Goal: Task Accomplishment & Management: Complete application form

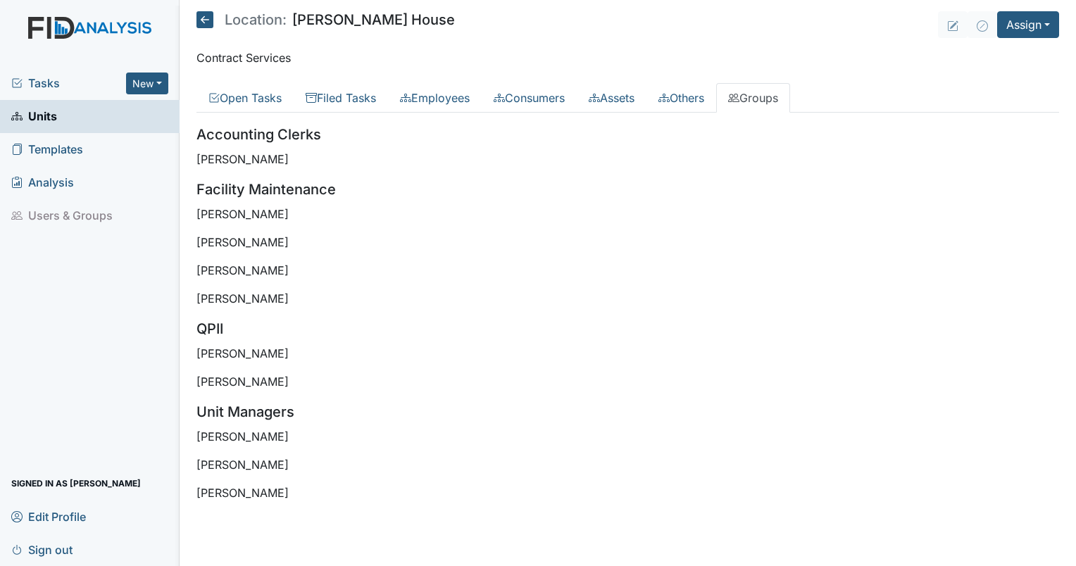
click at [51, 113] on span "Units" at bounding box center [34, 117] width 46 height 22
click at [206, 19] on icon at bounding box center [204, 19] width 17 height 17
click at [34, 108] on span "Units" at bounding box center [34, 117] width 46 height 22
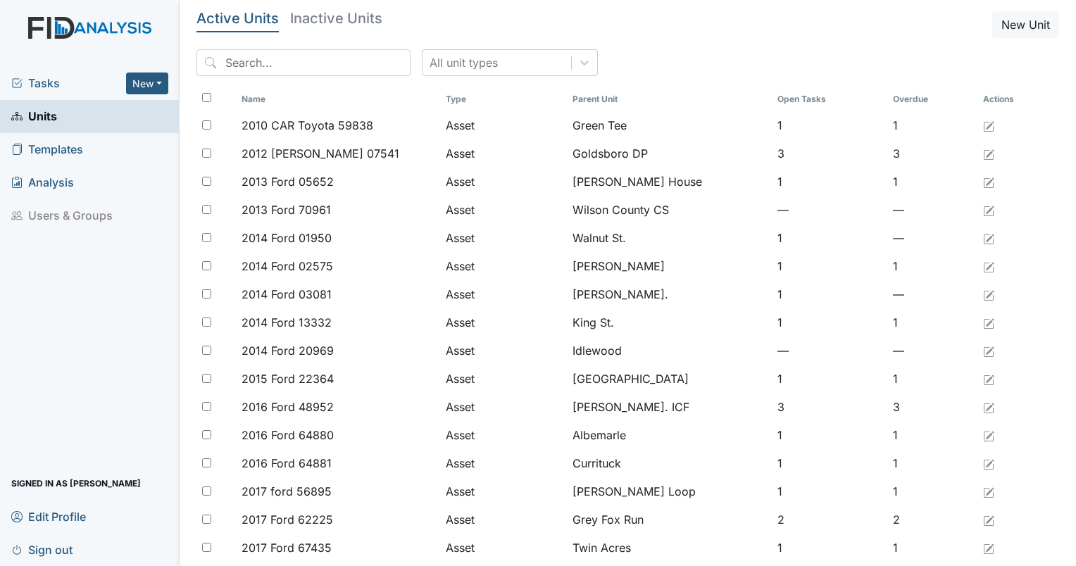
click at [254, 78] on div "All unit types" at bounding box center [627, 68] width 862 height 38
click at [240, 67] on input "search" at bounding box center [303, 62] width 214 height 27
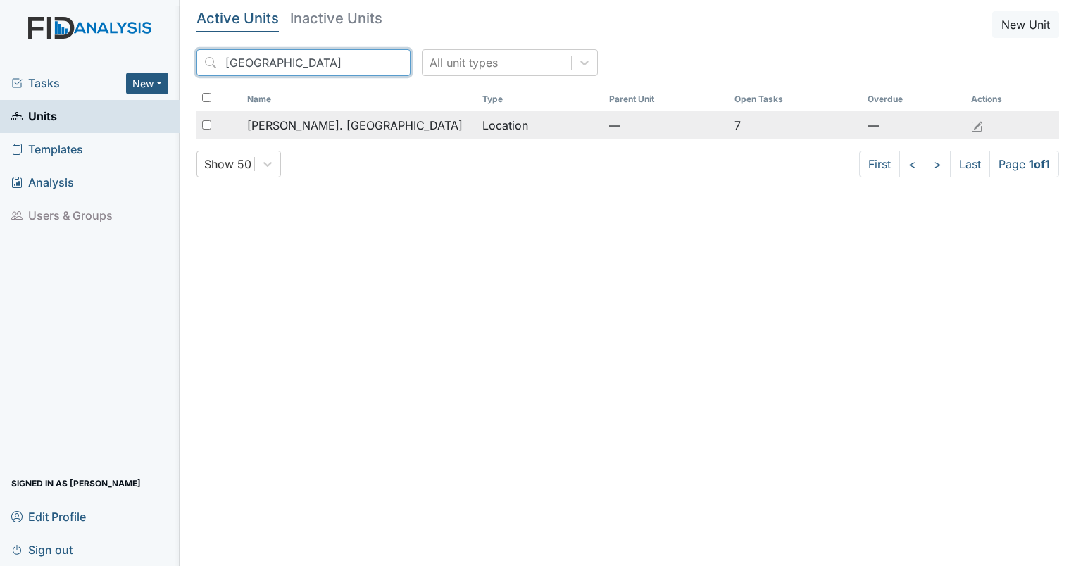
type input "camden"
click at [294, 130] on span "[PERSON_NAME]. [GEOGRAPHIC_DATA]" at bounding box center [354, 125] width 215 height 17
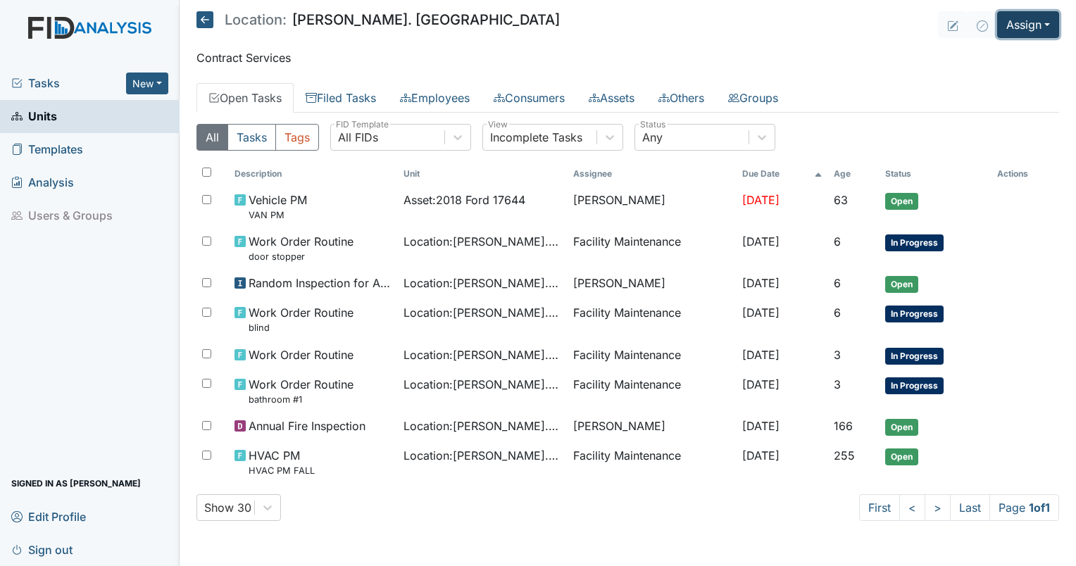
click at [1025, 25] on button "Assign" at bounding box center [1028, 24] width 62 height 27
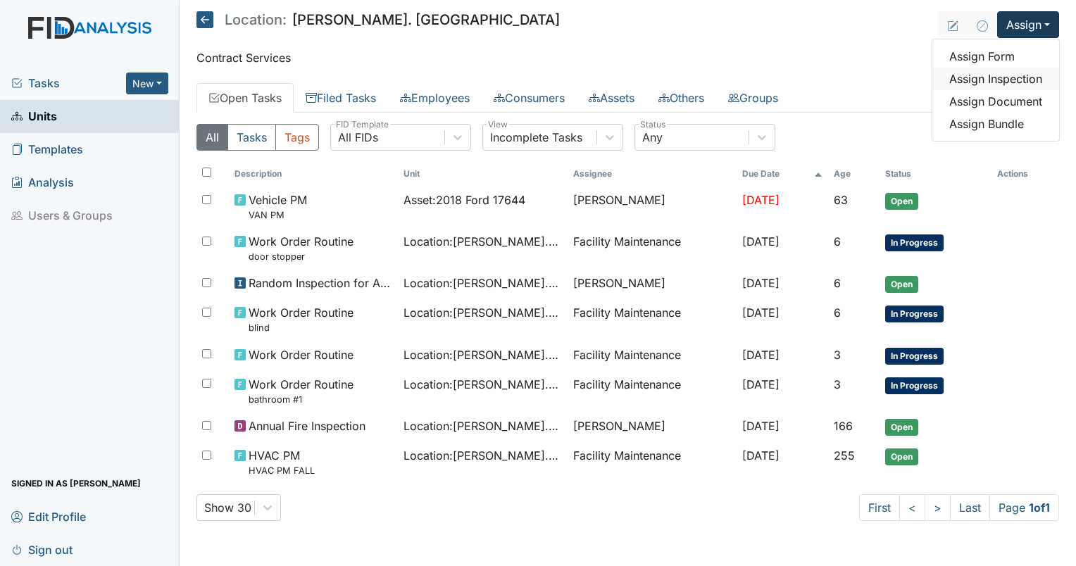
click at [980, 79] on link "Assign Inspection" at bounding box center [995, 79] width 127 height 23
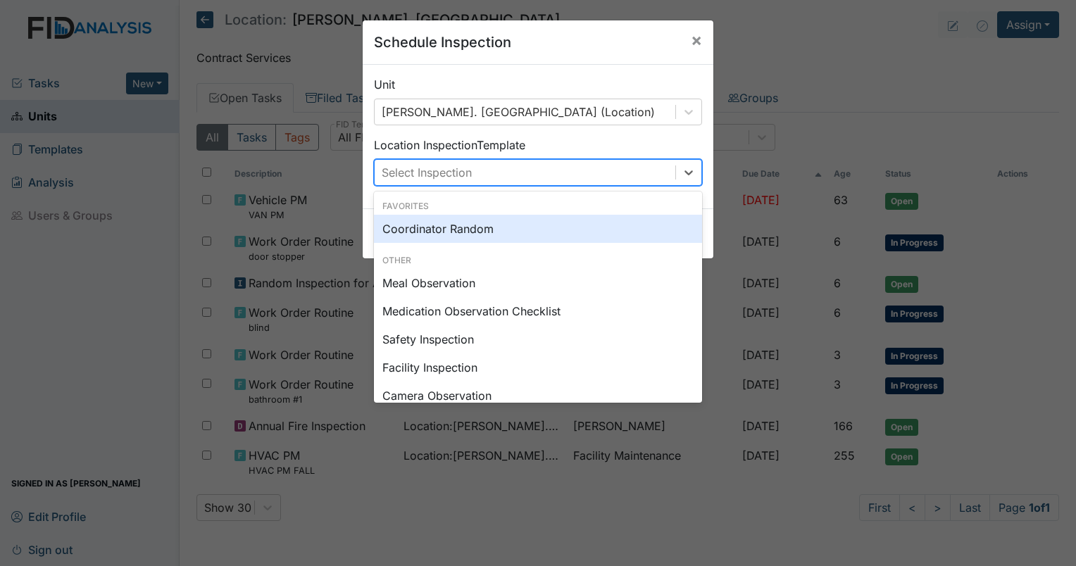
click at [482, 167] on div "Select Inspection" at bounding box center [525, 172] width 301 height 25
click at [476, 232] on div "Coordinator Random" at bounding box center [538, 229] width 328 height 28
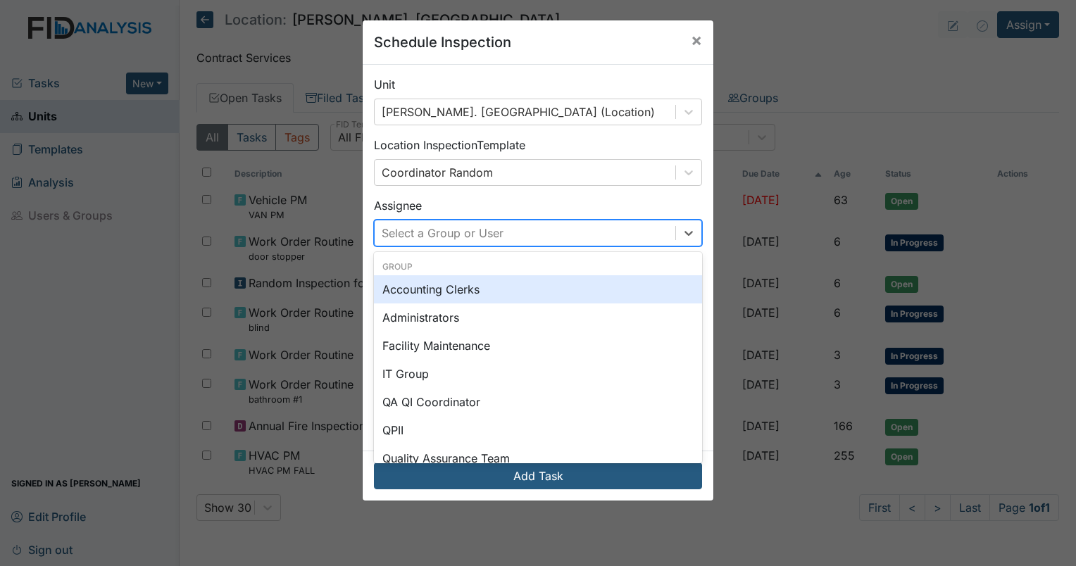
click at [484, 232] on div "Select a Group or User" at bounding box center [443, 233] width 122 height 17
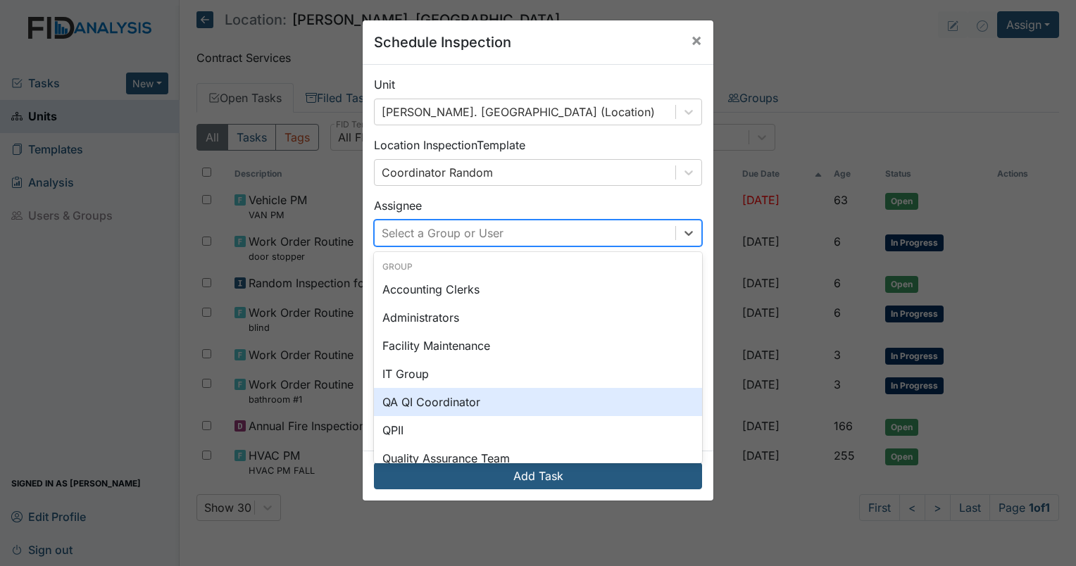
click at [490, 393] on div "QA QI Coordinator" at bounding box center [538, 402] width 328 height 28
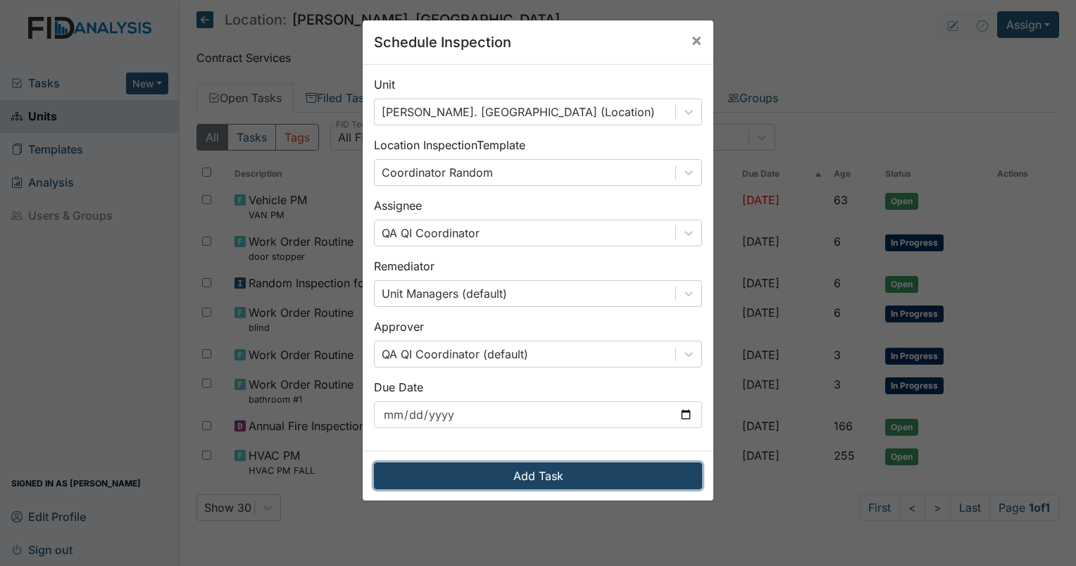
click at [559, 470] on button "Add Task" at bounding box center [538, 476] width 328 height 27
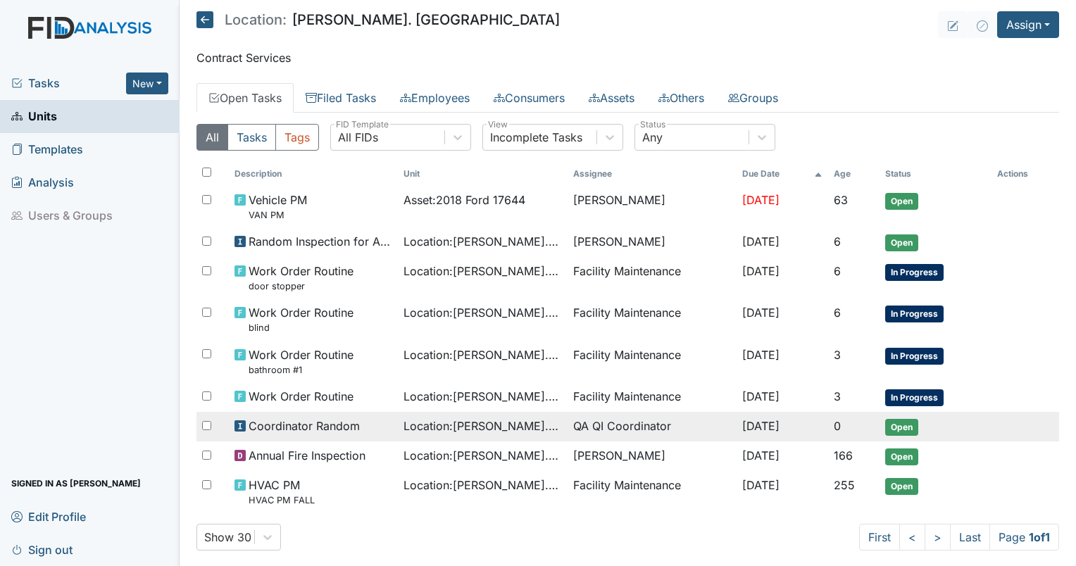
click at [475, 420] on span "Location : Wickham Rd. Camden" at bounding box center [482, 425] width 158 height 17
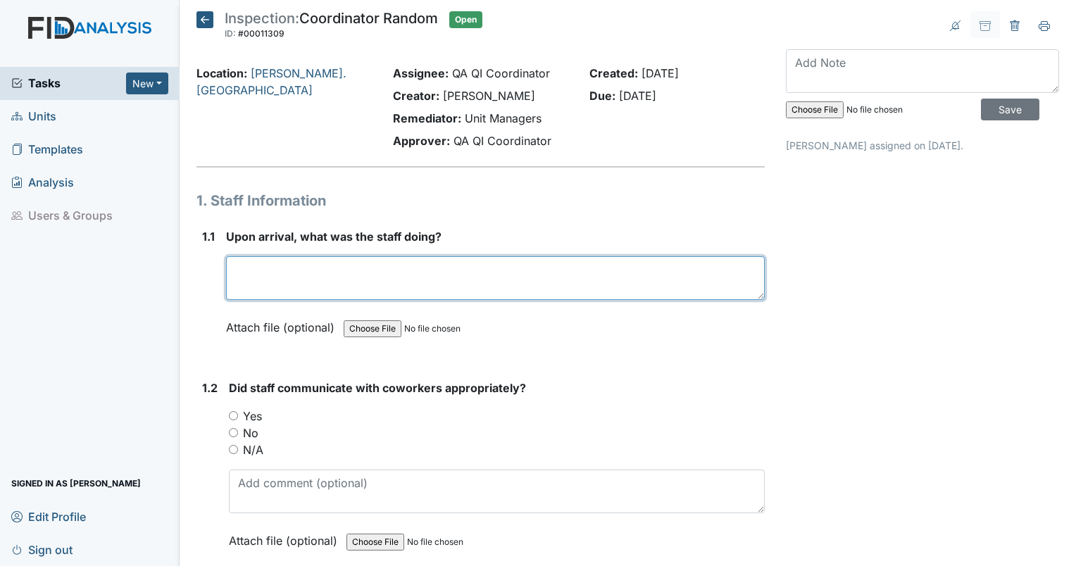
click at [348, 269] on textarea at bounding box center [495, 278] width 539 height 44
type textarea "Staff were in the home completing administrative duties."
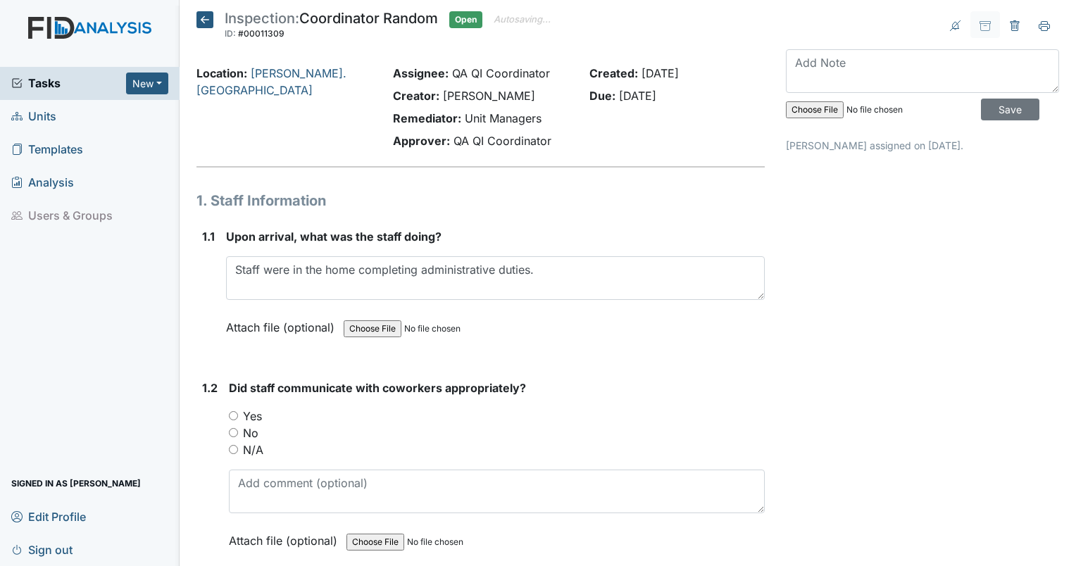
click at [235, 416] on input "Yes" at bounding box center [233, 415] width 9 height 9
radio input "true"
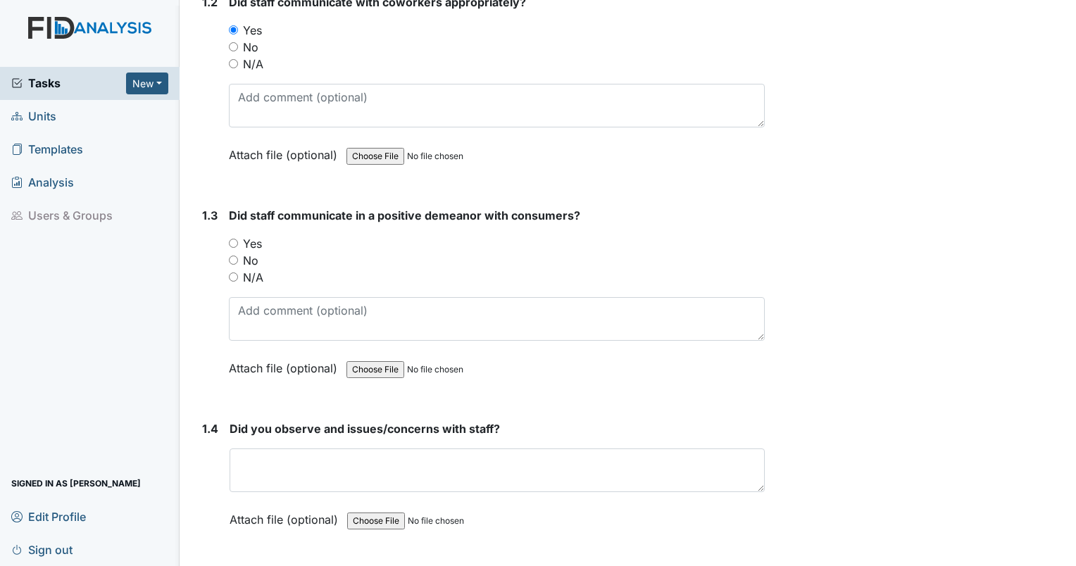
scroll to position [411, 0]
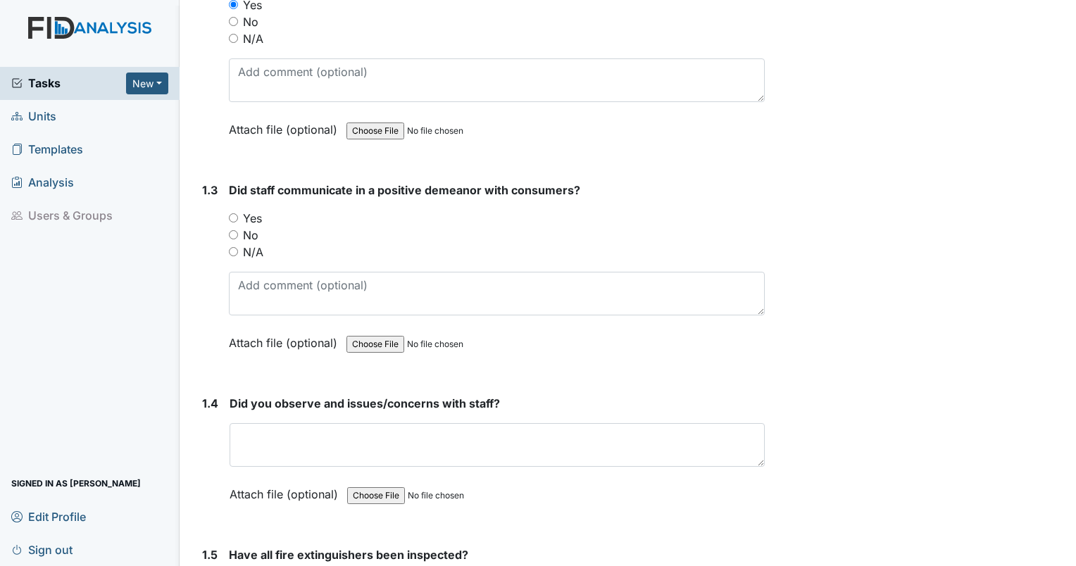
click at [234, 248] on input "N/A" at bounding box center [233, 251] width 9 height 9
radio input "true"
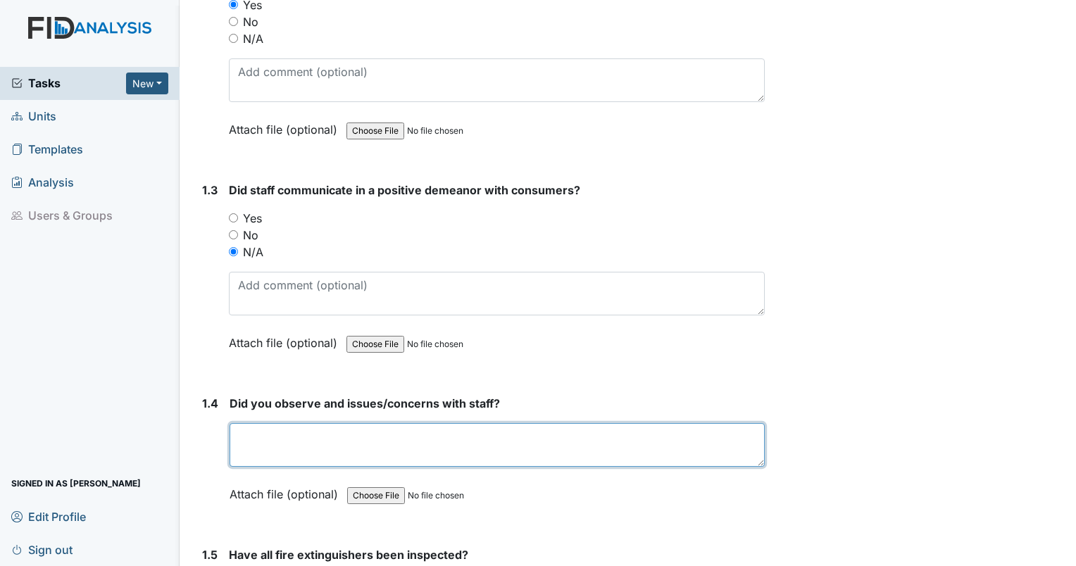
click at [267, 432] on textarea at bounding box center [496, 445] width 535 height 44
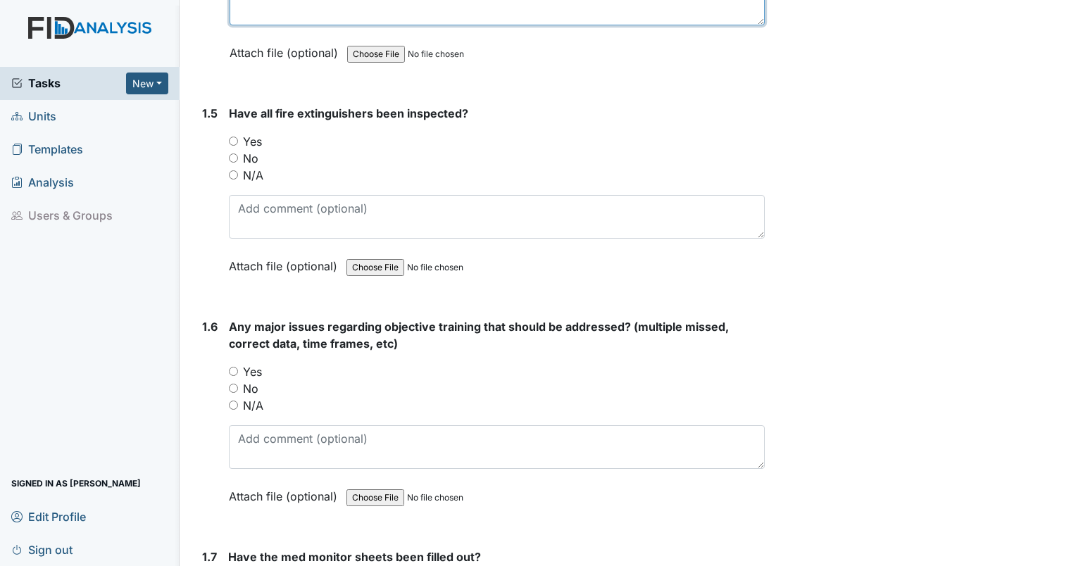
scroll to position [864, 0]
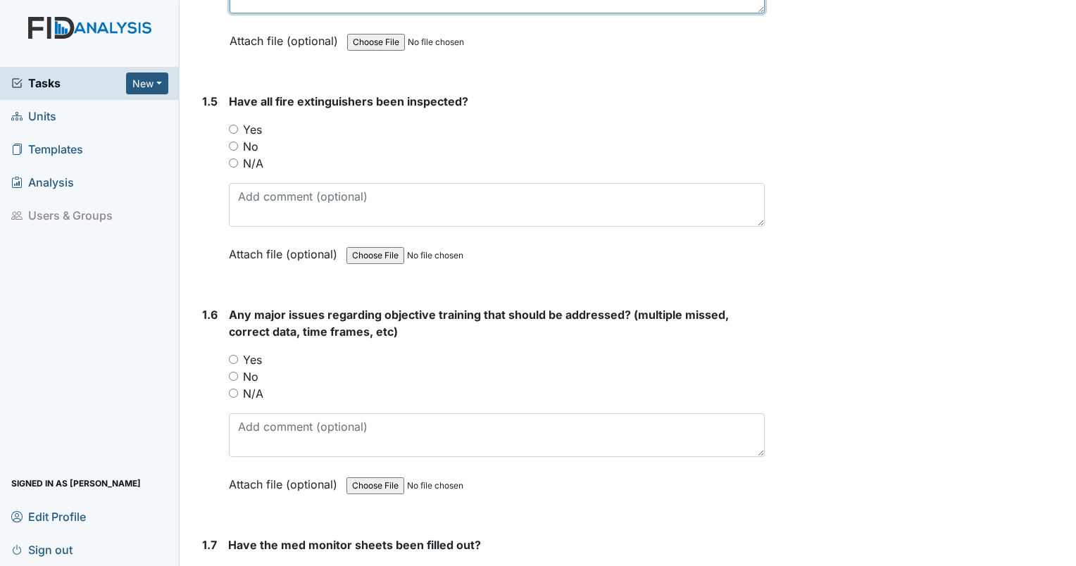
type textarea "none"
click at [234, 125] on input "Yes" at bounding box center [233, 129] width 9 height 9
radio input "true"
click at [232, 372] on input "No" at bounding box center [233, 376] width 9 height 9
radio input "true"
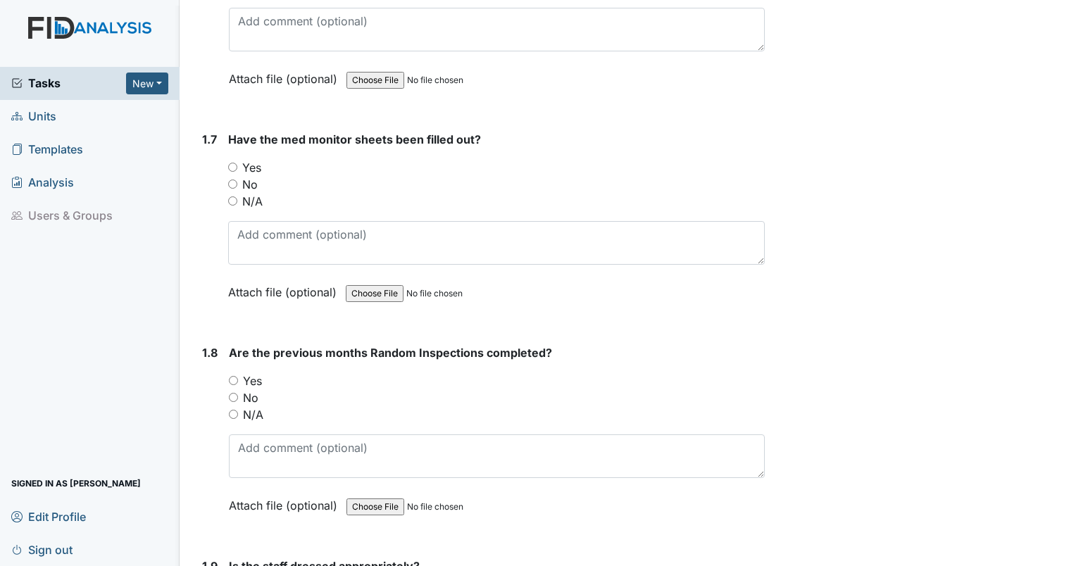
scroll to position [1282, 0]
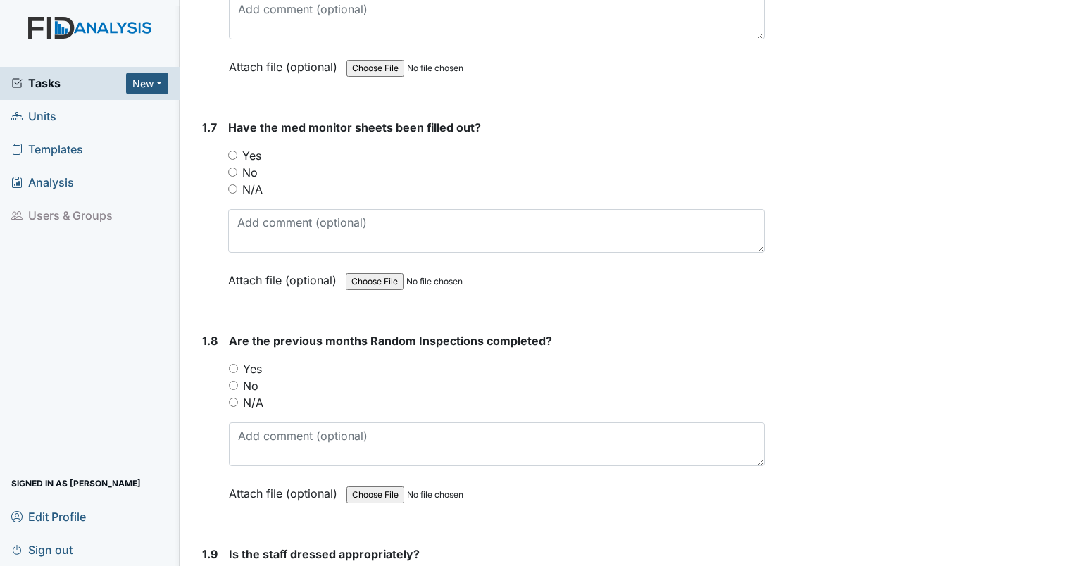
click at [232, 151] on input "Yes" at bounding box center [232, 155] width 9 height 9
radio input "true"
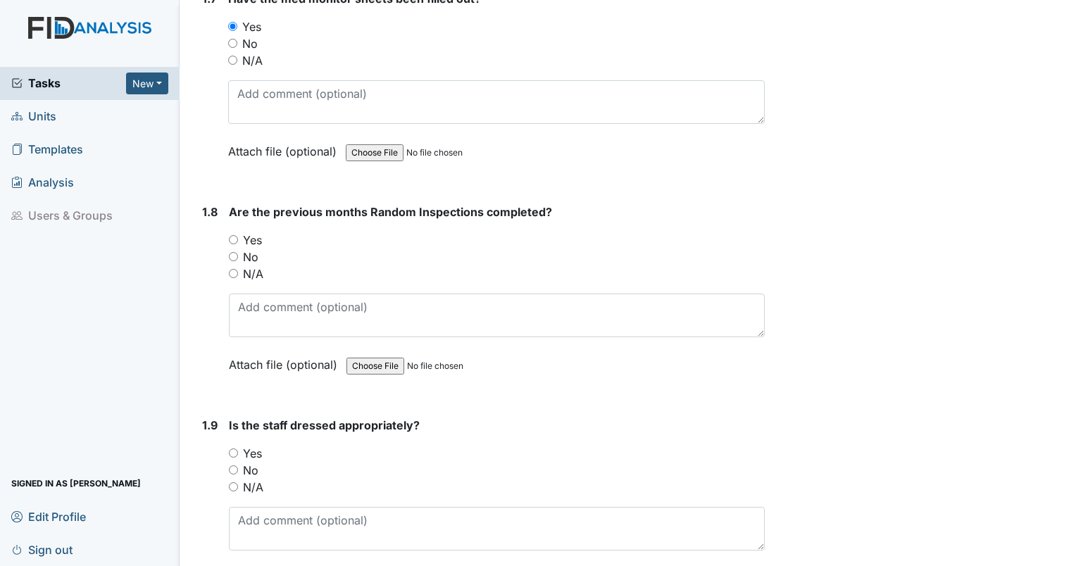
scroll to position [1423, 0]
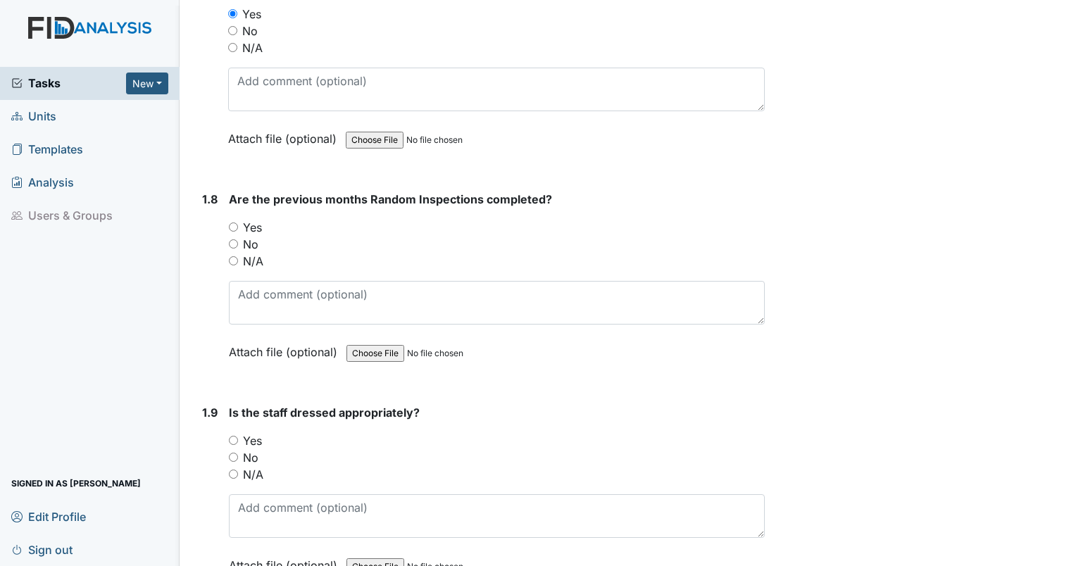
click at [234, 225] on input "Yes" at bounding box center [233, 226] width 9 height 9
radio input "true"
click at [230, 436] on input "Yes" at bounding box center [233, 440] width 9 height 9
radio input "true"
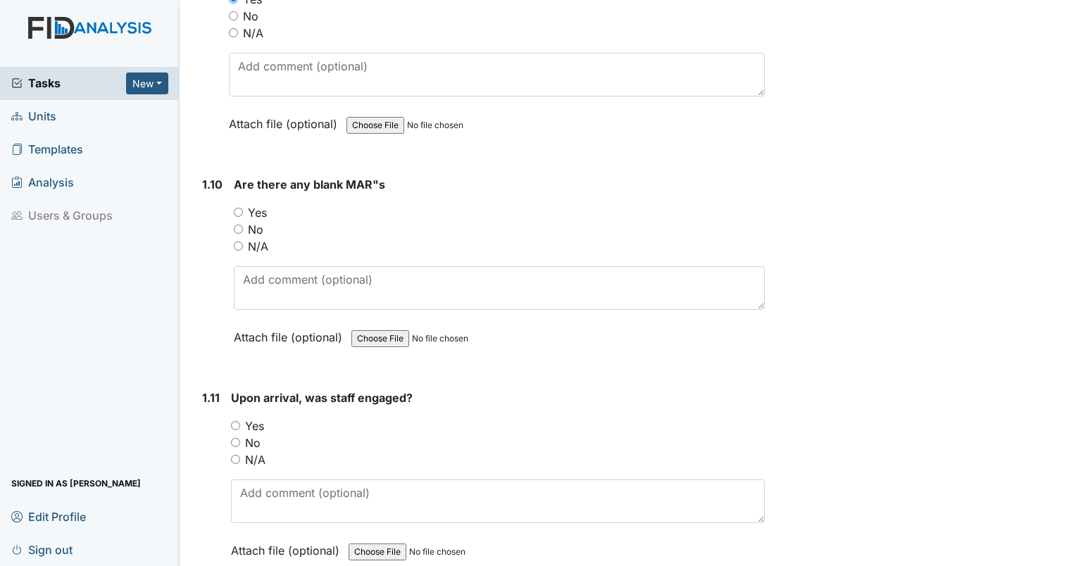
scroll to position [1901, 0]
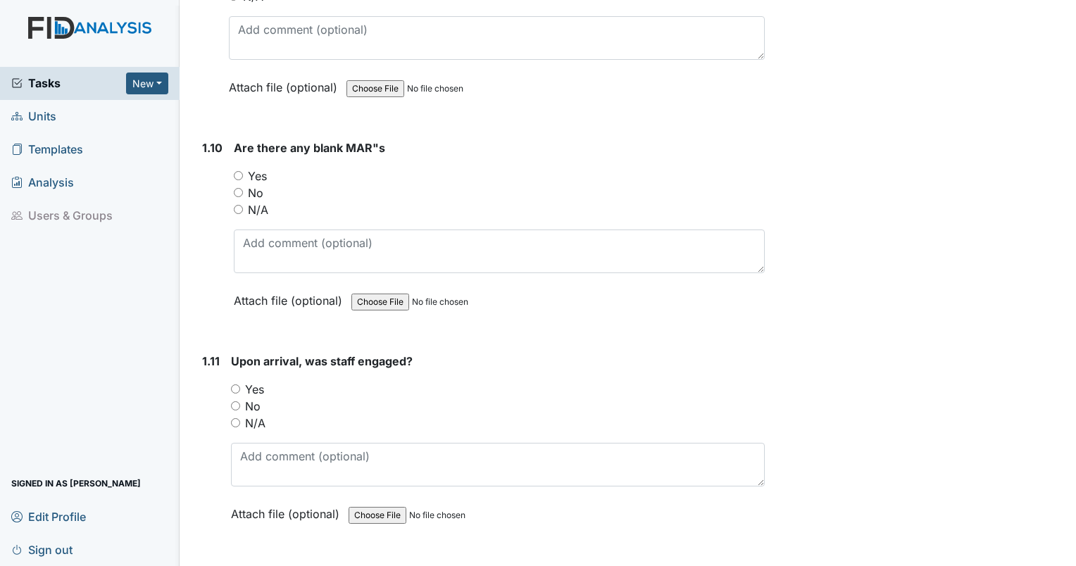
click at [238, 188] on input "No" at bounding box center [238, 192] width 9 height 9
radio input "true"
click at [234, 384] on input "Yes" at bounding box center [235, 388] width 9 height 9
radio input "true"
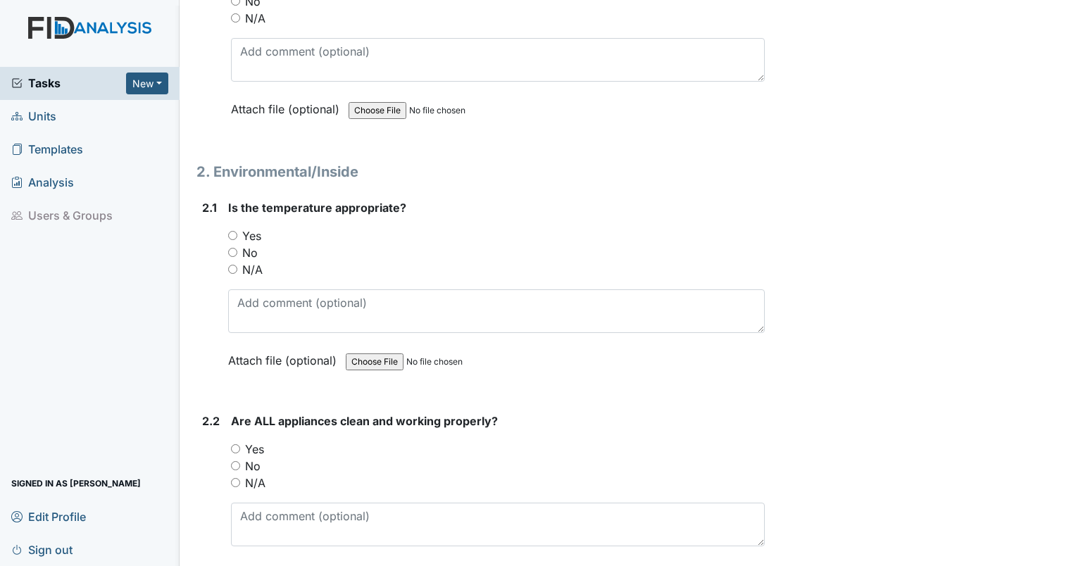
scroll to position [2368, 0]
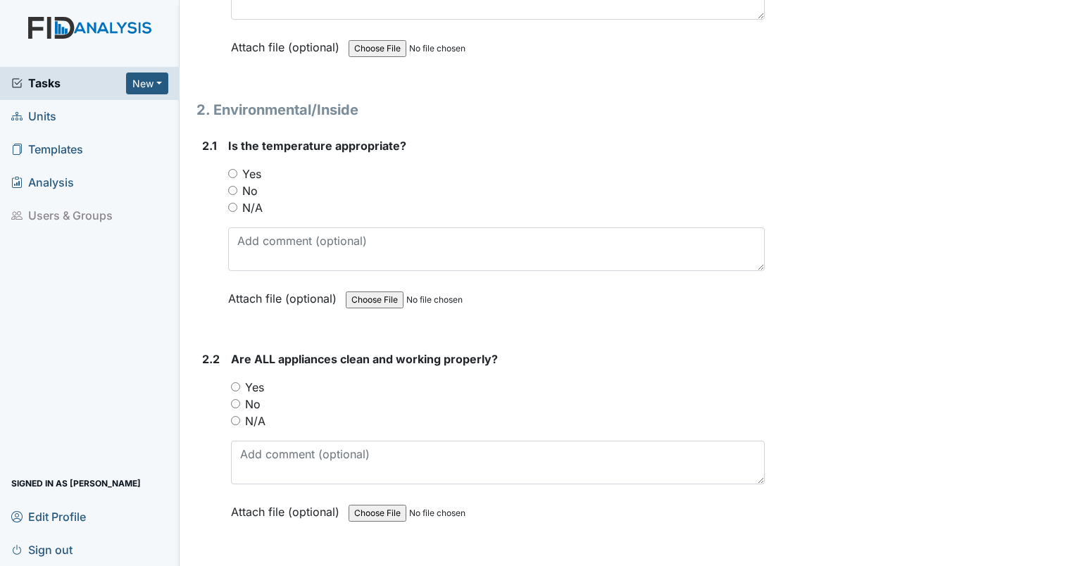
click at [231, 169] on input "Yes" at bounding box center [232, 173] width 9 height 9
radio input "true"
click at [235, 399] on input "No" at bounding box center [235, 403] width 9 height 9
radio input "true"
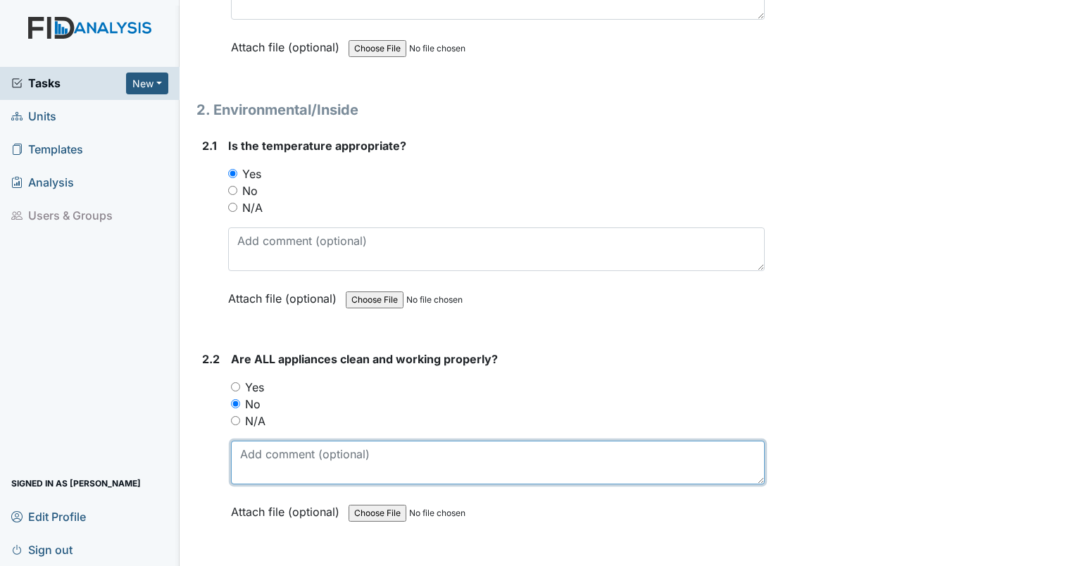
click at [269, 448] on textarea at bounding box center [498, 463] width 534 height 44
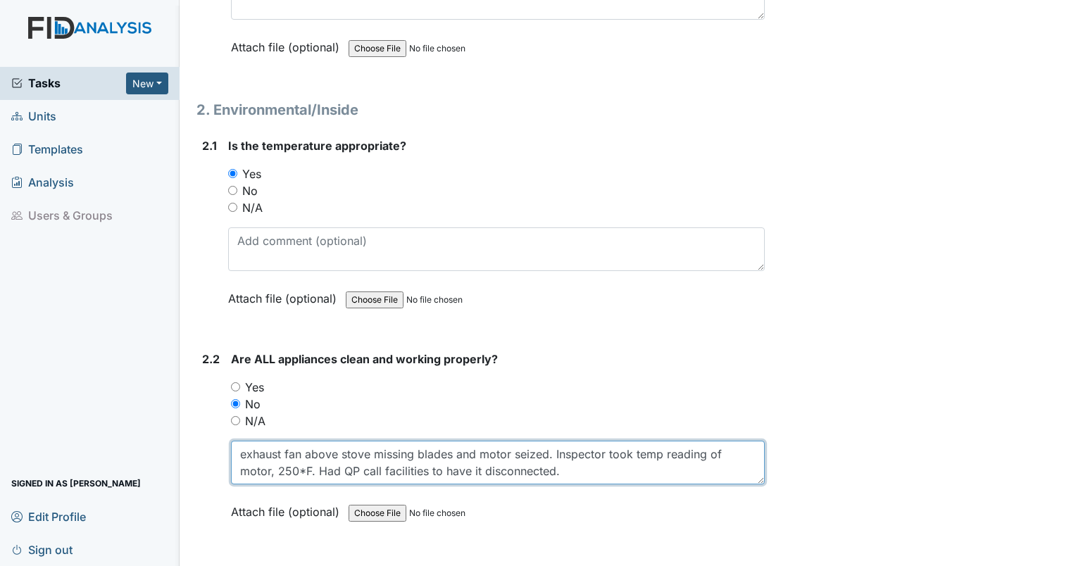
click at [581, 470] on textarea "exhaust fan above stove missing blades and motor seized. Inspector took temp re…" at bounding box center [498, 463] width 534 height 44
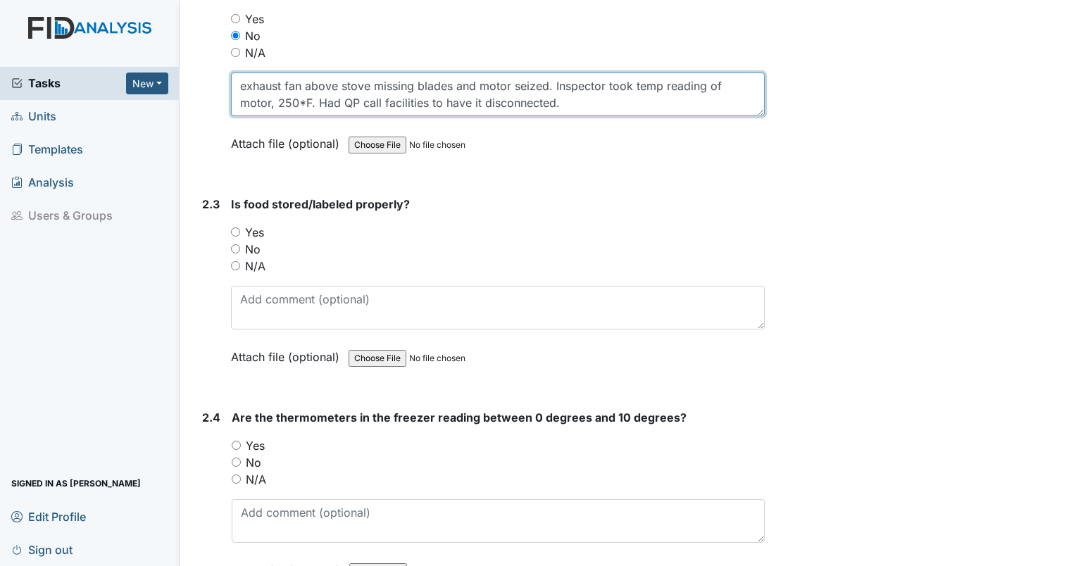
scroll to position [2748, 0]
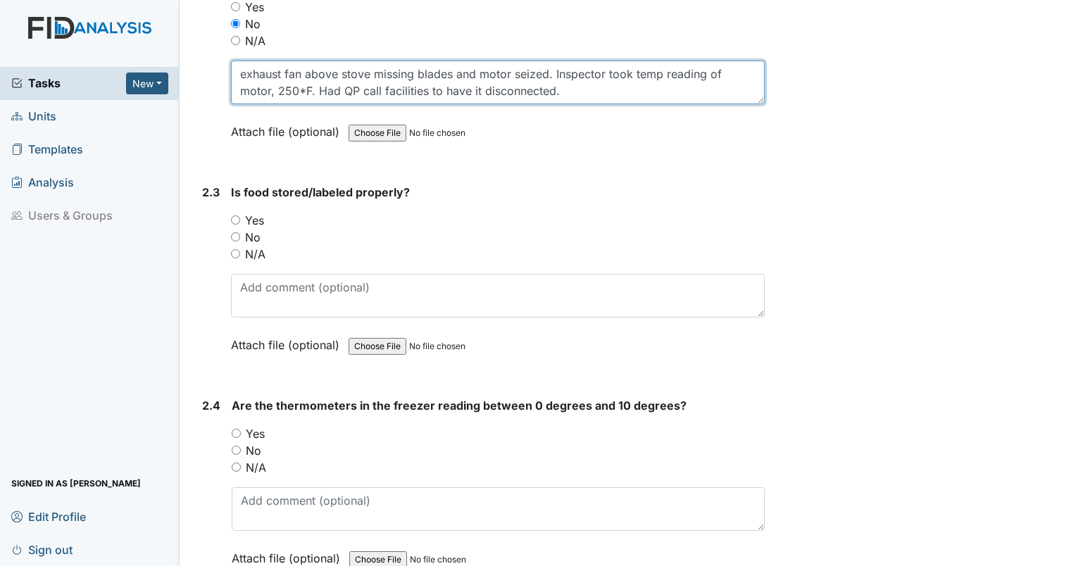
type textarea "exhaust fan above stove missing blades and motor seized. Inspector took temp re…"
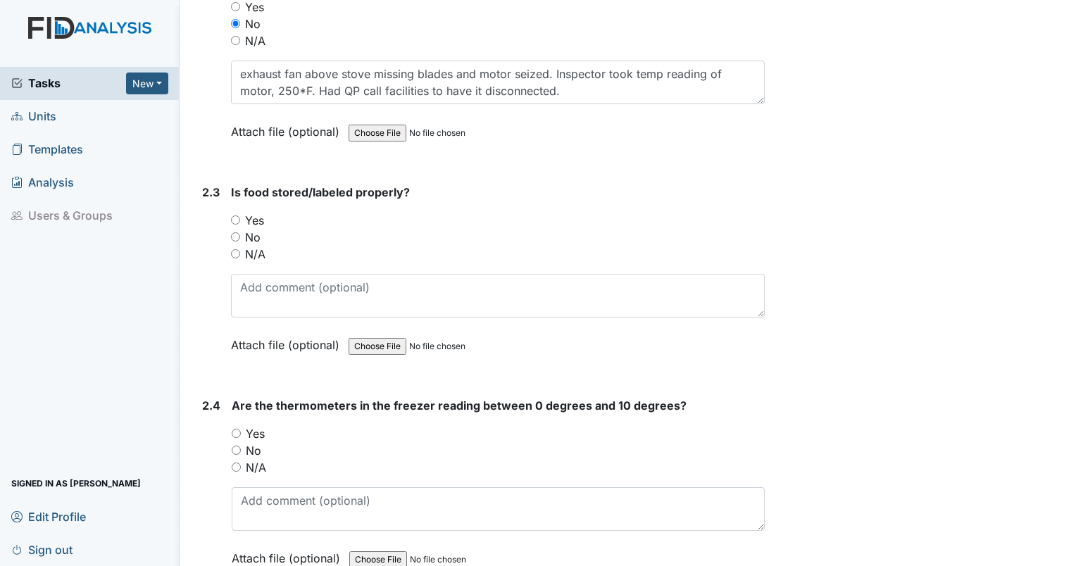
click at [239, 215] on input "Yes" at bounding box center [235, 219] width 9 height 9
radio input "true"
click at [237, 425] on div "Yes" at bounding box center [498, 433] width 533 height 17
click at [232, 429] on input "Yes" at bounding box center [236, 433] width 9 height 9
radio input "true"
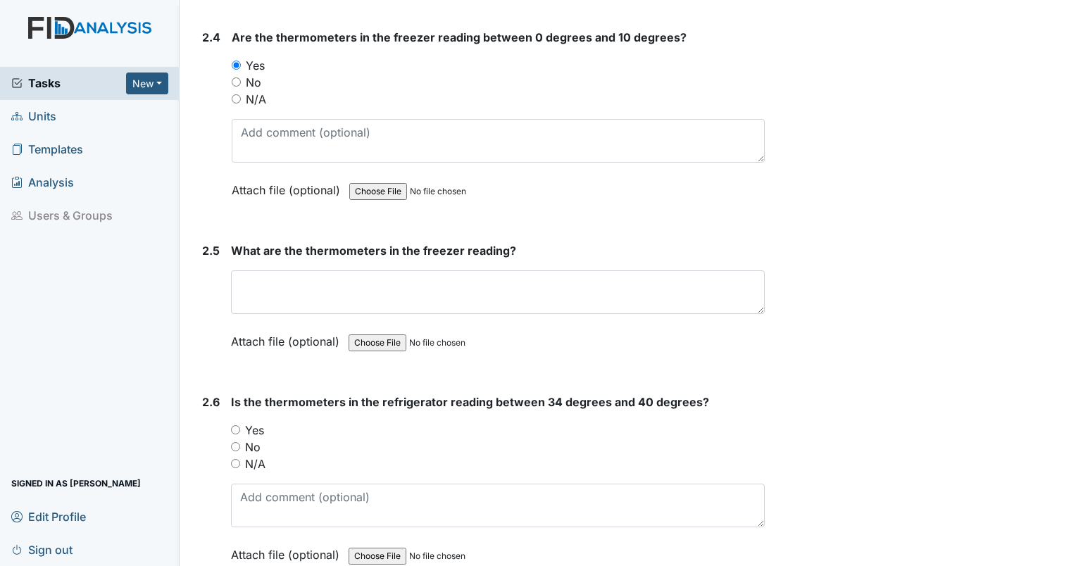
scroll to position [3178, 0]
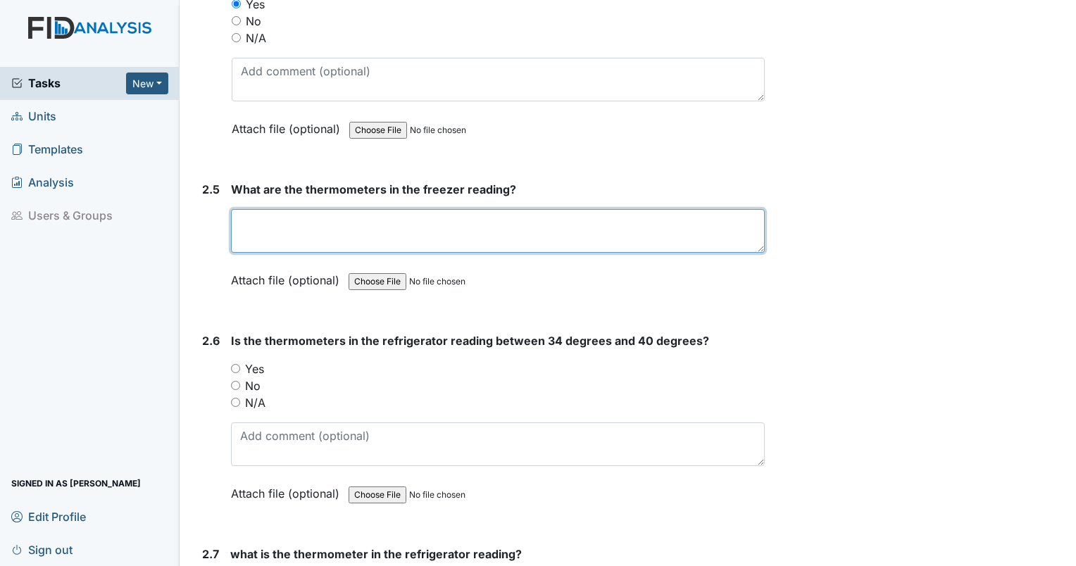
click at [543, 237] on textarea at bounding box center [498, 231] width 534 height 44
type textarea "0"
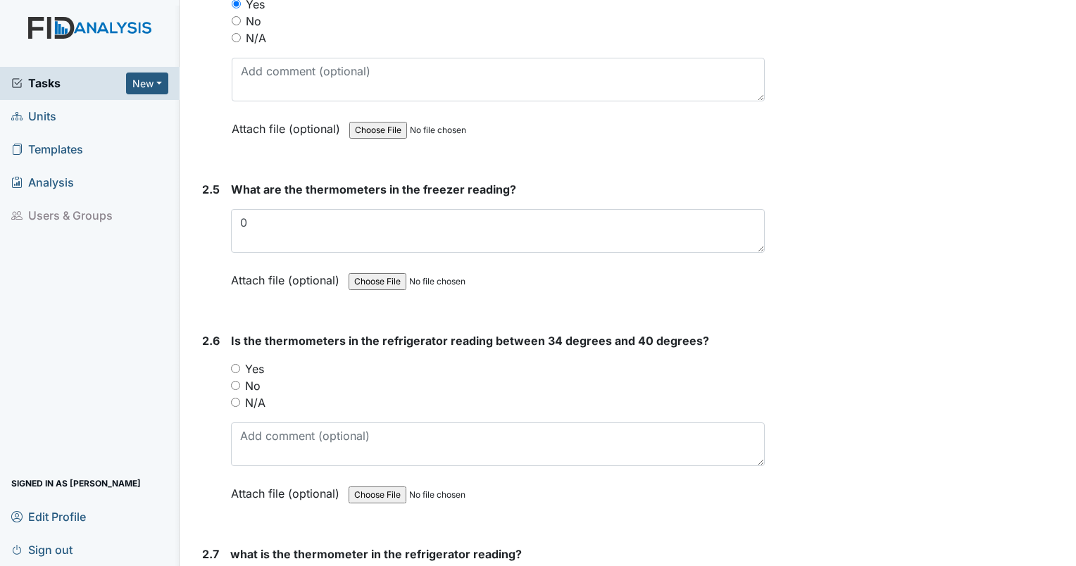
click at [234, 364] on input "Yes" at bounding box center [235, 368] width 9 height 9
radio input "true"
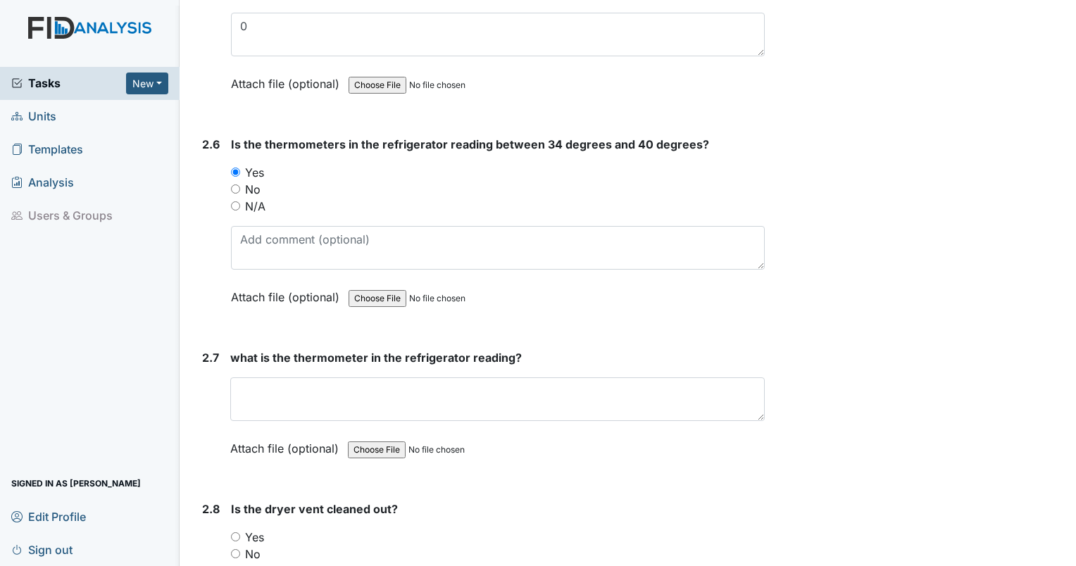
scroll to position [3485, 0]
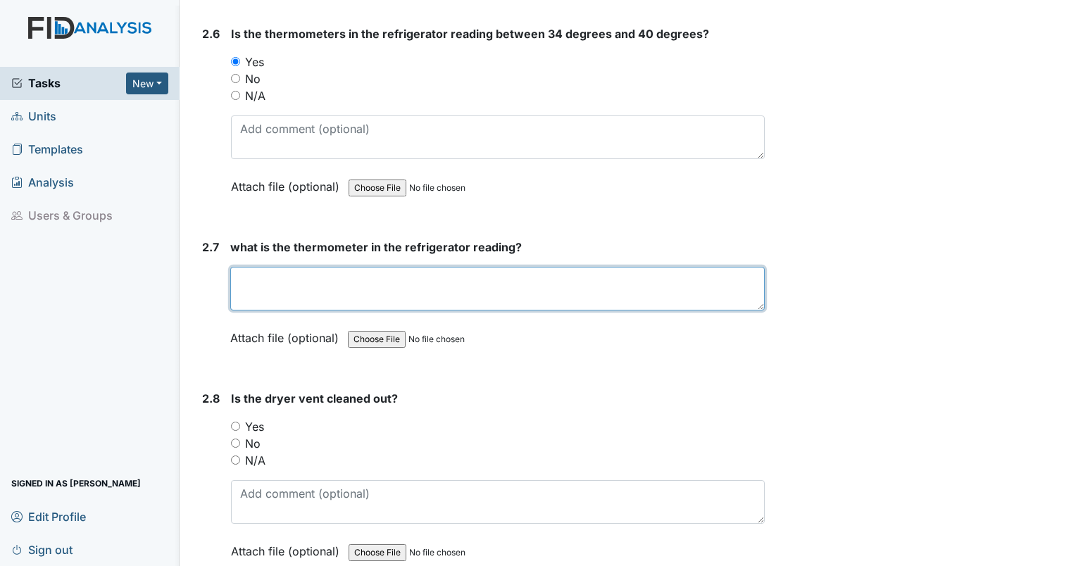
click at [451, 269] on textarea at bounding box center [497, 289] width 534 height 44
type textarea "35"
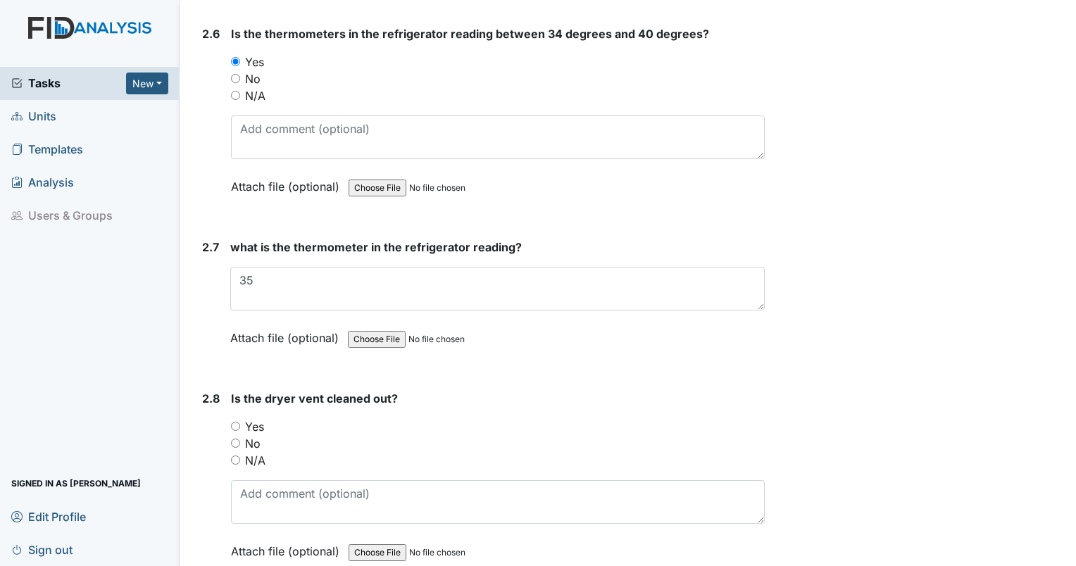
click at [234, 439] on input "No" at bounding box center [235, 443] width 9 height 9
radio input "true"
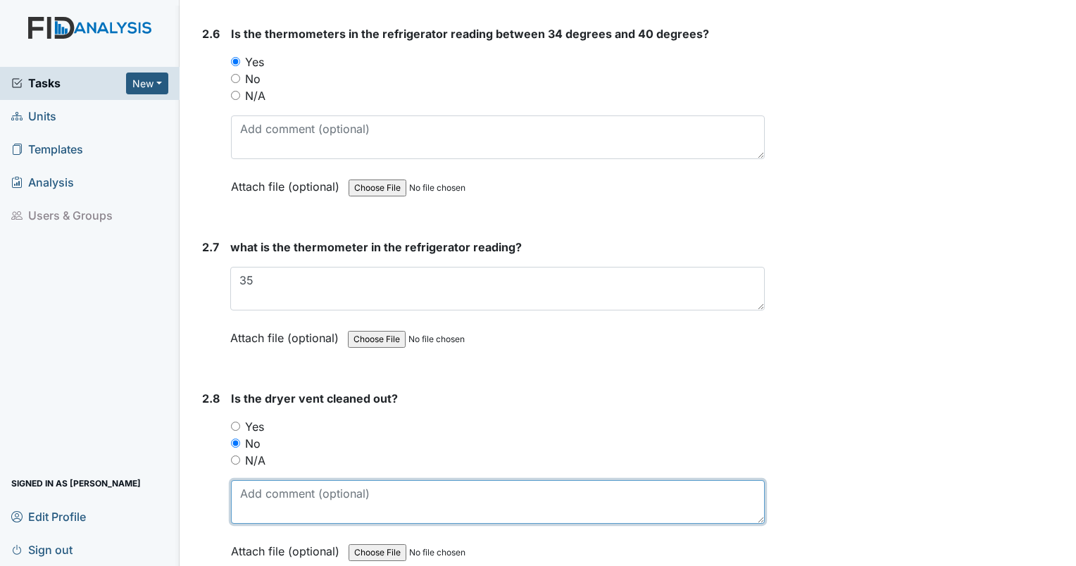
click at [274, 503] on textarea at bounding box center [498, 502] width 534 height 44
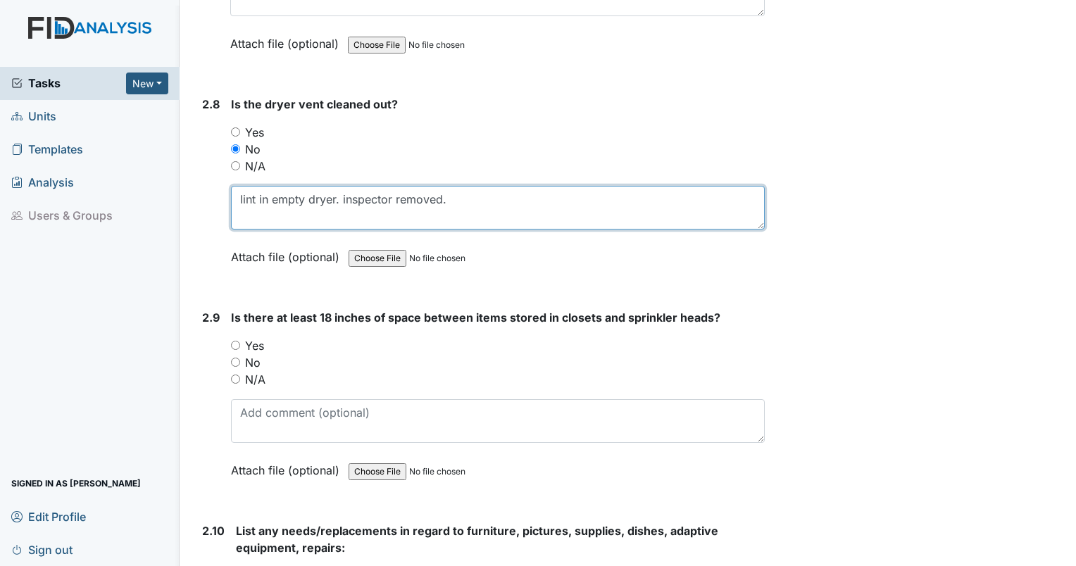
scroll to position [3792, 0]
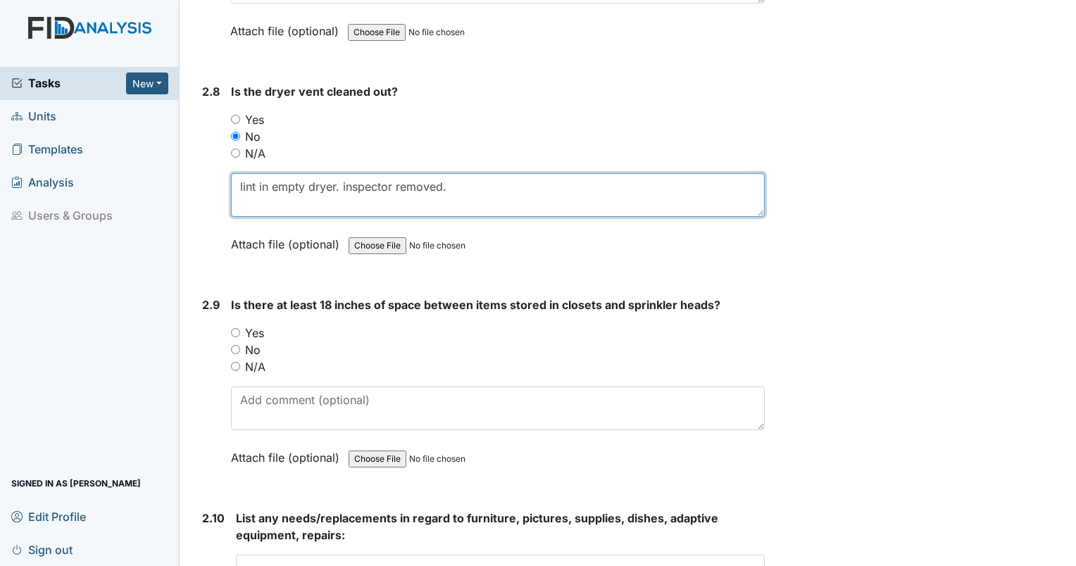
type textarea "lint in empty dryer. inspector removed."
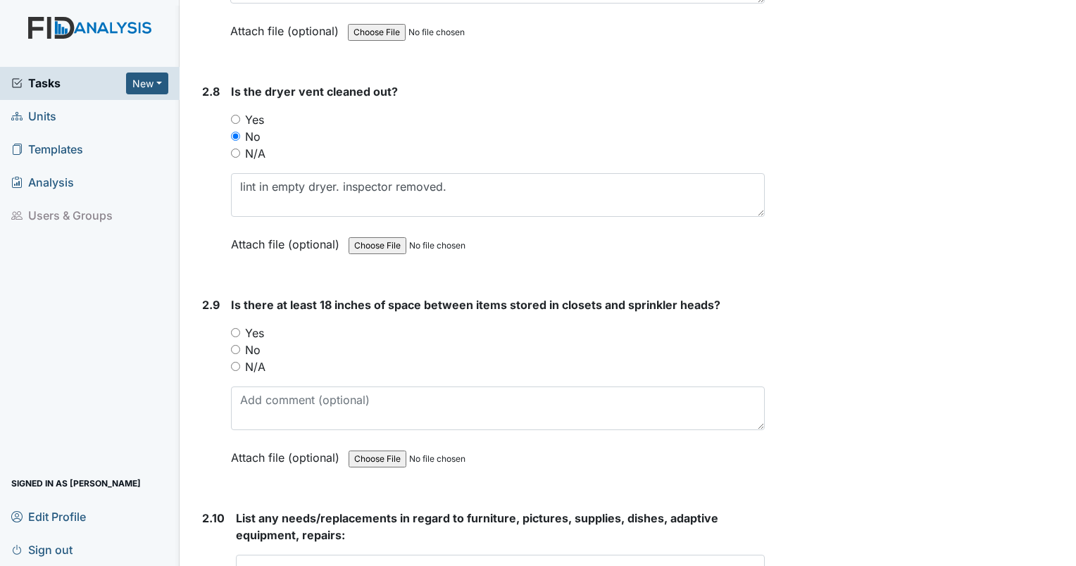
click at [235, 328] on input "Yes" at bounding box center [235, 332] width 9 height 9
radio input "true"
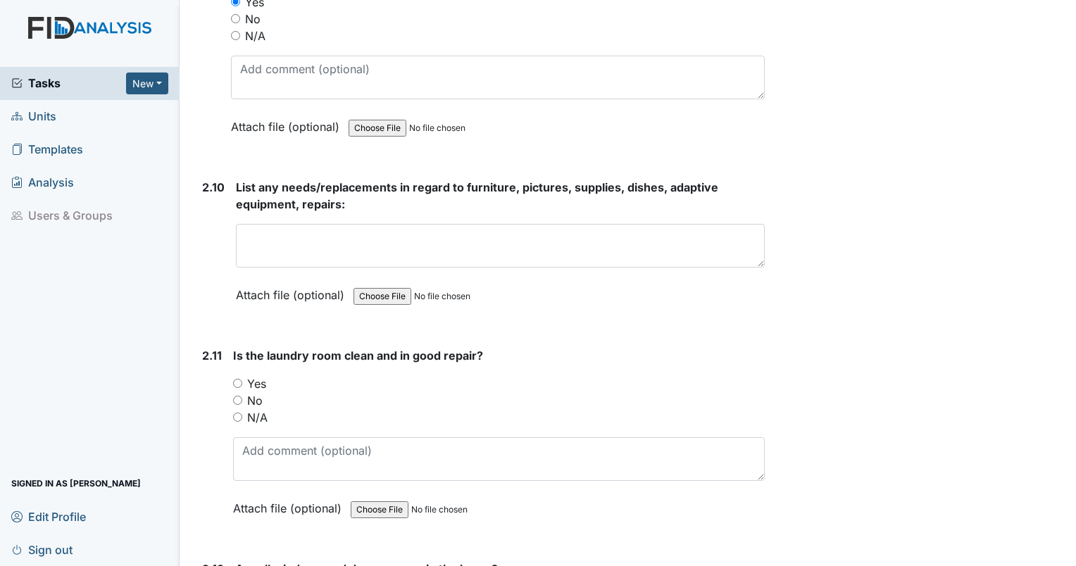
scroll to position [4160, 0]
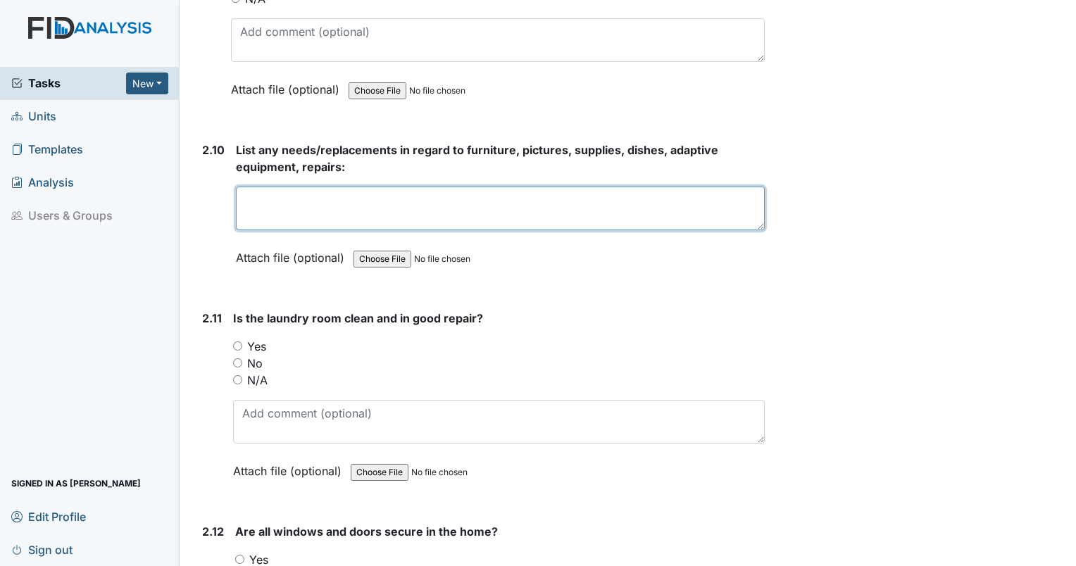
click at [421, 194] on textarea at bounding box center [500, 209] width 529 height 44
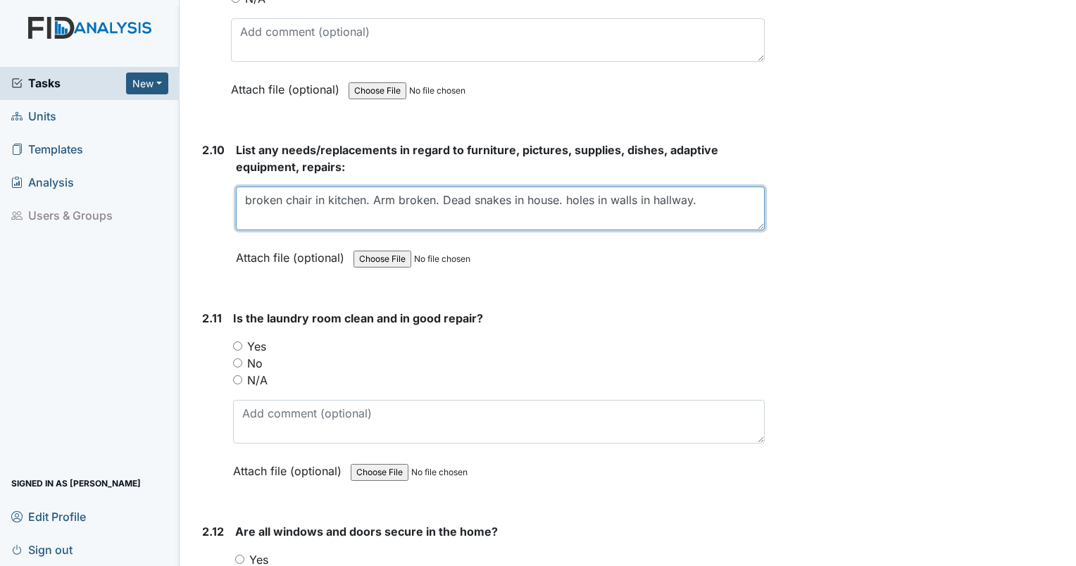
type textarea "broken chair in kitchen. Arm broken. Dead snakes in house. holes in walls in ha…"
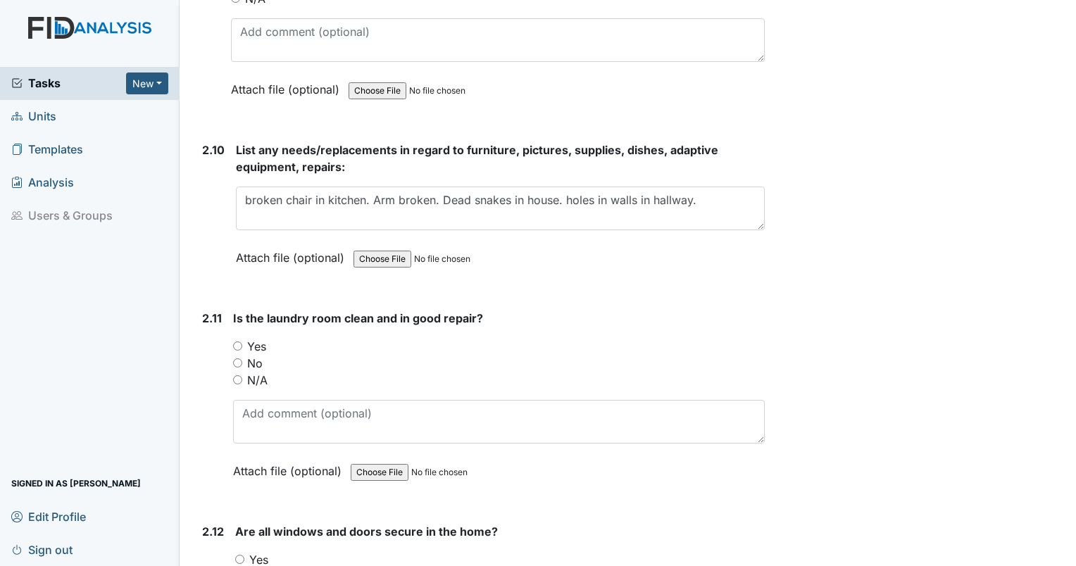
click at [239, 341] on input "Yes" at bounding box center [237, 345] width 9 height 9
radio input "true"
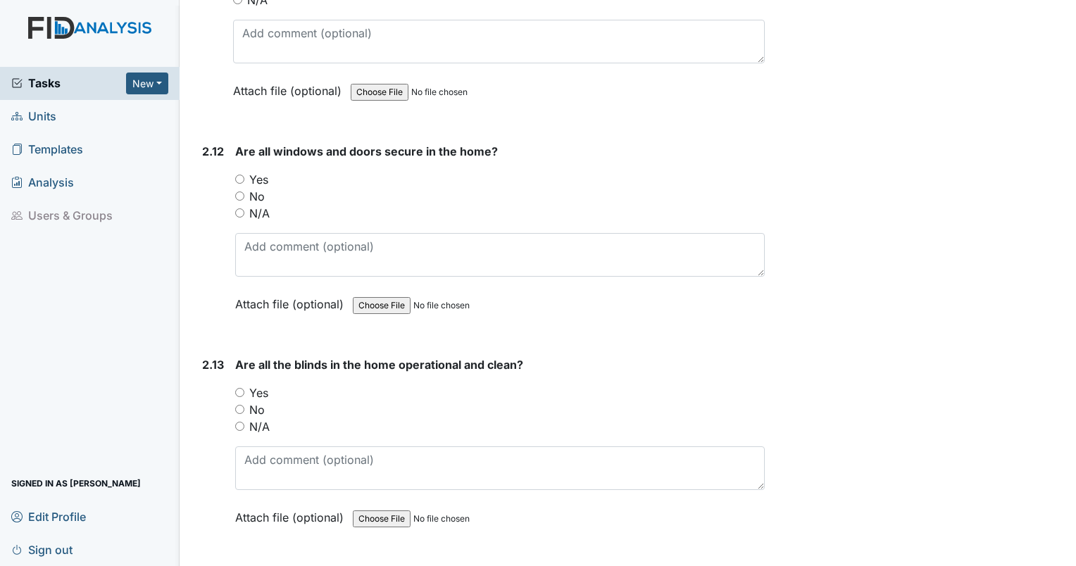
scroll to position [4564, 0]
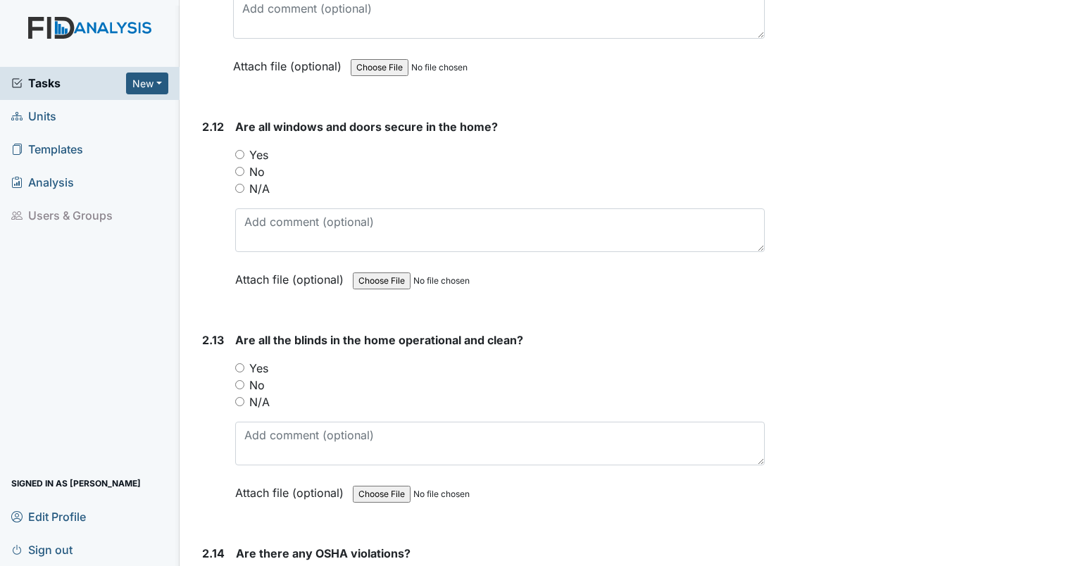
click at [240, 150] on input "Yes" at bounding box center [239, 154] width 9 height 9
radio input "true"
click at [239, 363] on input "Yes" at bounding box center [239, 367] width 9 height 9
radio input "true"
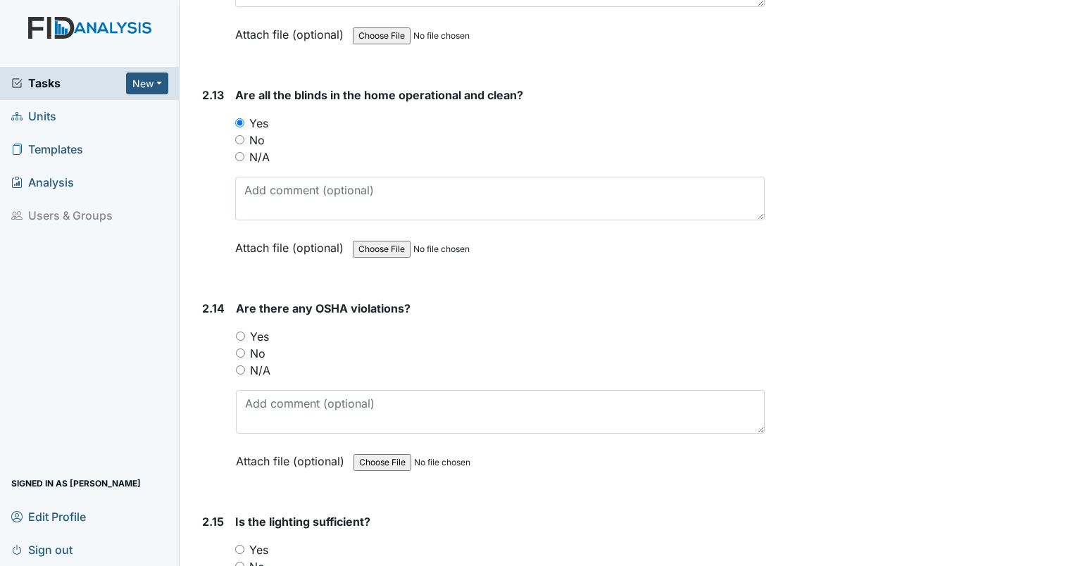
scroll to position [5007, 0]
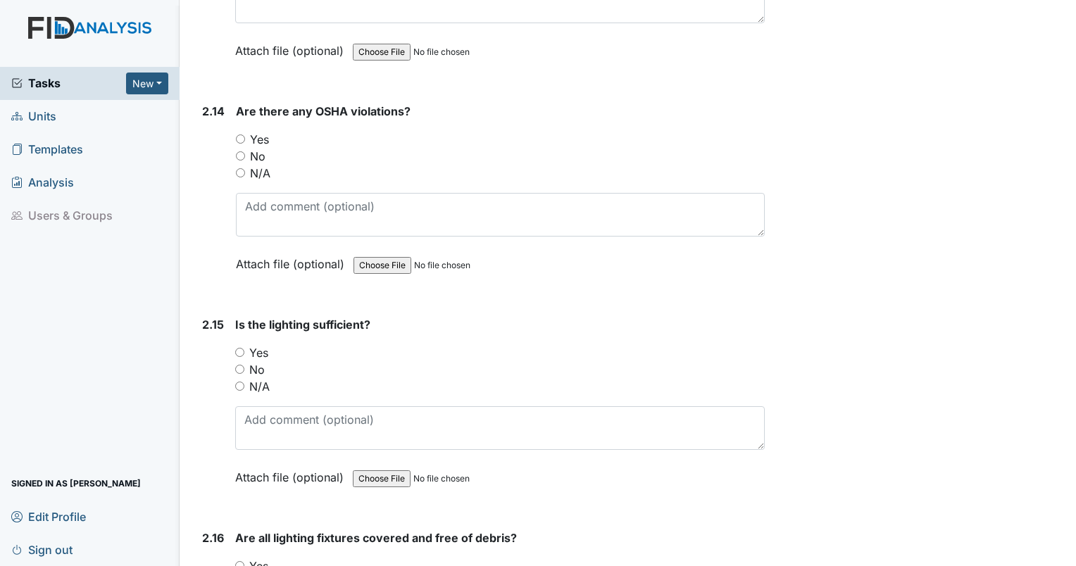
click at [239, 151] on input "No" at bounding box center [240, 155] width 9 height 9
radio input "true"
click at [239, 348] on input "Yes" at bounding box center [239, 352] width 9 height 9
radio input "true"
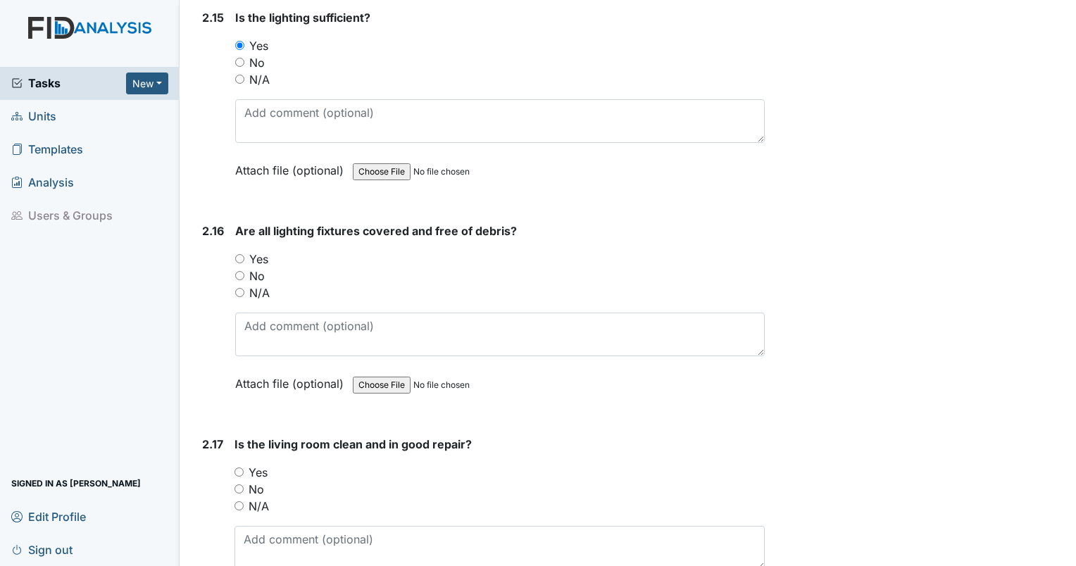
scroll to position [5325, 0]
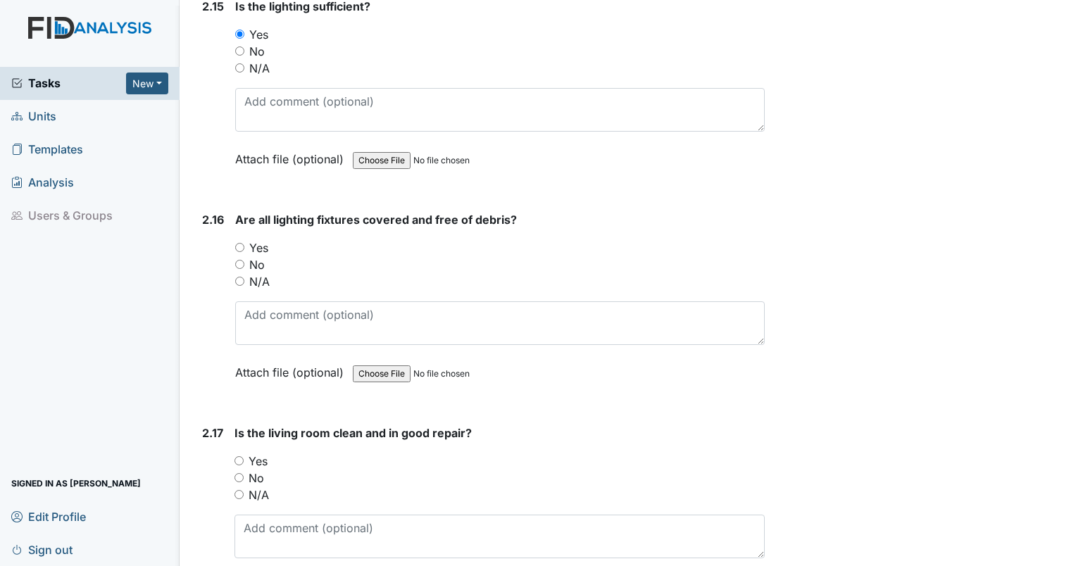
click at [240, 243] on input "Yes" at bounding box center [239, 247] width 9 height 9
radio input "true"
click at [241, 456] on input "Yes" at bounding box center [238, 460] width 9 height 9
radio input "true"
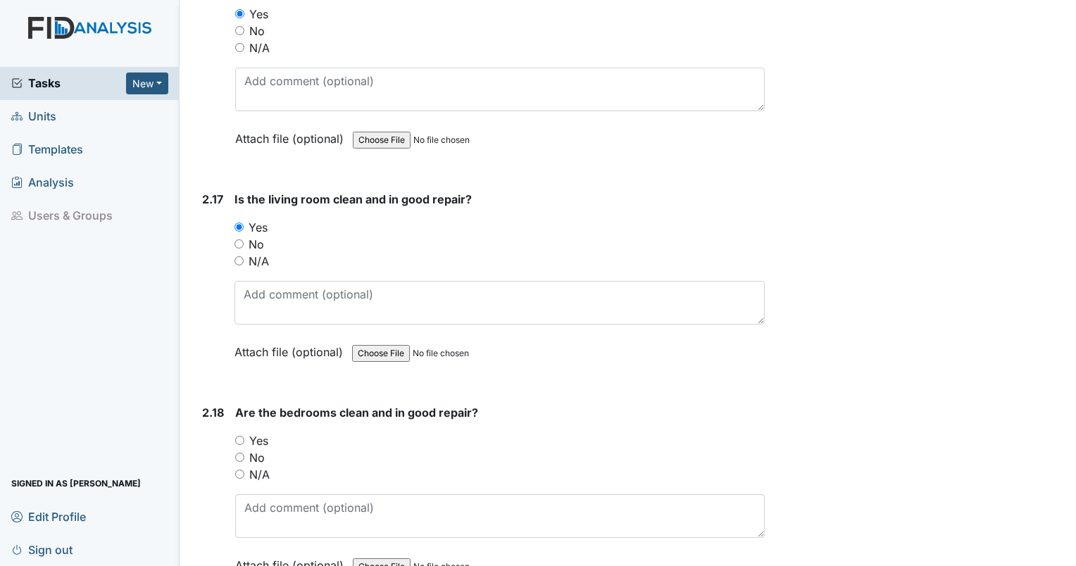
scroll to position [5595, 0]
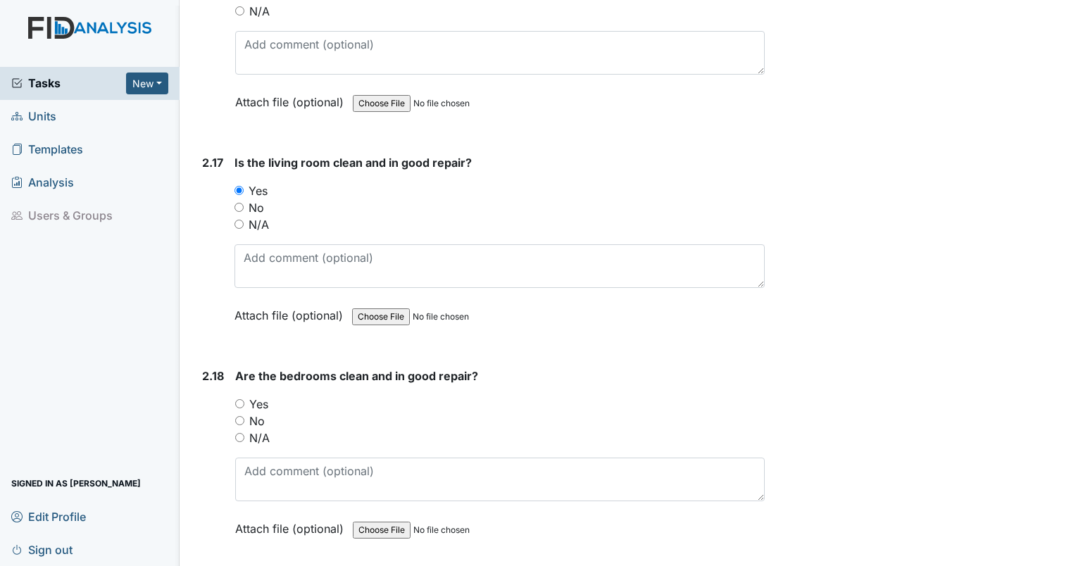
click at [239, 416] on input "No" at bounding box center [239, 420] width 9 height 9
radio input "true"
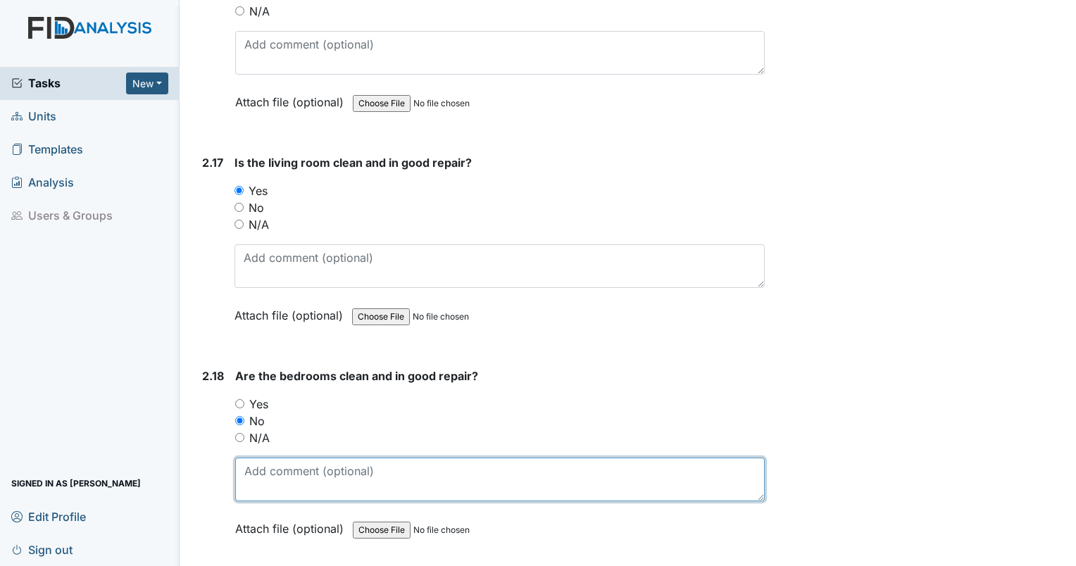
click at [259, 460] on textarea at bounding box center [499, 480] width 529 height 44
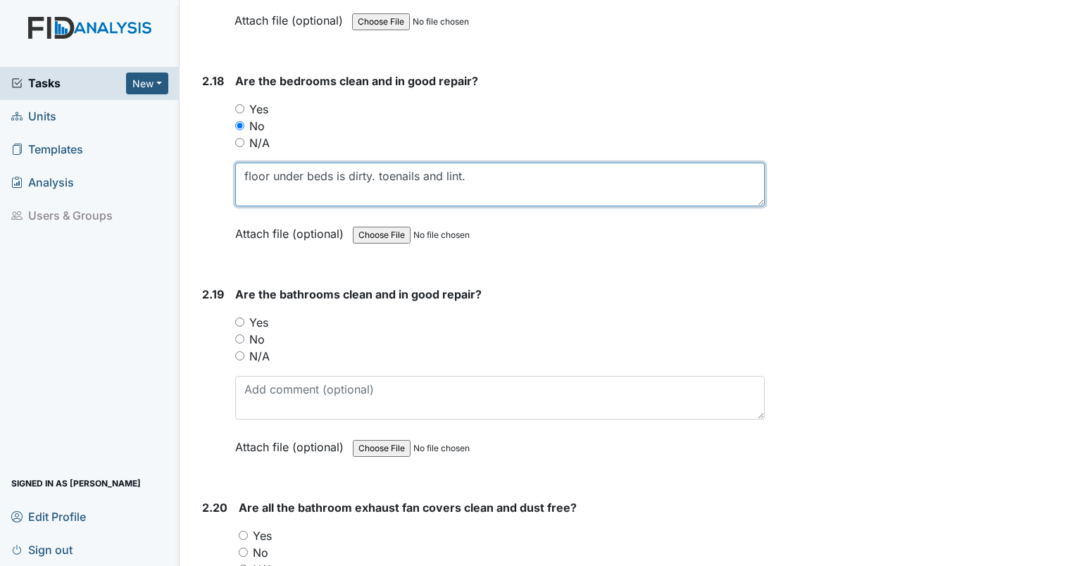
scroll to position [5951, 0]
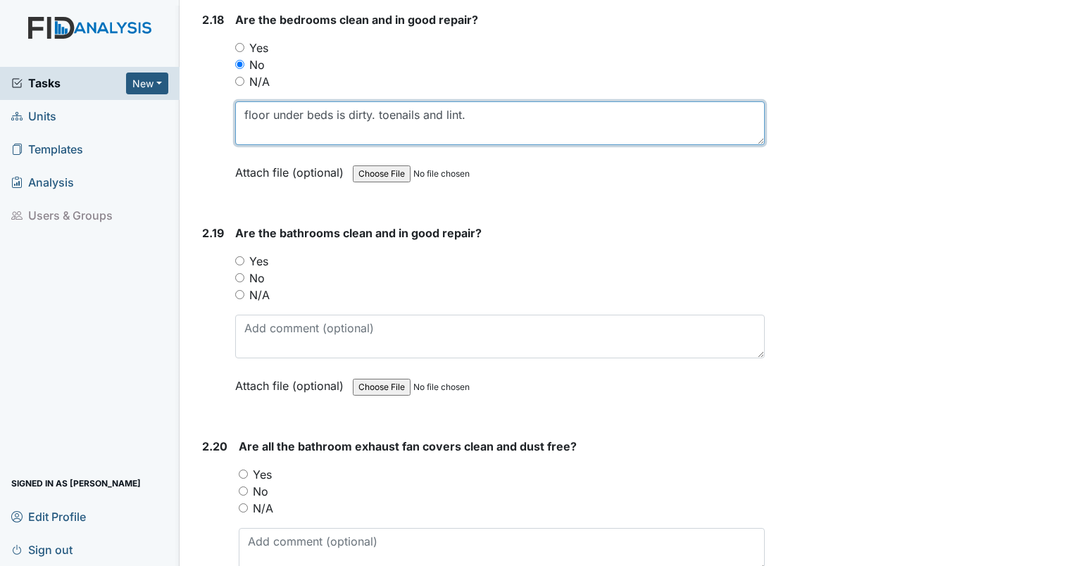
type textarea "floor under beds is dirty. toenails and lint."
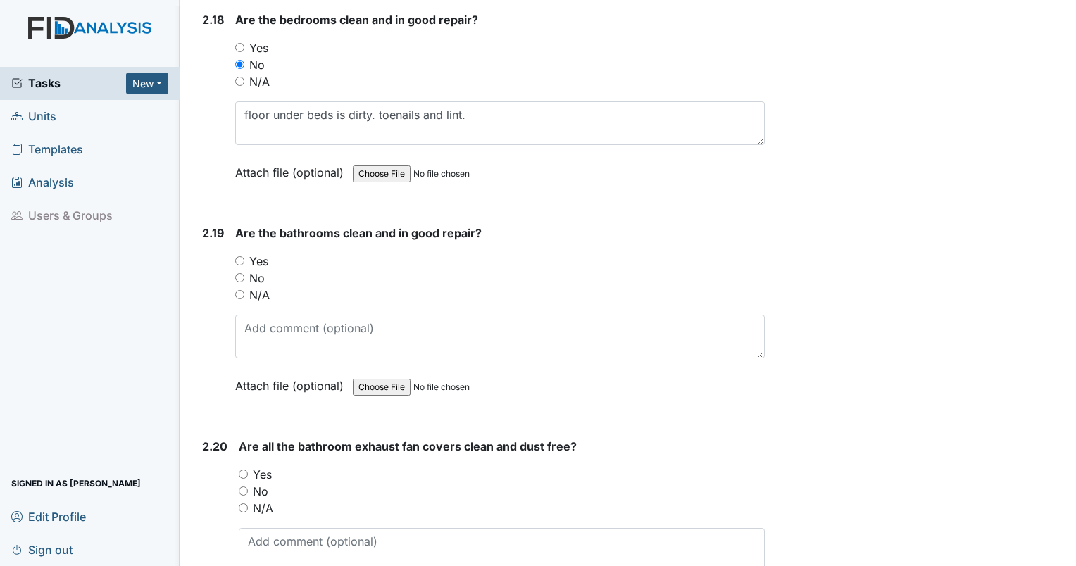
click at [242, 273] on input "No" at bounding box center [239, 277] width 9 height 9
radio input "true"
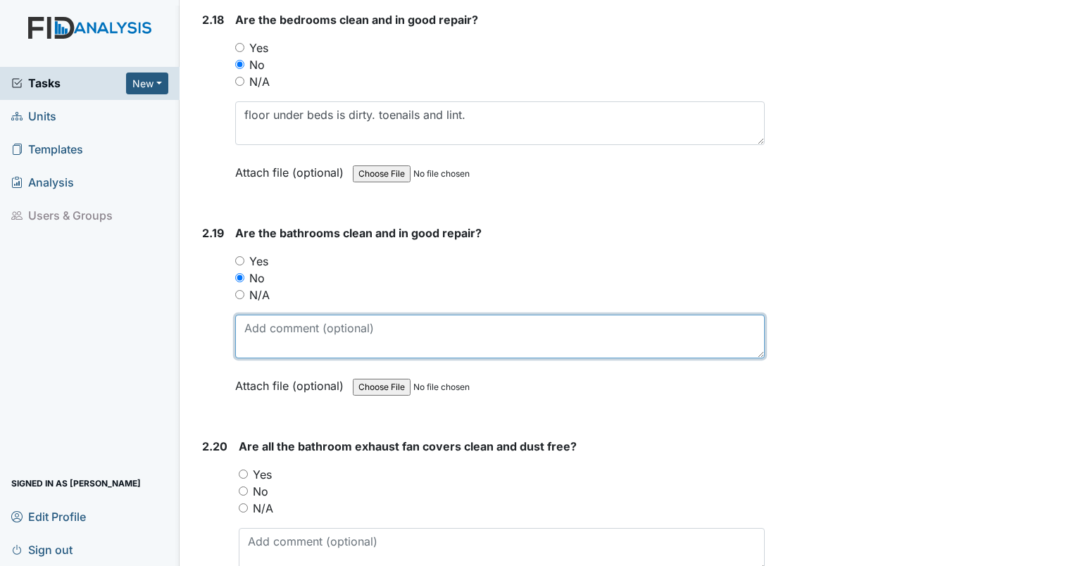
click at [256, 315] on textarea at bounding box center [499, 337] width 529 height 44
type textarea "wall in resident bath is dirty and blue from soap."
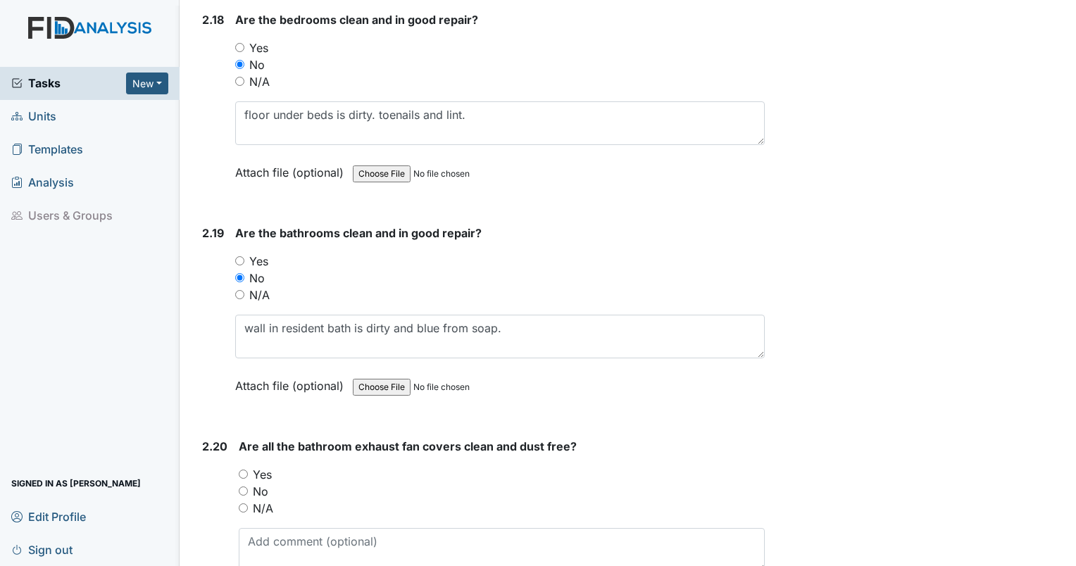
click at [239, 486] on input "No" at bounding box center [243, 490] width 9 height 9
radio input "true"
click at [279, 528] on textarea at bounding box center [502, 550] width 526 height 44
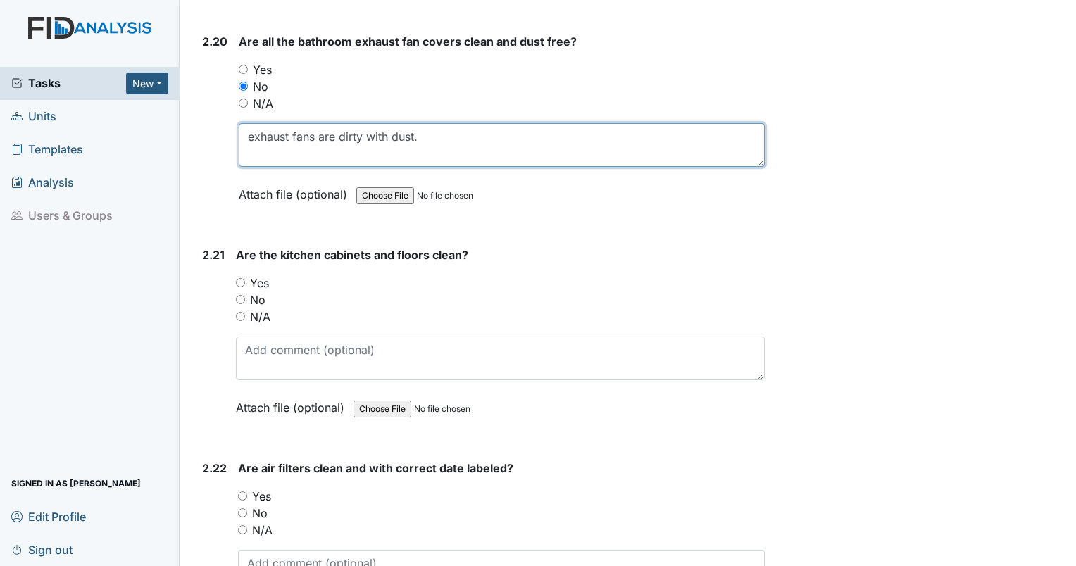
scroll to position [6442, 0]
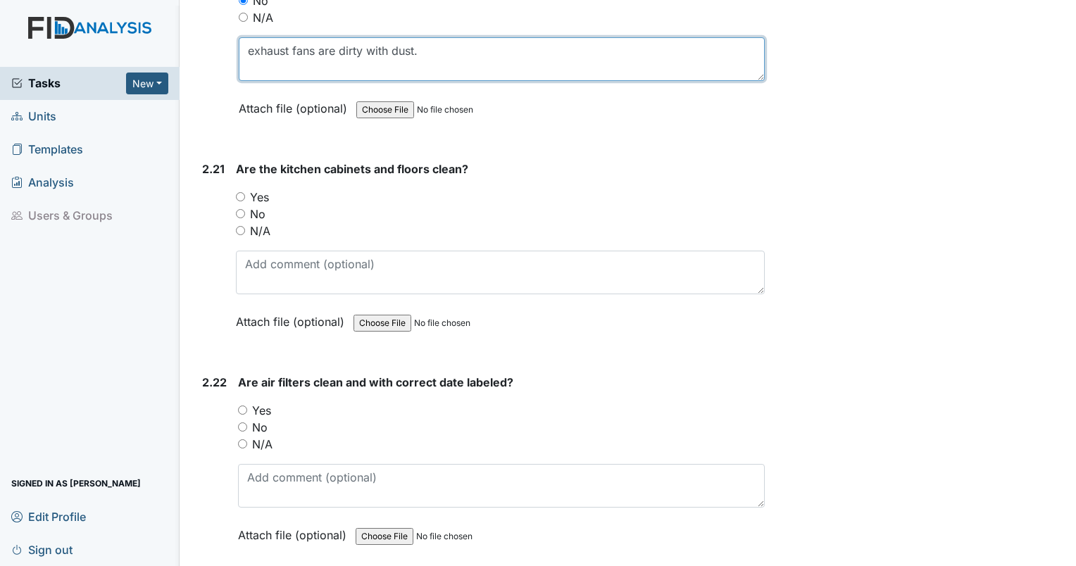
type textarea "exhaust fans are dirty with dust."
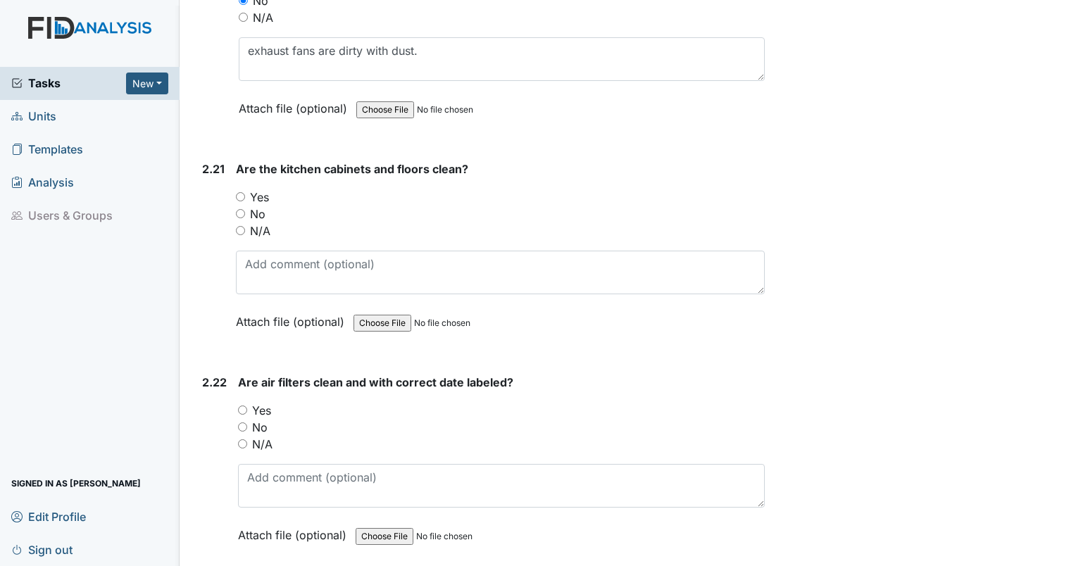
click at [239, 192] on input "Yes" at bounding box center [240, 196] width 9 height 9
radio input "true"
click at [239, 405] on input "Yes" at bounding box center [242, 409] width 9 height 9
radio input "true"
click at [241, 422] on input "No" at bounding box center [242, 426] width 9 height 9
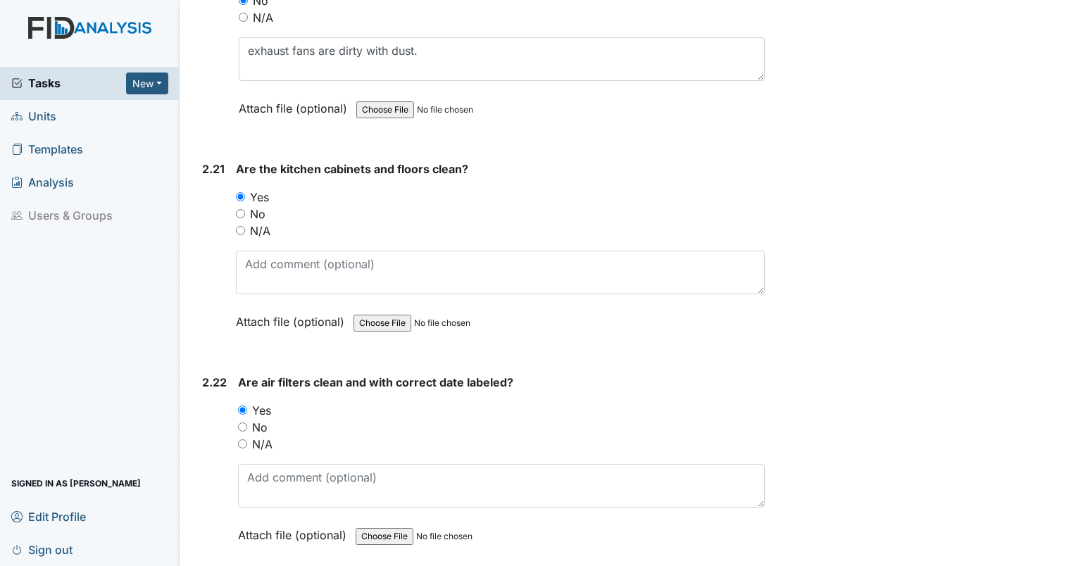
radio input "true"
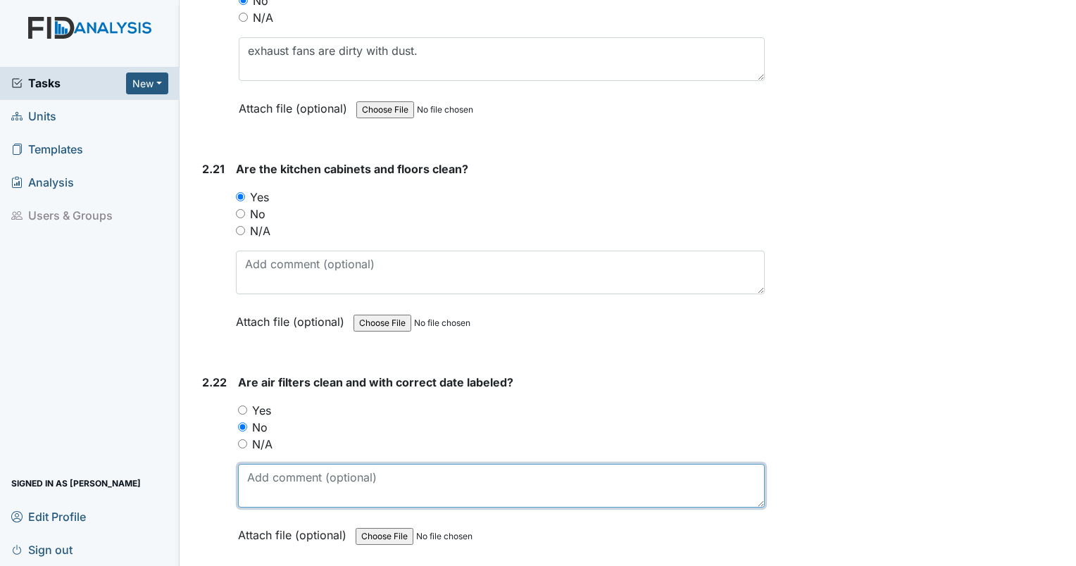
click at [279, 464] on textarea at bounding box center [501, 486] width 527 height 44
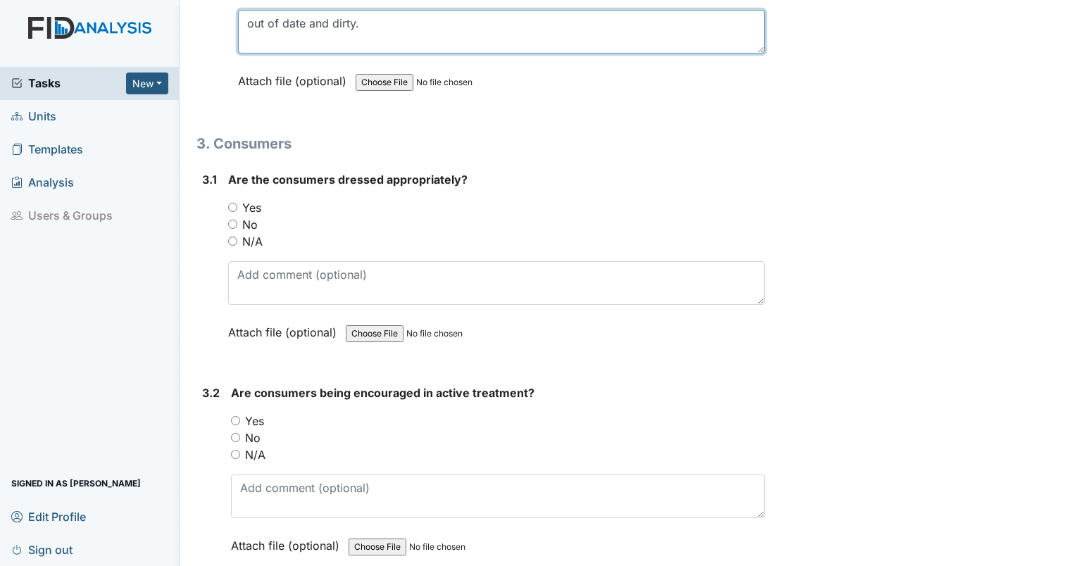
scroll to position [6995, 0]
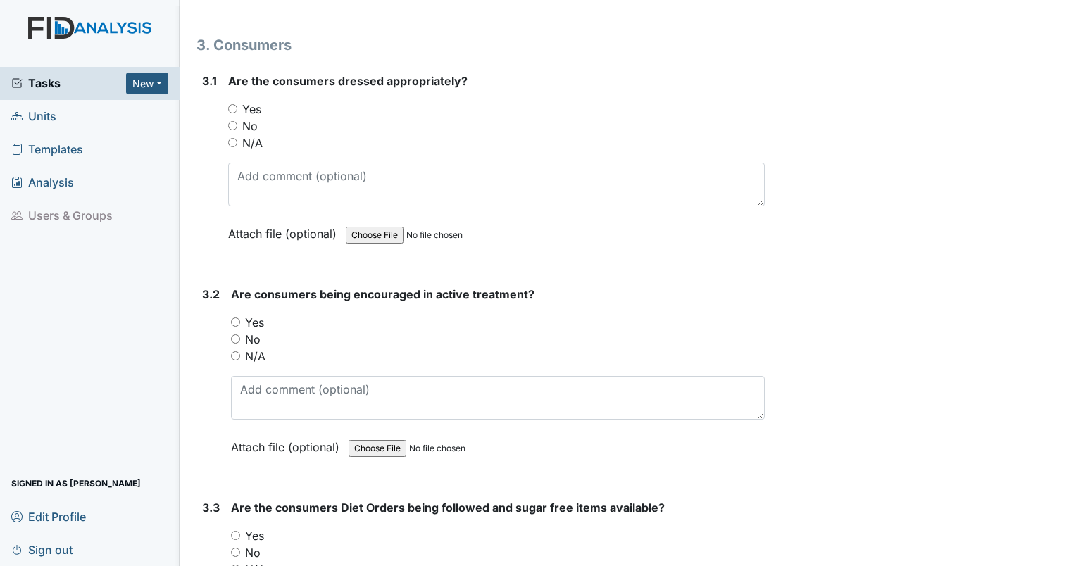
type textarea "out of date and dirty."
click at [231, 138] on input "N/A" at bounding box center [232, 142] width 9 height 9
radio input "true"
click at [232, 351] on input "N/A" at bounding box center [235, 355] width 9 height 9
radio input "true"
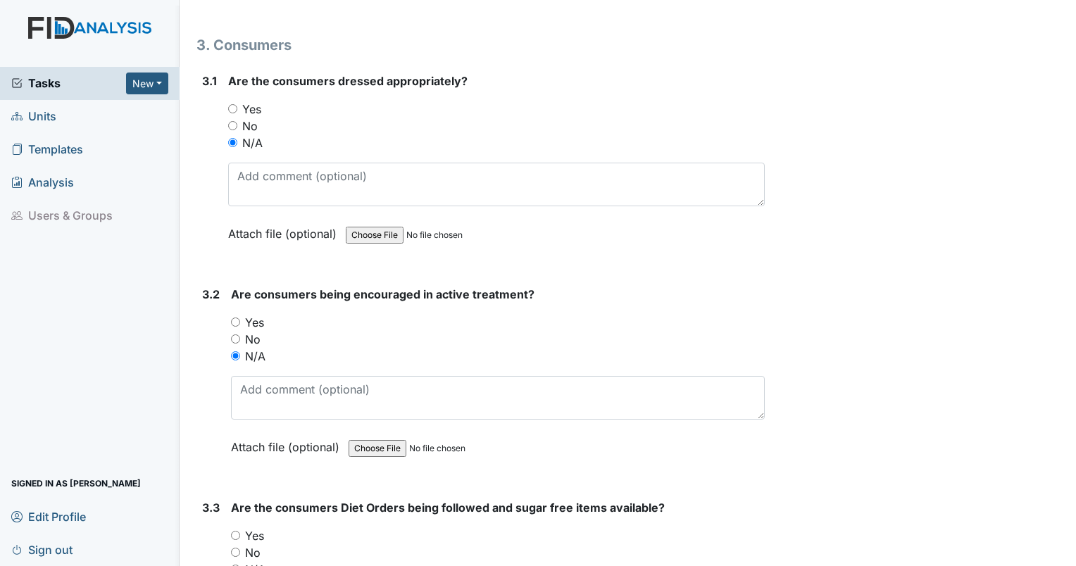
click at [235, 565] on input "N/A" at bounding box center [235, 569] width 9 height 9
radio input "true"
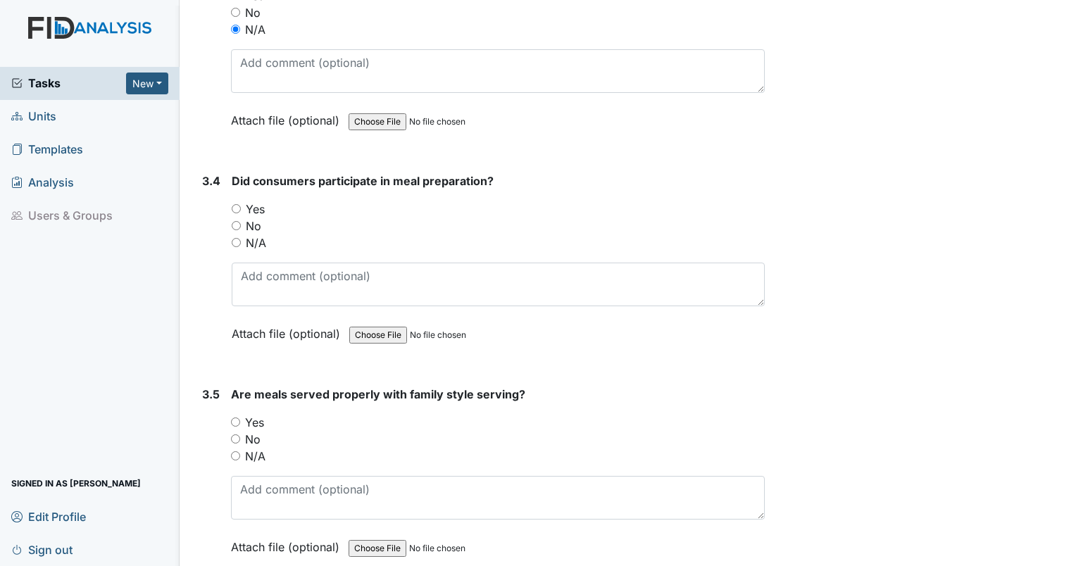
scroll to position [7595, 0]
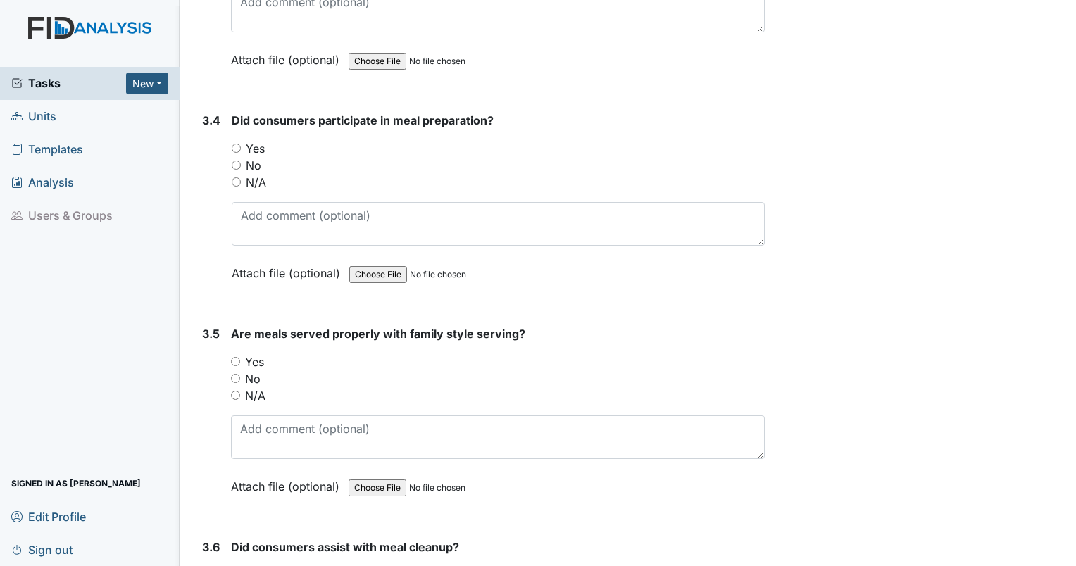
click at [239, 177] on input "N/A" at bounding box center [236, 181] width 9 height 9
radio input "true"
click at [235, 391] on input "N/A" at bounding box center [235, 395] width 9 height 9
radio input "true"
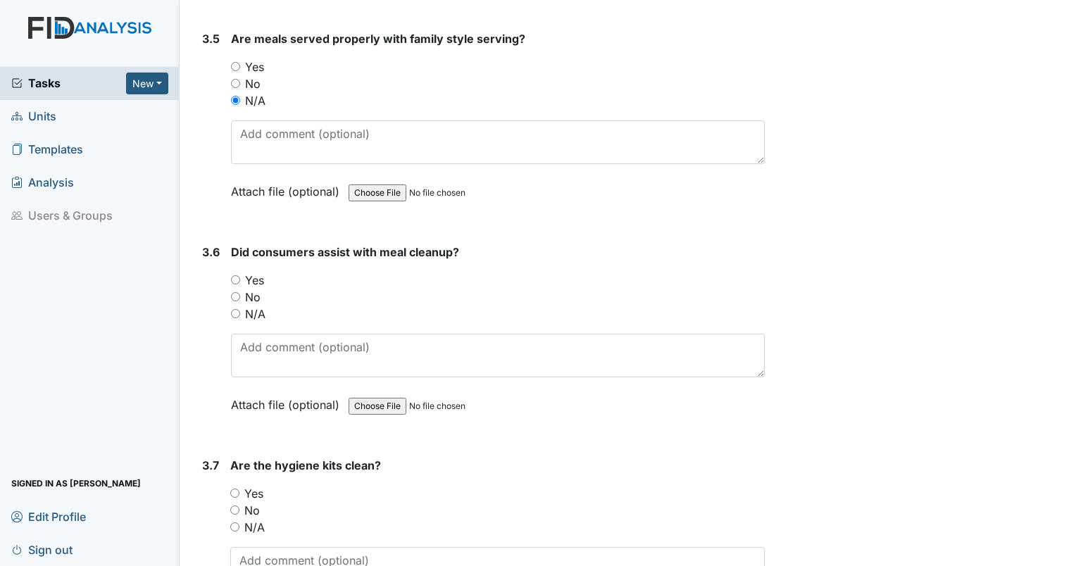
scroll to position [7915, 0]
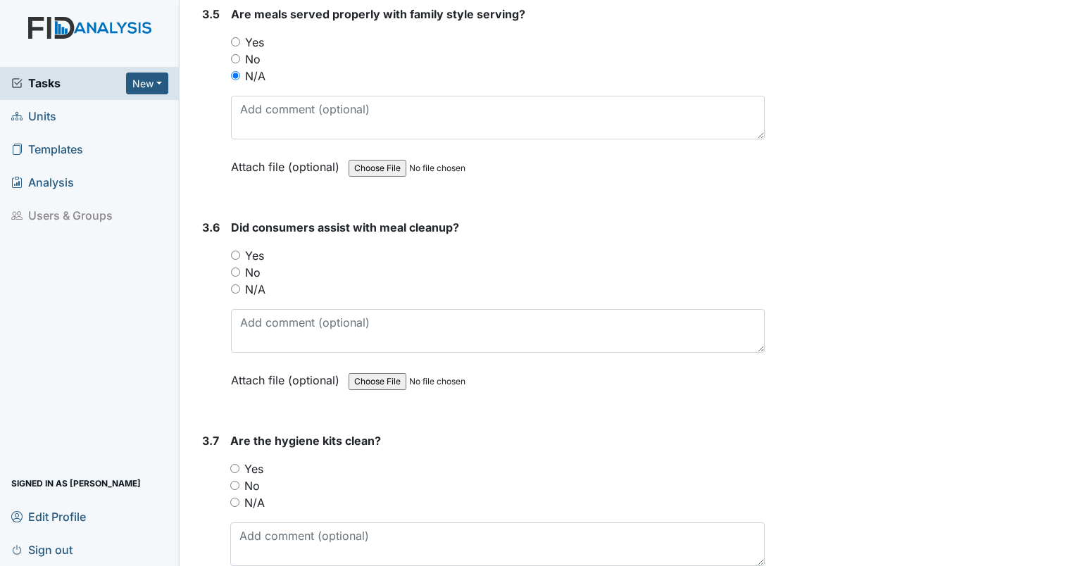
click at [240, 281] on div "N/A" at bounding box center [498, 289] width 534 height 17
click at [237, 284] on input "N/A" at bounding box center [235, 288] width 9 height 9
radio input "true"
click at [234, 464] on input "Yes" at bounding box center [234, 468] width 9 height 9
radio input "true"
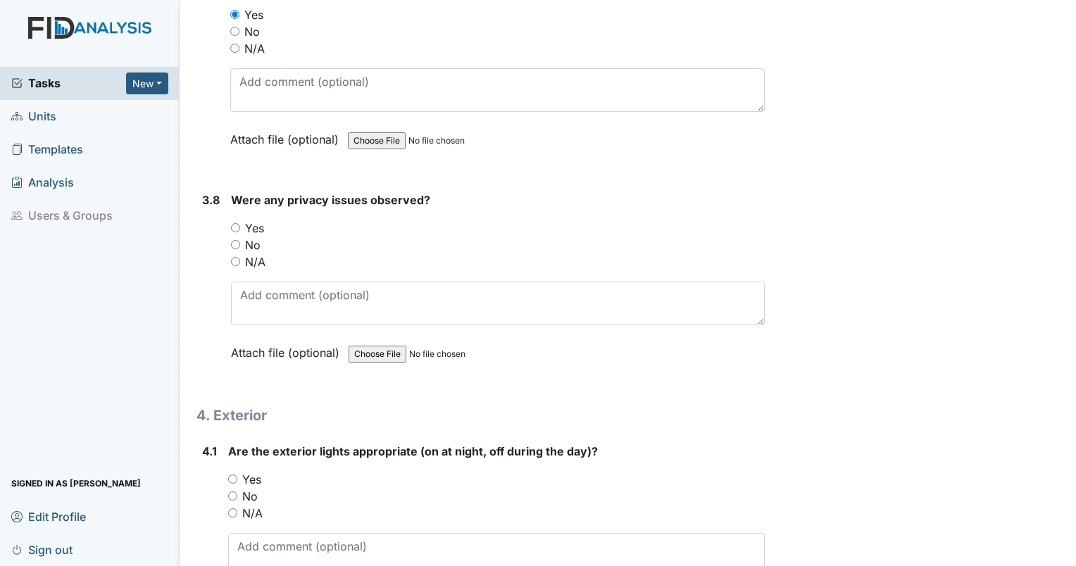
scroll to position [8381, 0]
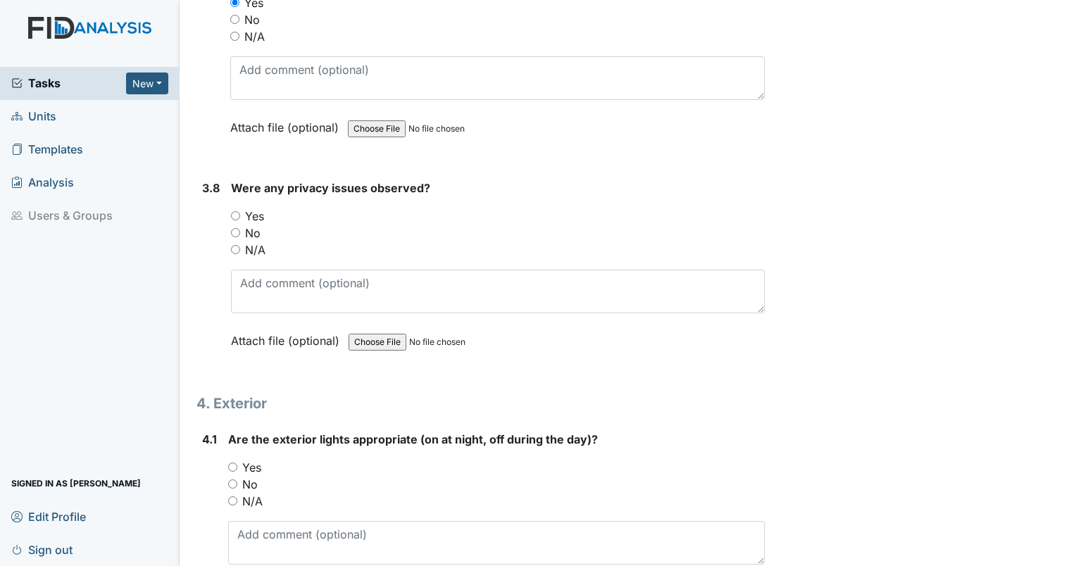
click at [237, 228] on input "No" at bounding box center [235, 232] width 9 height 9
radio input "true"
click at [231, 463] on input "Yes" at bounding box center [232, 467] width 9 height 9
radio input "true"
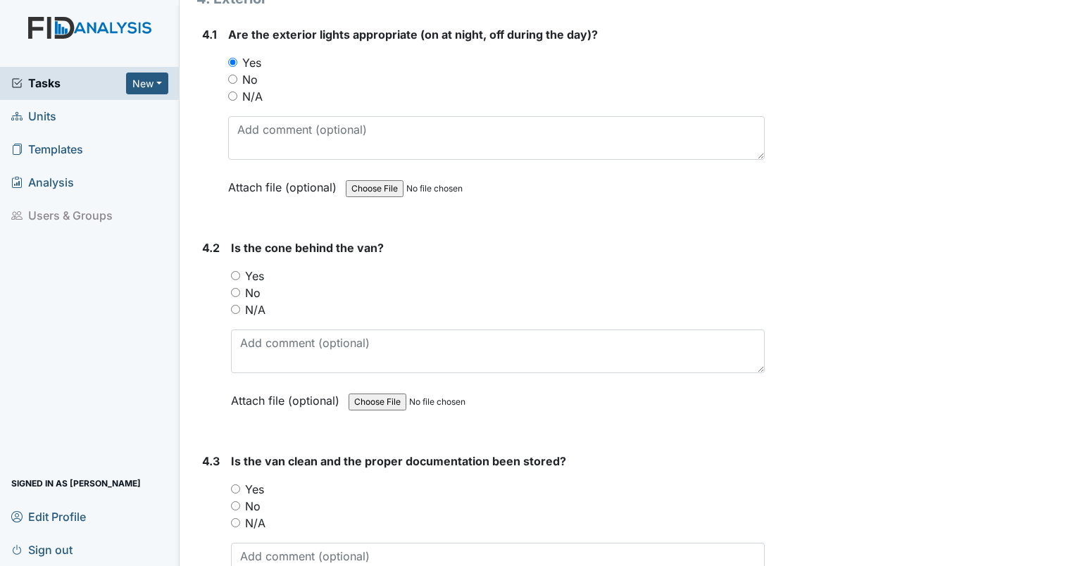
scroll to position [8811, 0]
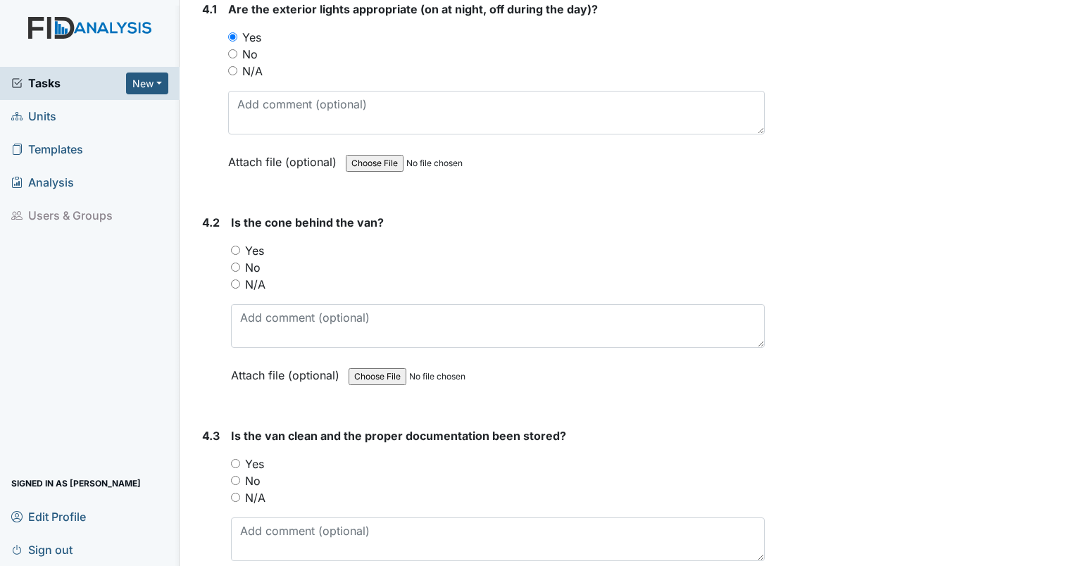
click at [236, 279] on input "N/A" at bounding box center [235, 283] width 9 height 9
radio input "true"
click at [237, 493] on input "N/A" at bounding box center [235, 497] width 9 height 9
radio input "true"
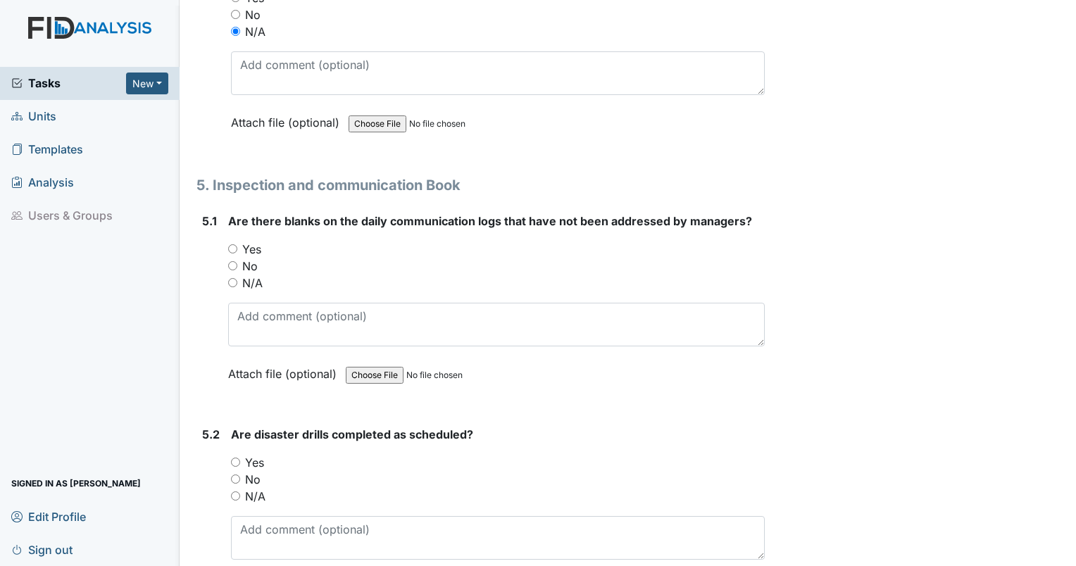
scroll to position [9375, 0]
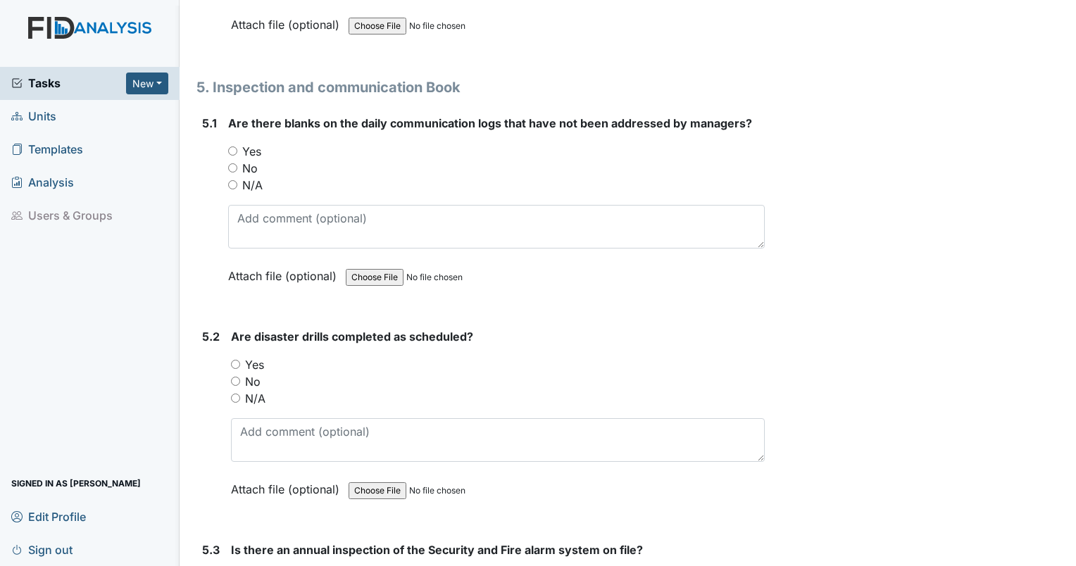
click at [233, 163] on input "No" at bounding box center [232, 167] width 9 height 9
radio input "true"
click at [228, 346] on div "5.2 Are disaster drills completed as scheduled? You must select one of the belo…" at bounding box center [480, 423] width 568 height 191
click at [235, 377] on input "No" at bounding box center [235, 381] width 9 height 9
radio input "true"
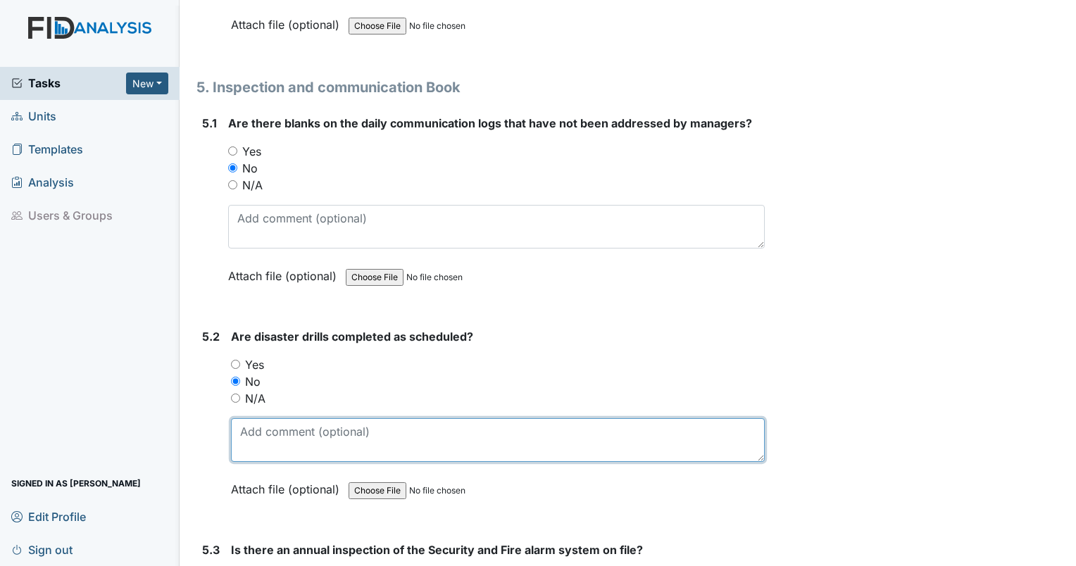
click at [284, 428] on textarea at bounding box center [498, 440] width 534 height 44
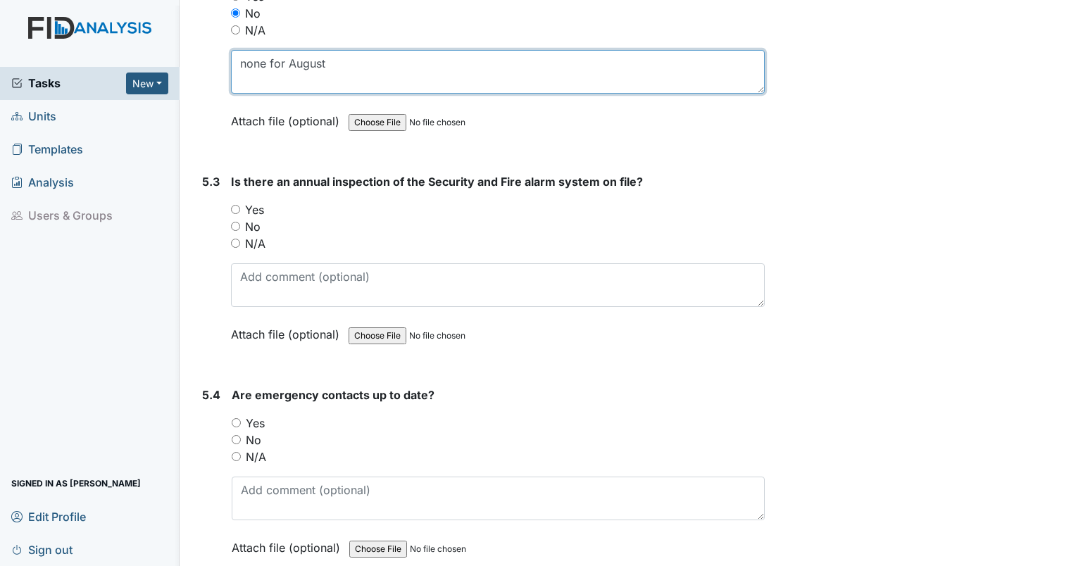
scroll to position [9779, 0]
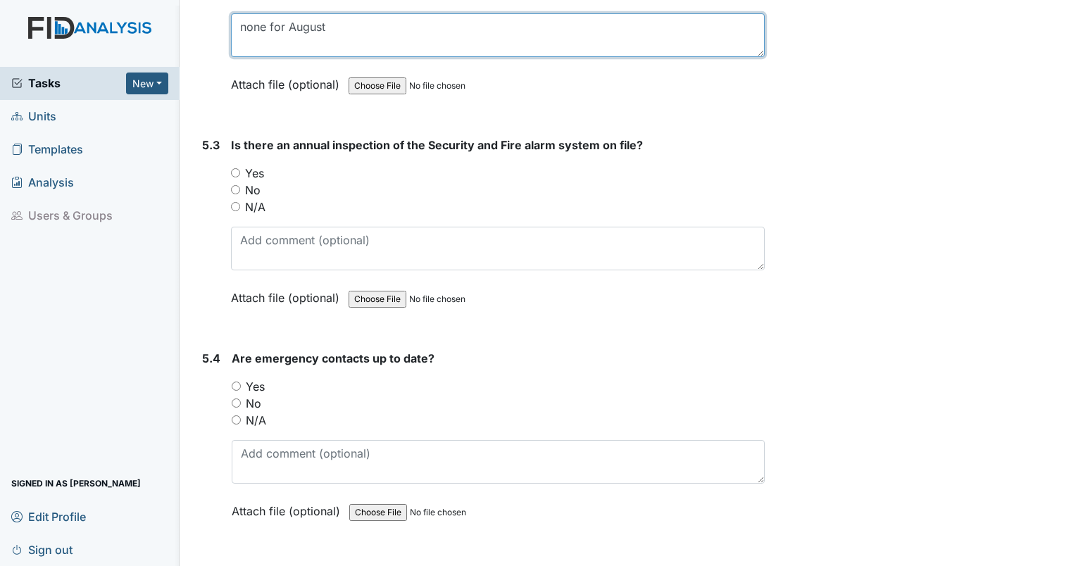
type textarea "none for August"
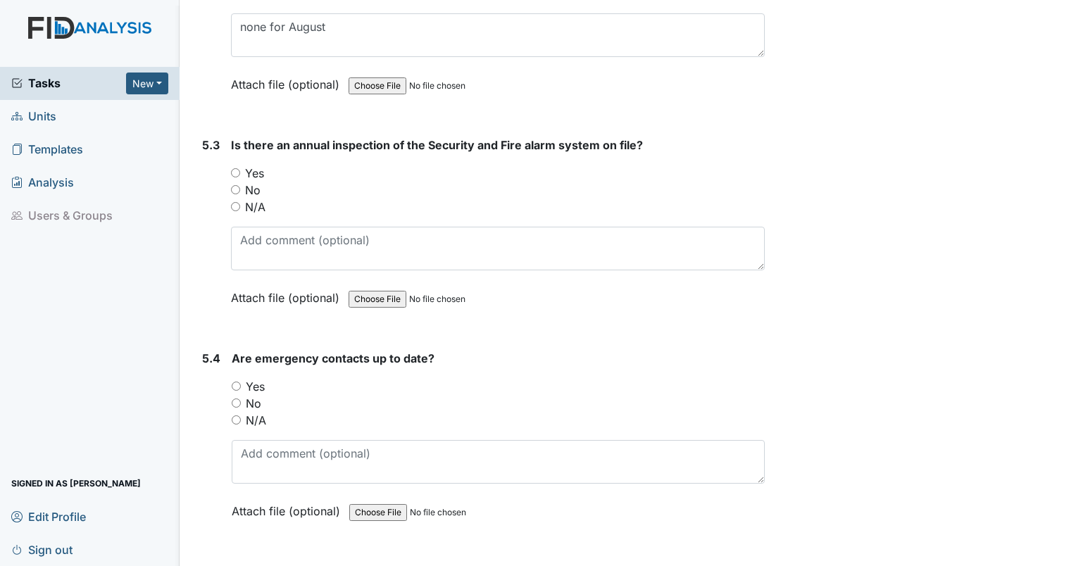
click at [234, 168] on input "Yes" at bounding box center [235, 172] width 9 height 9
radio input "true"
click at [232, 382] on input "Yes" at bounding box center [236, 386] width 9 height 9
radio input "true"
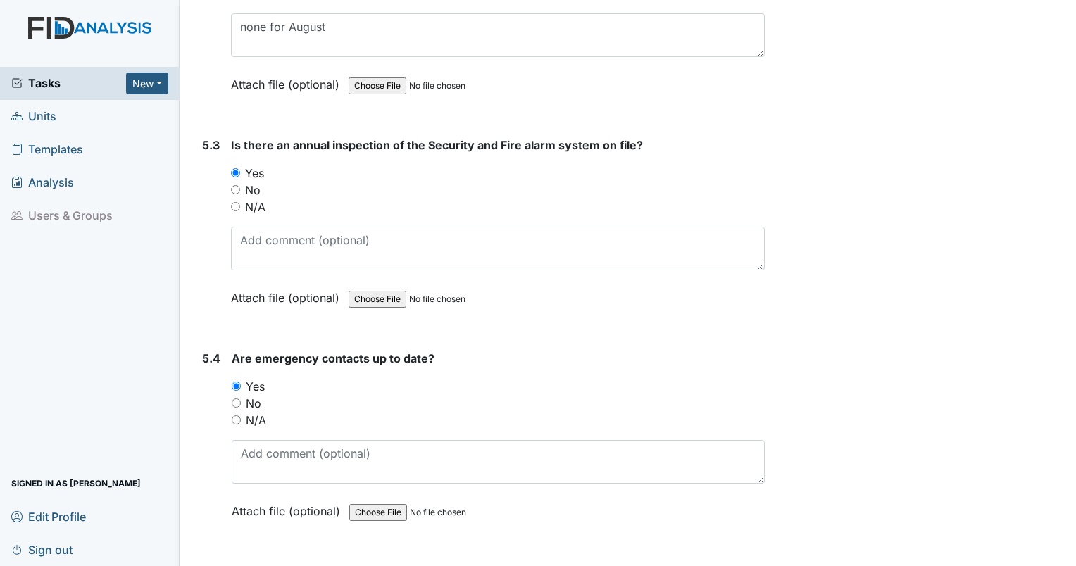
radio input "true"
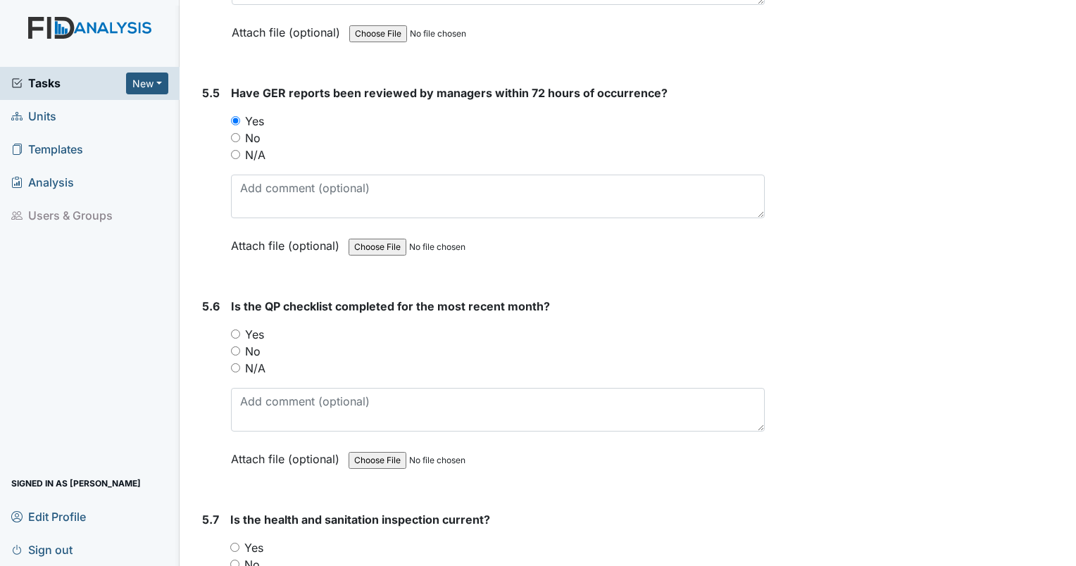
scroll to position [10331, 0]
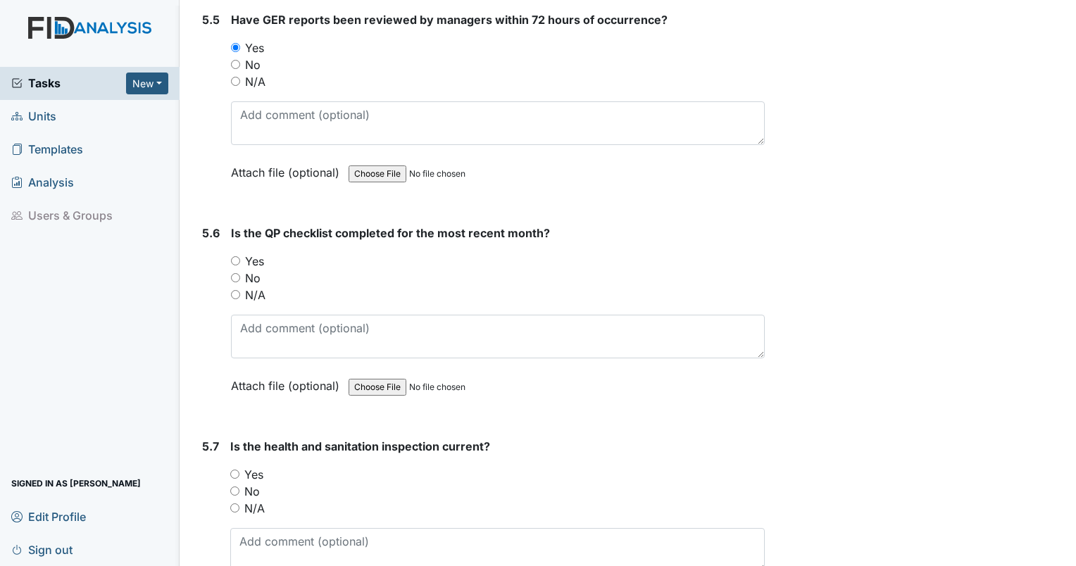
click at [236, 290] on input "N/A" at bounding box center [235, 294] width 9 height 9
radio input "true"
click at [235, 470] on input "Yes" at bounding box center [234, 474] width 9 height 9
radio input "true"
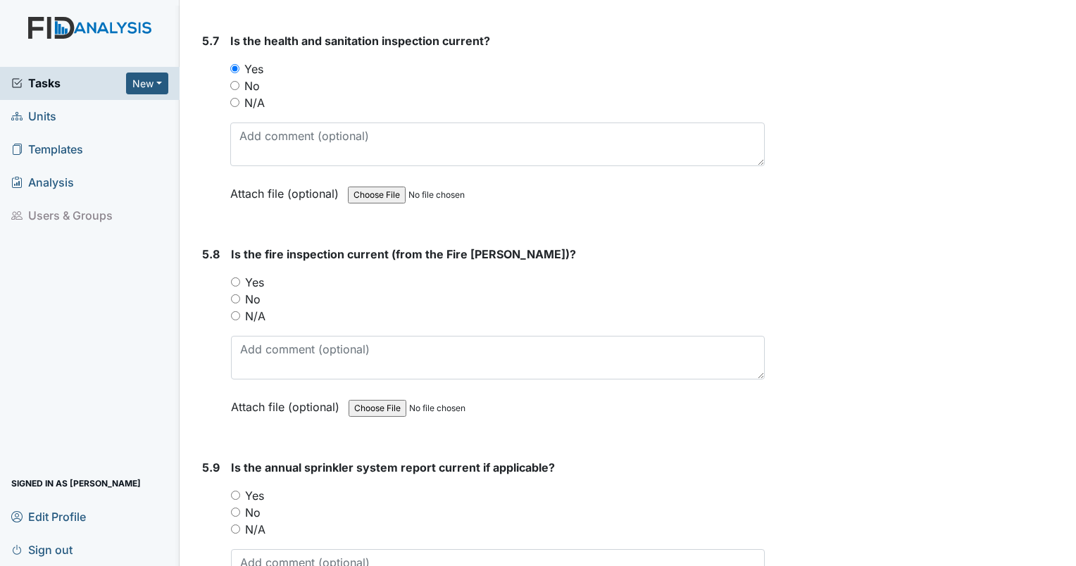
scroll to position [10798, 0]
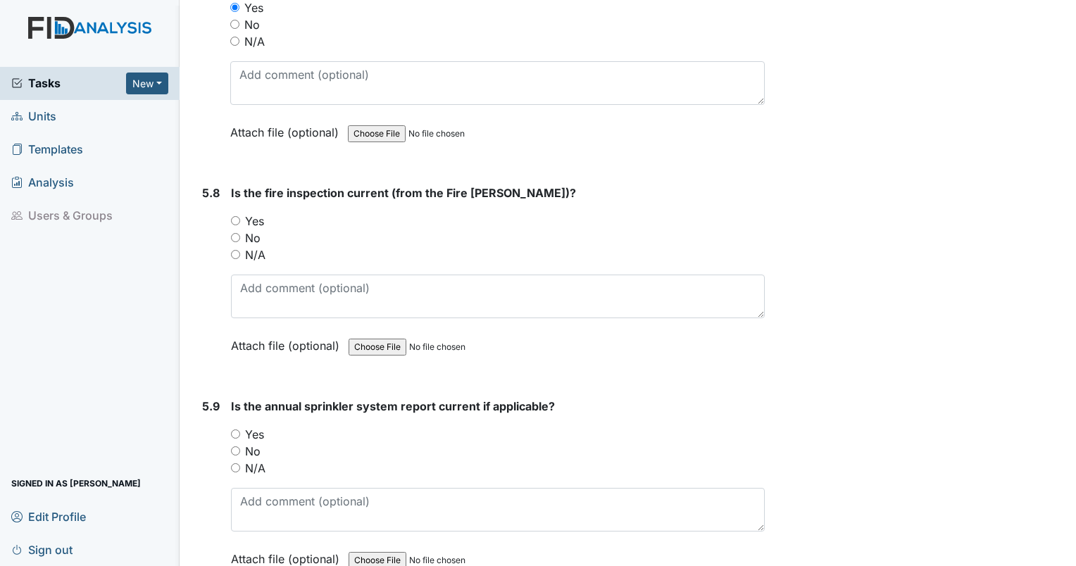
click at [235, 216] on input "Yes" at bounding box center [235, 220] width 9 height 9
radio input "true"
click at [235, 429] on input "Yes" at bounding box center [235, 433] width 9 height 9
radio input "true"
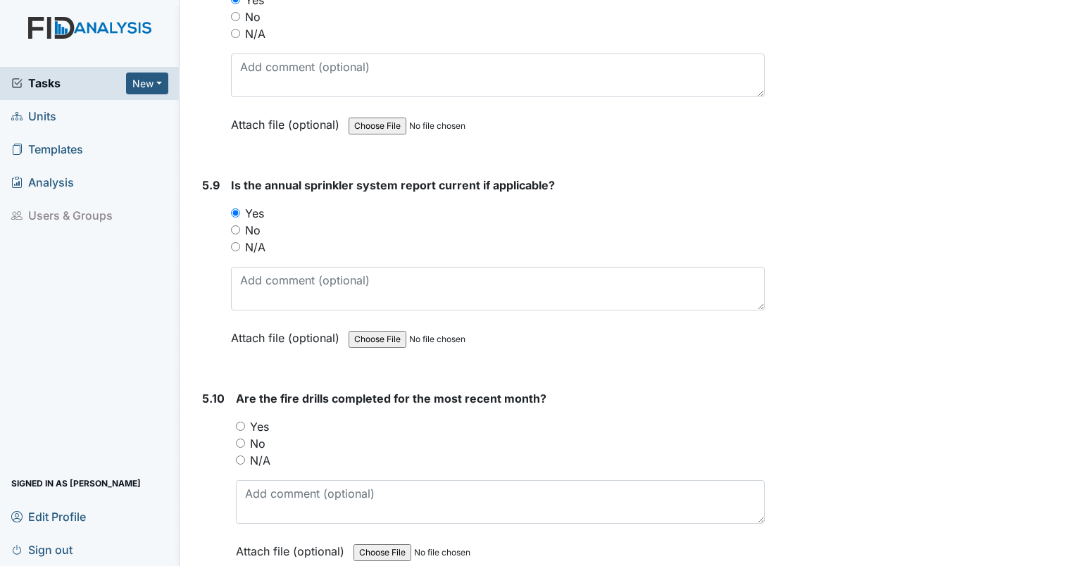
scroll to position [11056, 0]
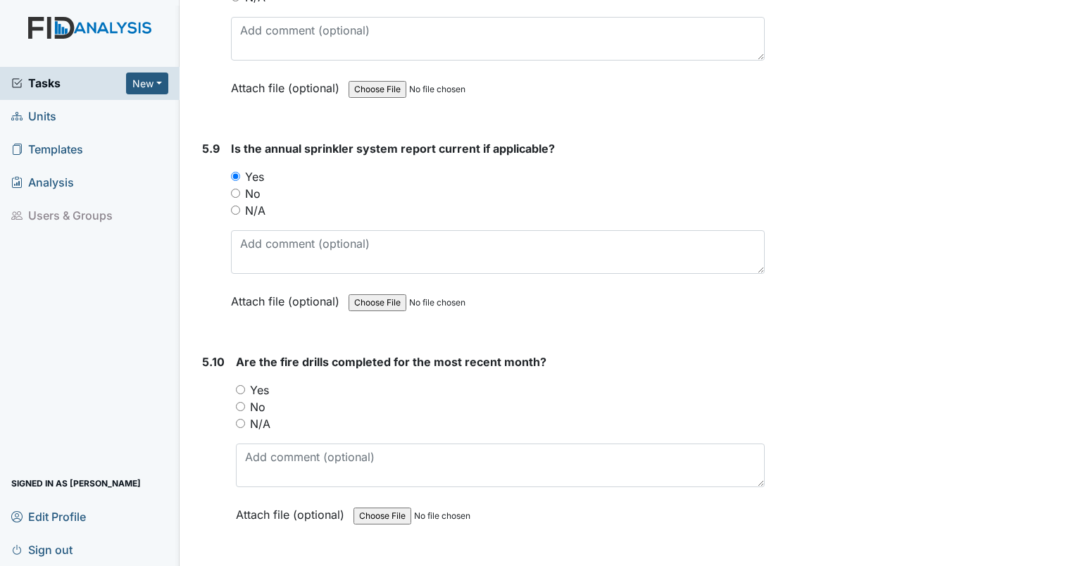
click at [237, 402] on input "No" at bounding box center [240, 406] width 9 height 9
radio input "true"
click at [237, 402] on input "No" at bounding box center [240, 406] width 9 height 9
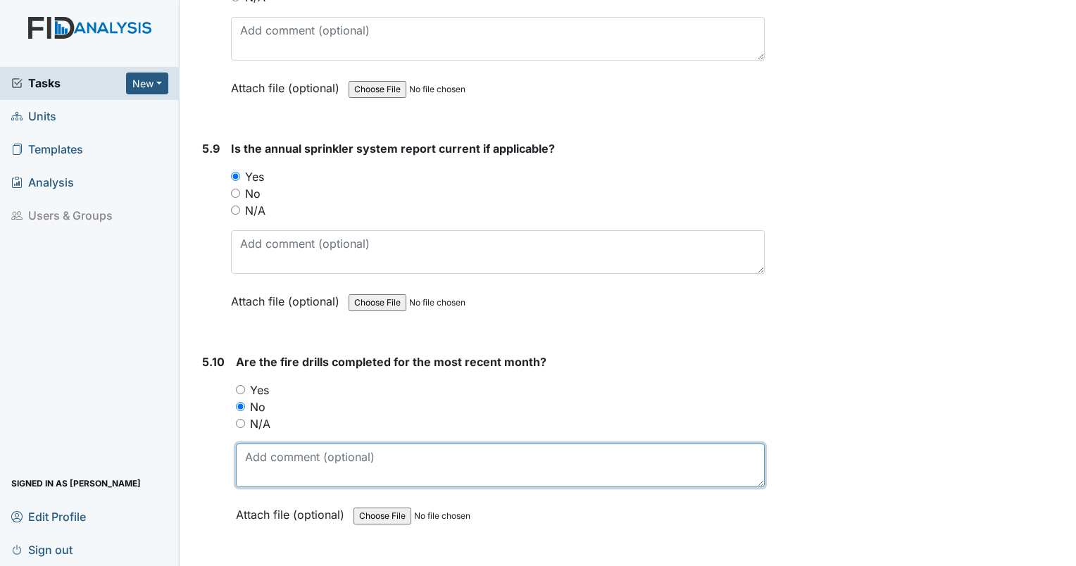
click at [277, 443] on textarea at bounding box center [500, 465] width 529 height 44
type textarea "None for August."
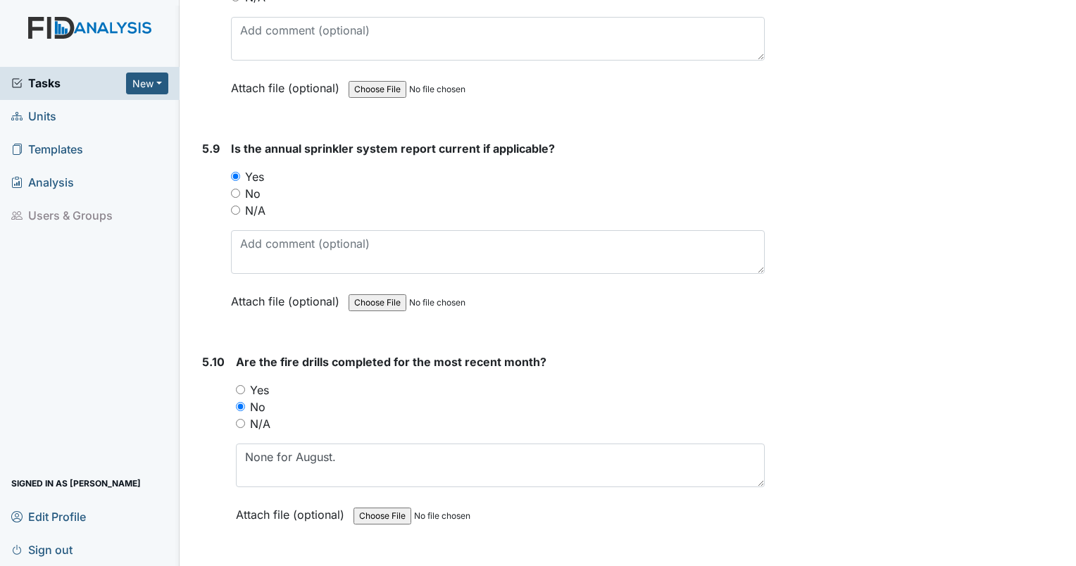
click at [232, 559] on main "Inspection: Coordinator Random ID: #00011309 Open Autosaving... Location: Wickh…" at bounding box center [628, 283] width 896 height 566
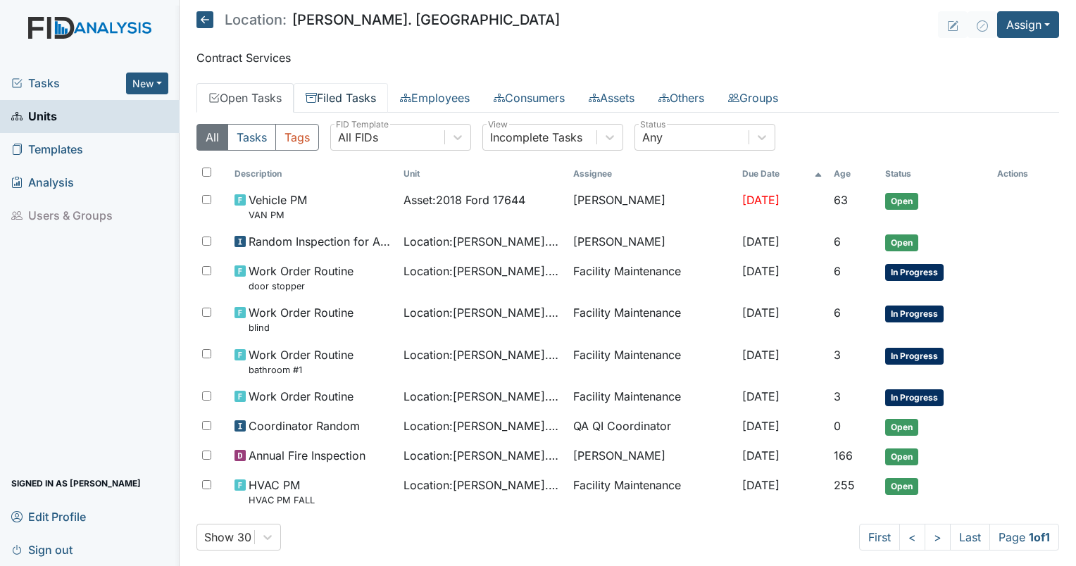
click at [359, 96] on link "Filed Tasks" at bounding box center [341, 98] width 94 height 30
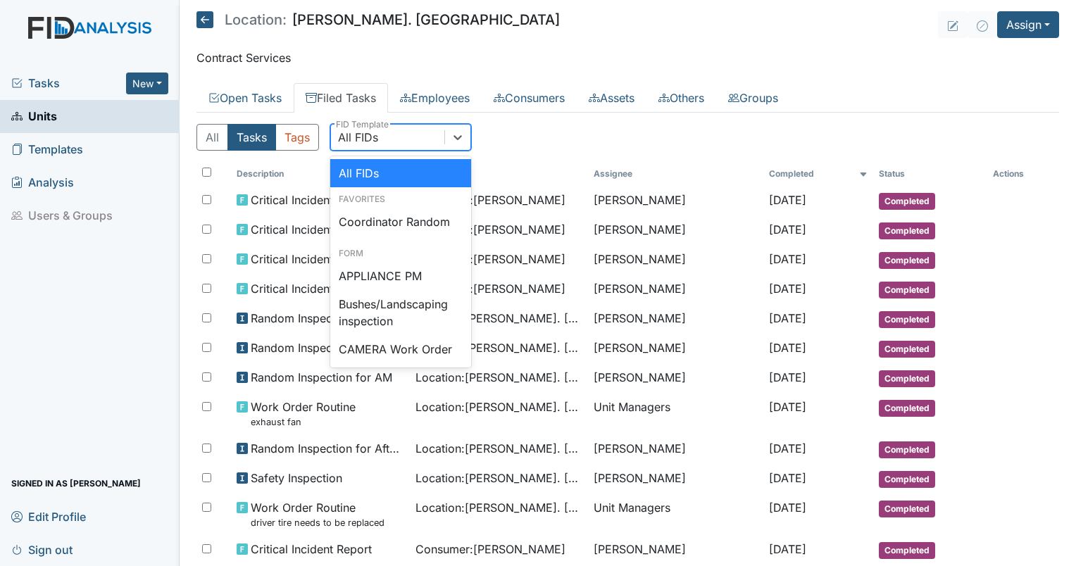
click at [375, 137] on div "All FIDs" at bounding box center [358, 137] width 40 height 17
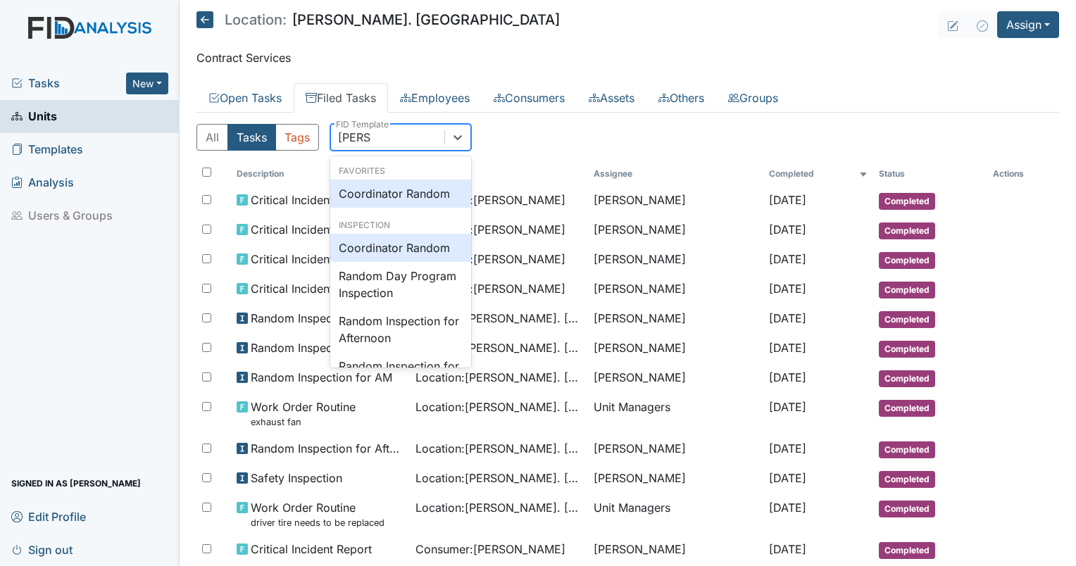
type input "random"
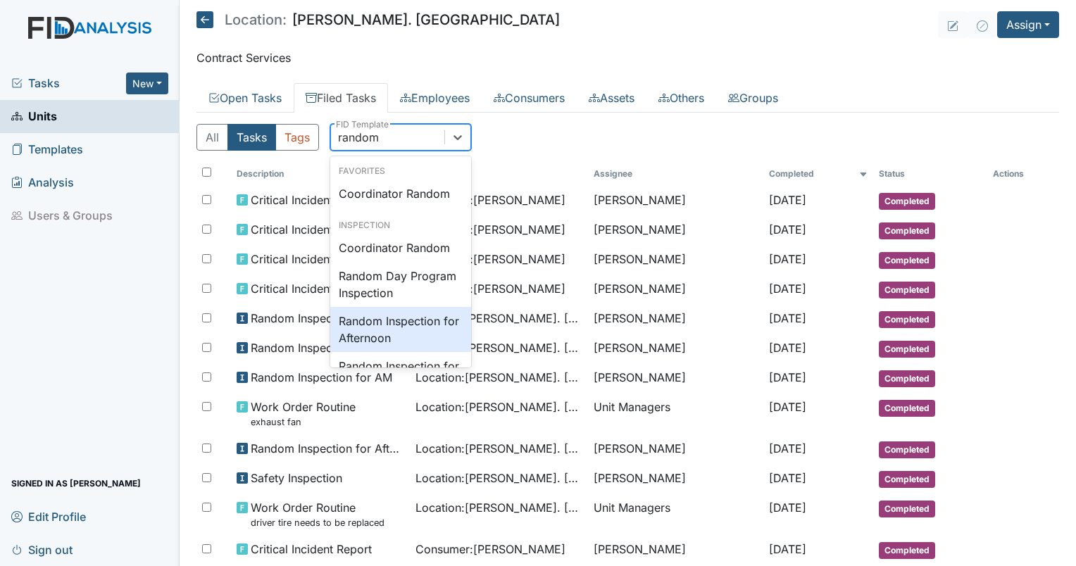
click at [365, 329] on div "Random Inspection for Afternoon" at bounding box center [400, 329] width 141 height 45
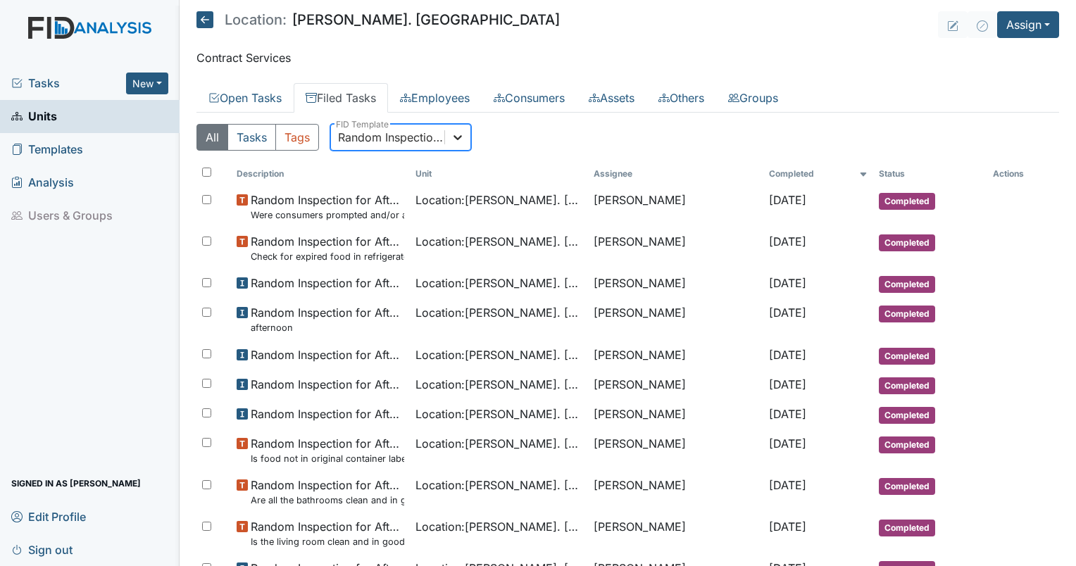
click at [455, 138] on icon at bounding box center [458, 137] width 14 height 14
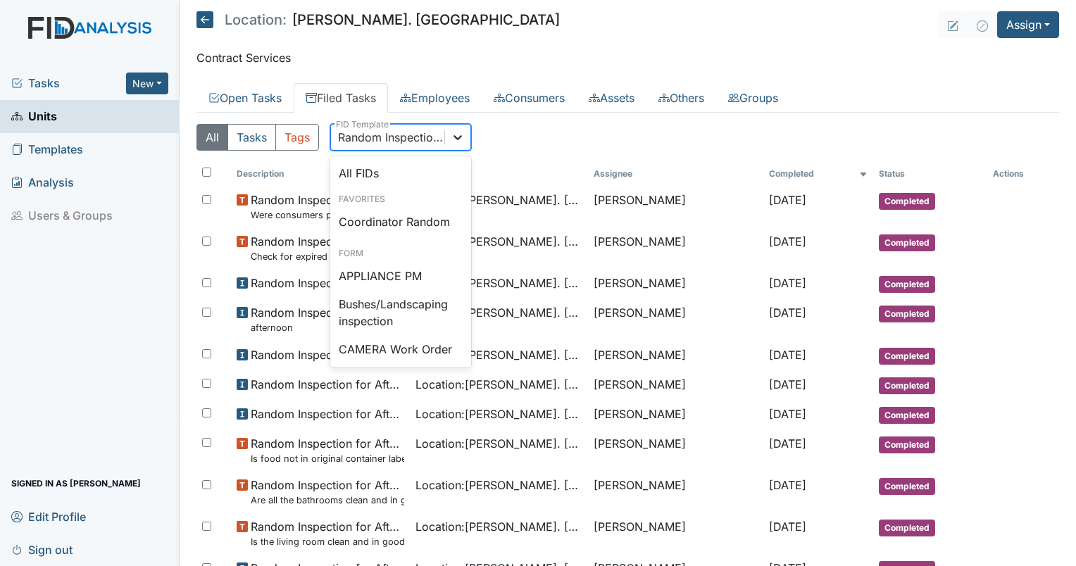
scroll to position [1253, 0]
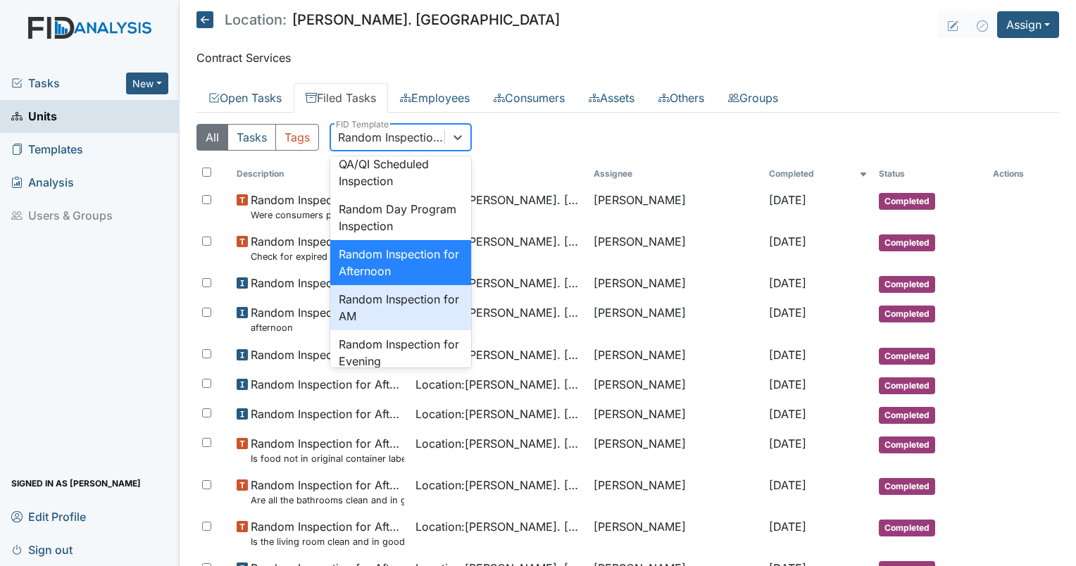
click at [432, 330] on div "Random Inspection for AM" at bounding box center [400, 307] width 141 height 45
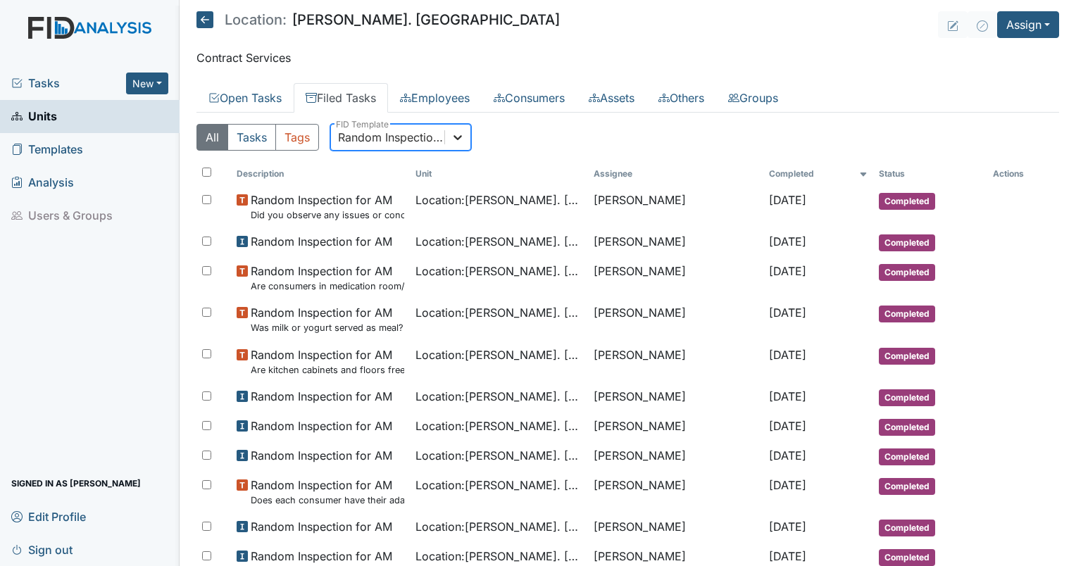
click at [464, 140] on icon at bounding box center [458, 137] width 14 height 14
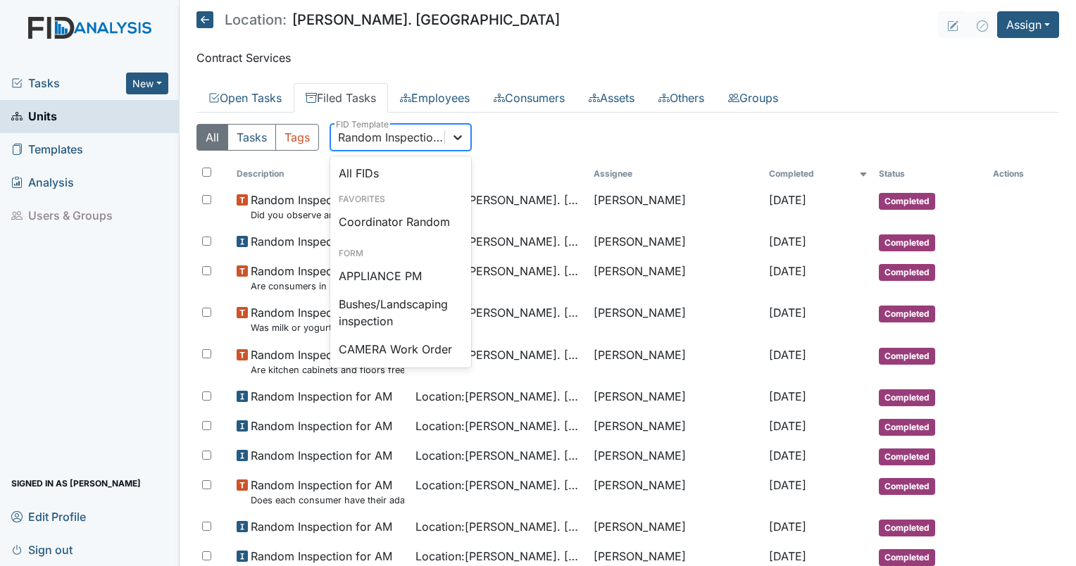
scroll to position [1298, 0]
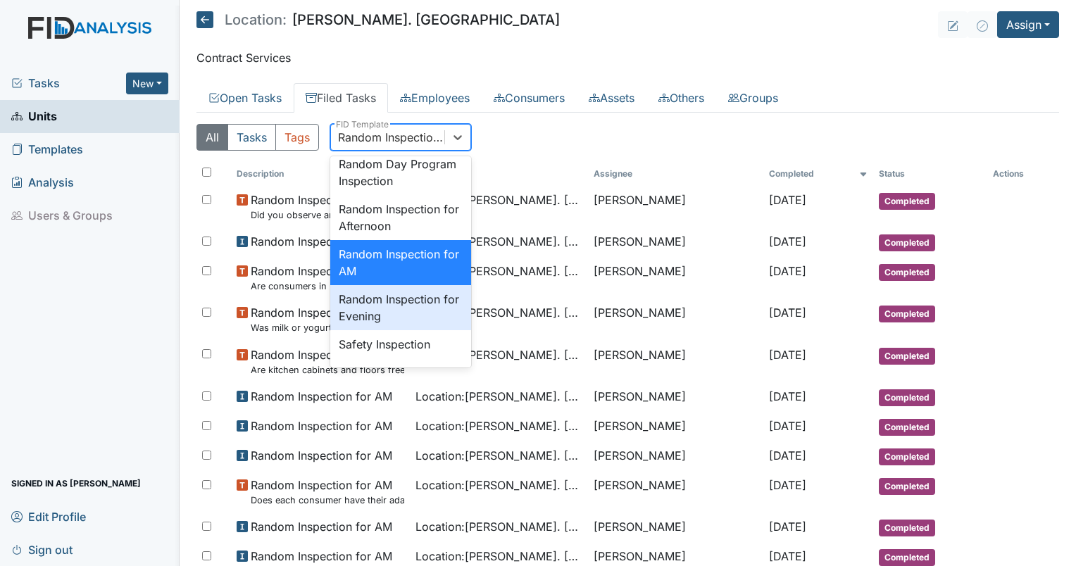
click at [424, 330] on div "Random Inspection for Evening" at bounding box center [400, 307] width 141 height 45
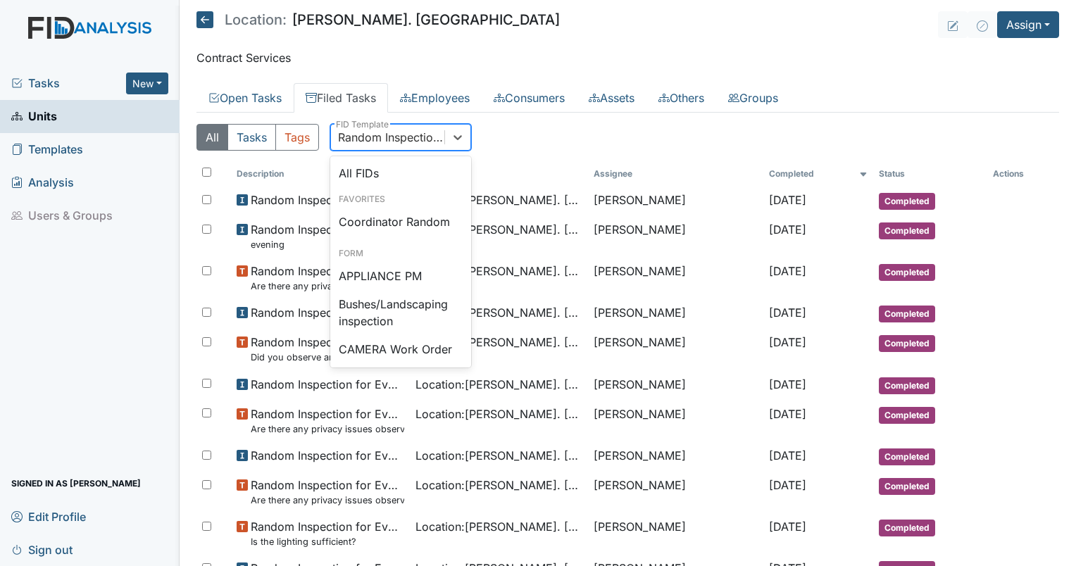
click at [374, 139] on div "Random Inspection for Evening" at bounding box center [392, 137] width 108 height 17
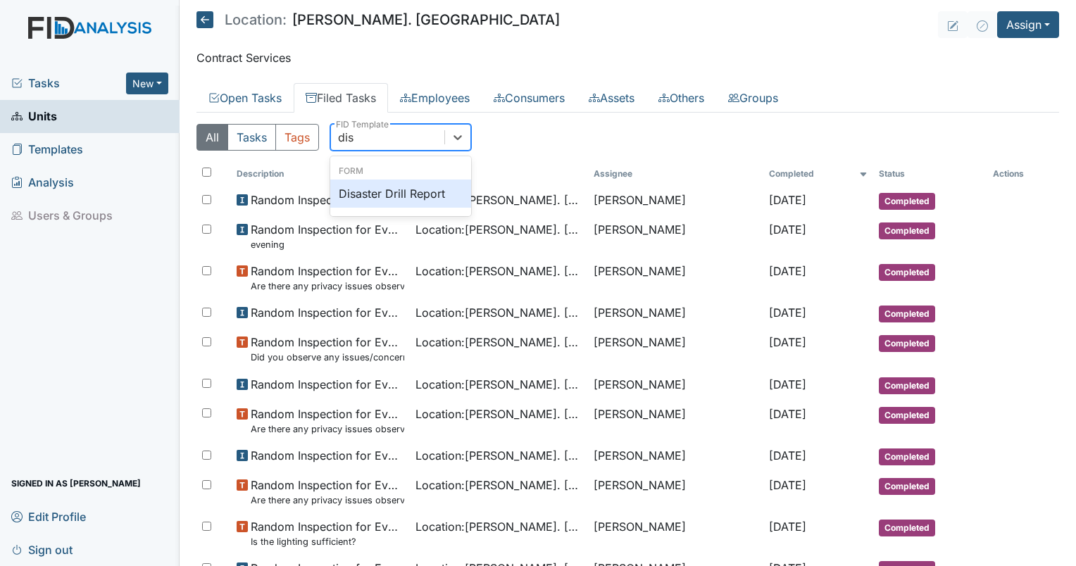
scroll to position [0, 0]
type input "disaster"
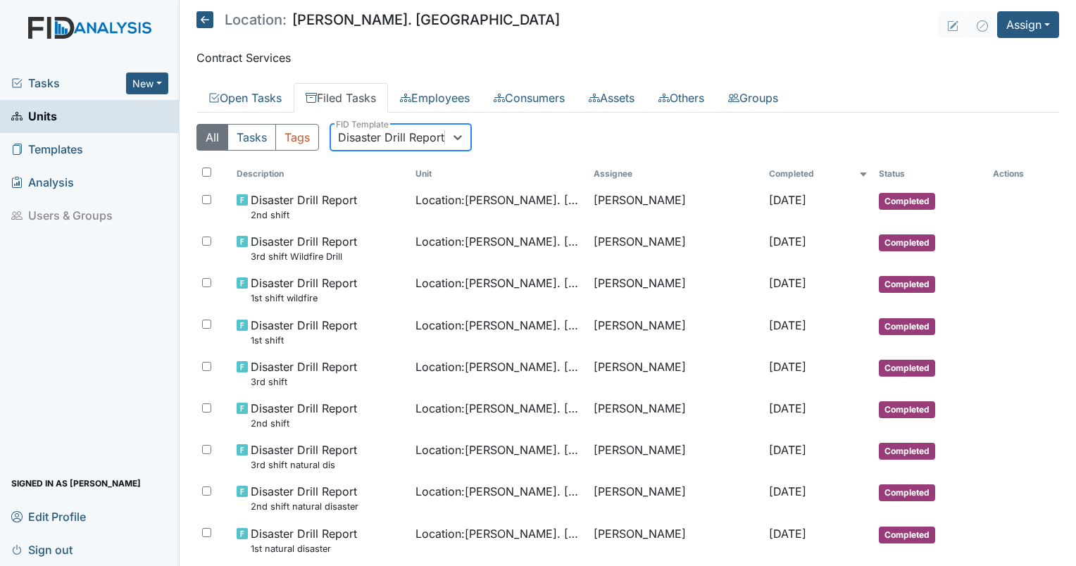
click at [374, 139] on div "Disaster Drill Report" at bounding box center [391, 137] width 106 height 17
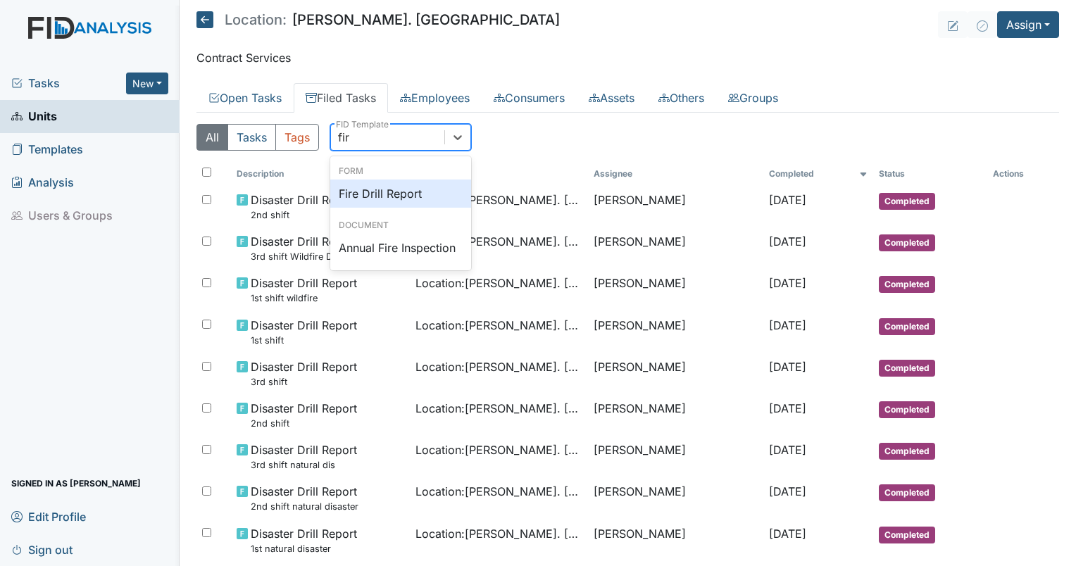
type input "fire"
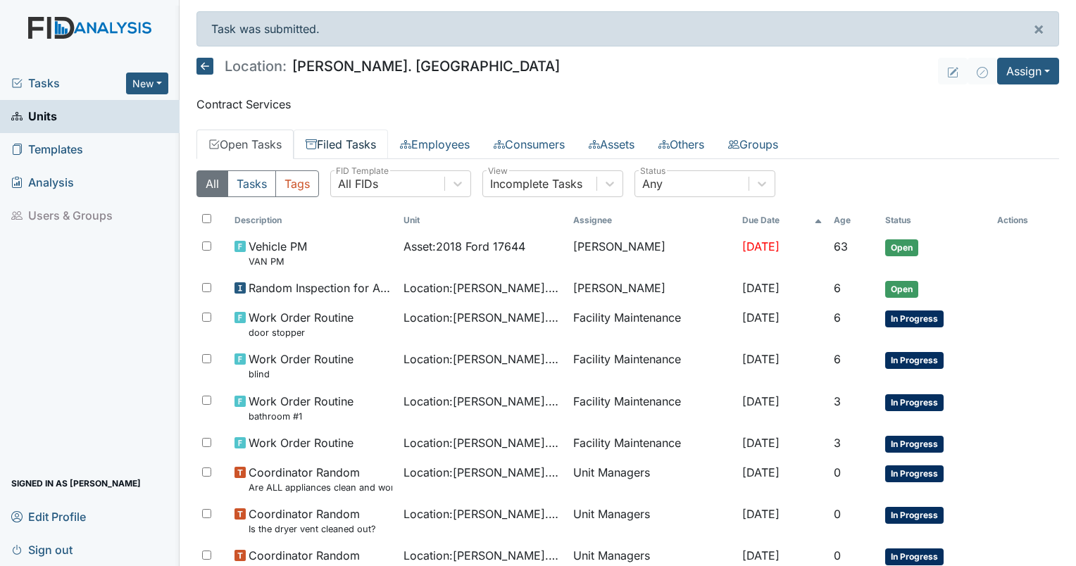
click at [327, 149] on link "Filed Tasks" at bounding box center [341, 145] width 94 height 30
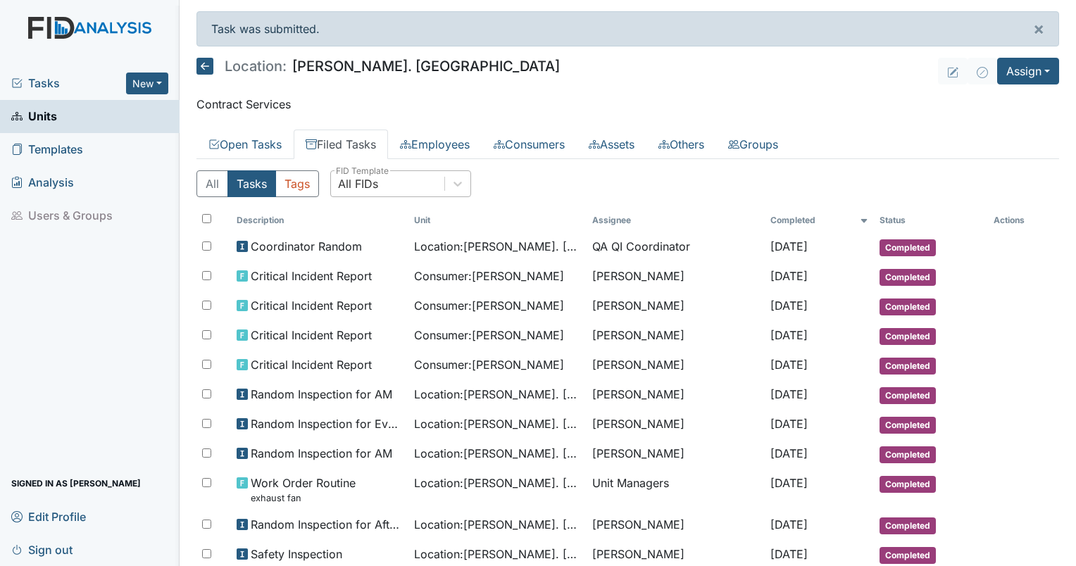
click at [383, 192] on div "All FIDs" at bounding box center [387, 183] width 113 height 25
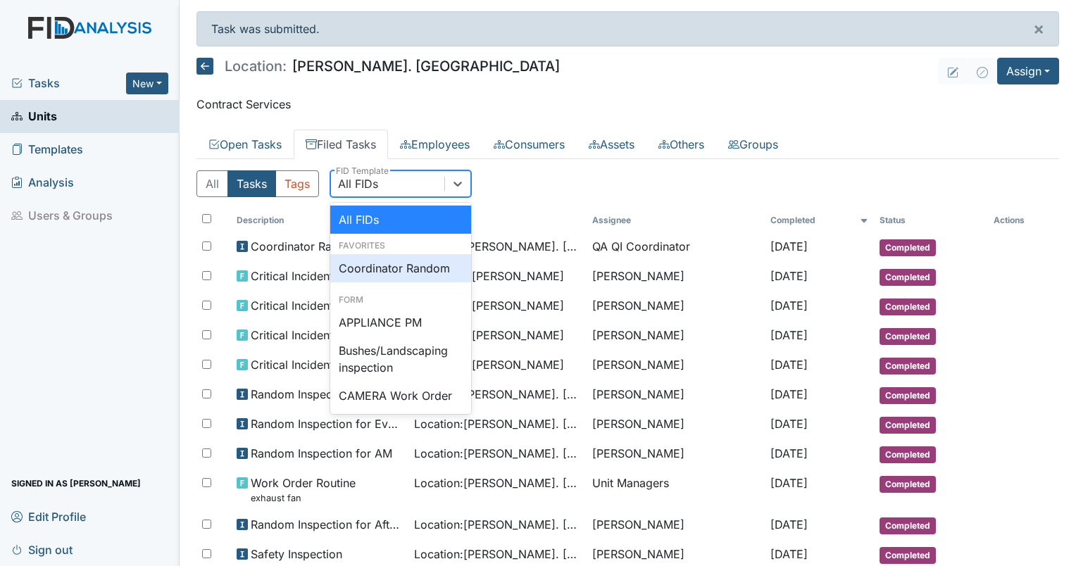
click at [394, 264] on div "Coordinator Random" at bounding box center [400, 268] width 141 height 28
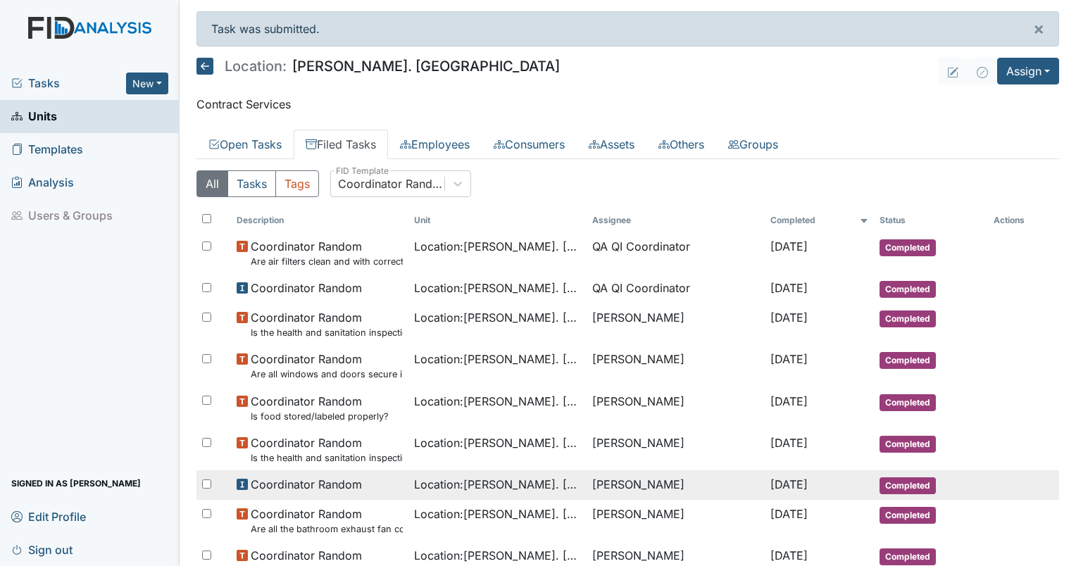
drag, startPoint x: 484, startPoint y: 472, endPoint x: 423, endPoint y: 479, distance: 61.6
click at [417, 476] on span "Location : [PERSON_NAME]. [GEOGRAPHIC_DATA]" at bounding box center [497, 484] width 167 height 17
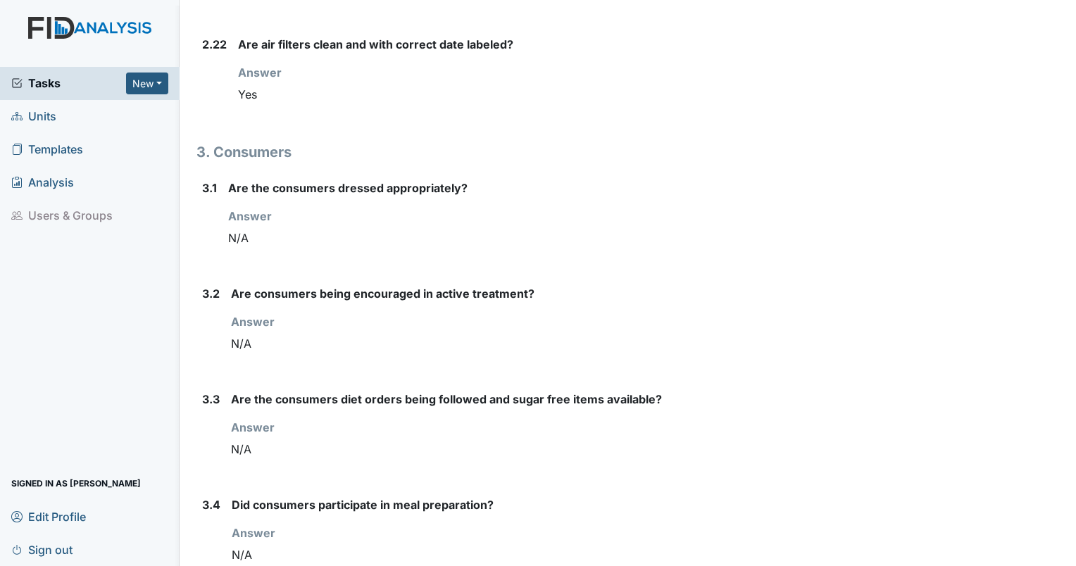
scroll to position [3776, 0]
